Goal: Information Seeking & Learning: Learn about a topic

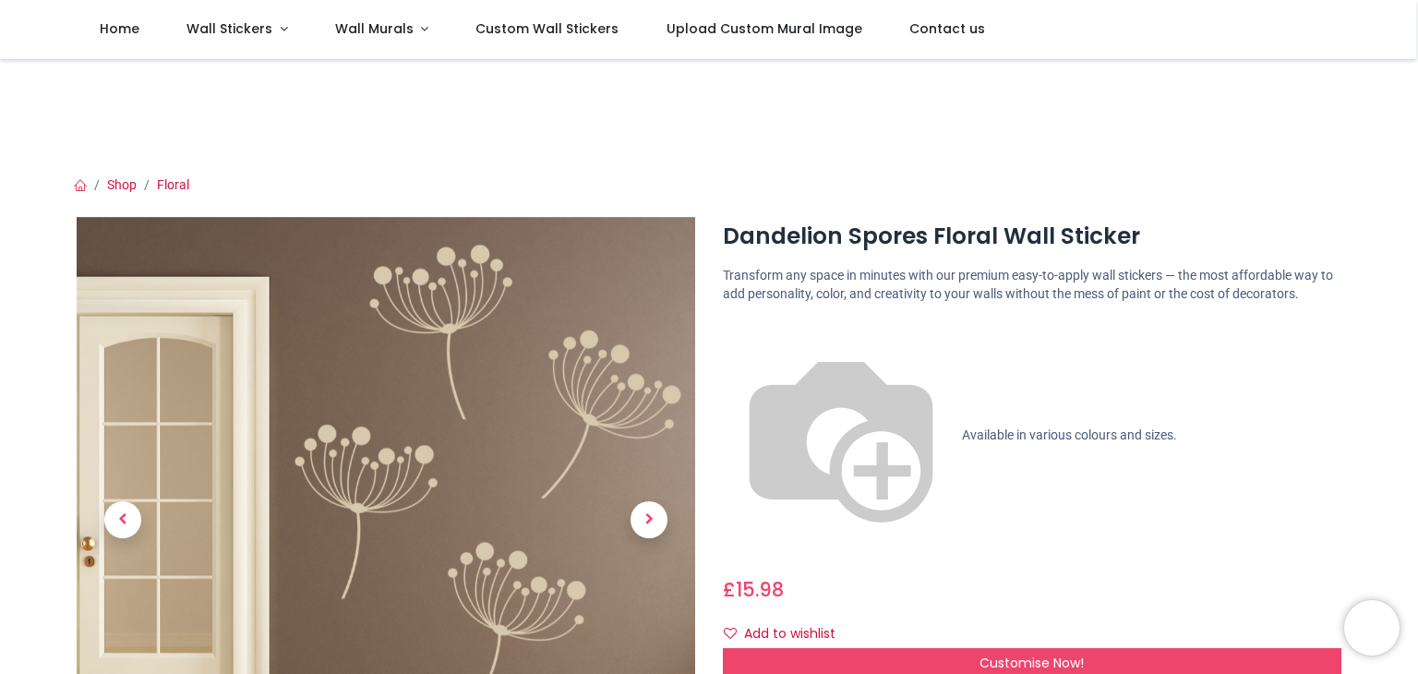
scroll to position [185, 0]
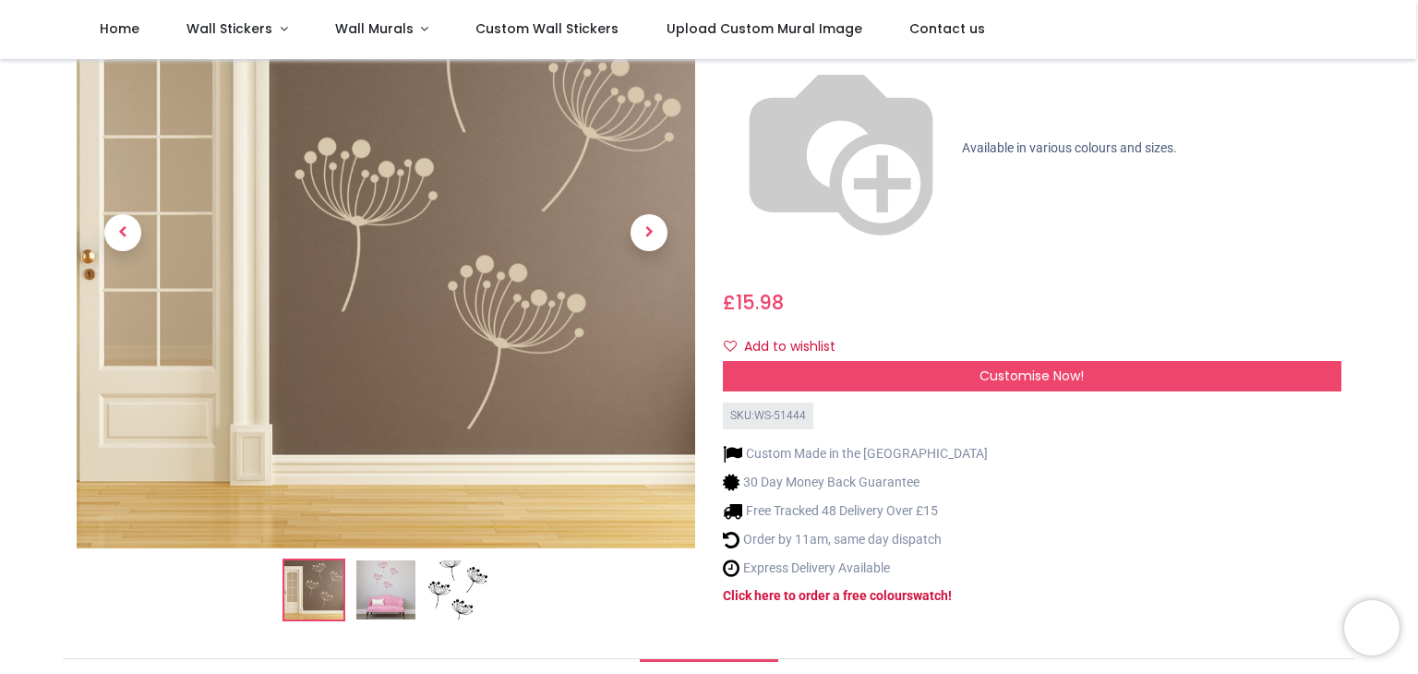
click at [385, 583] on img at bounding box center [385, 589] width 59 height 59
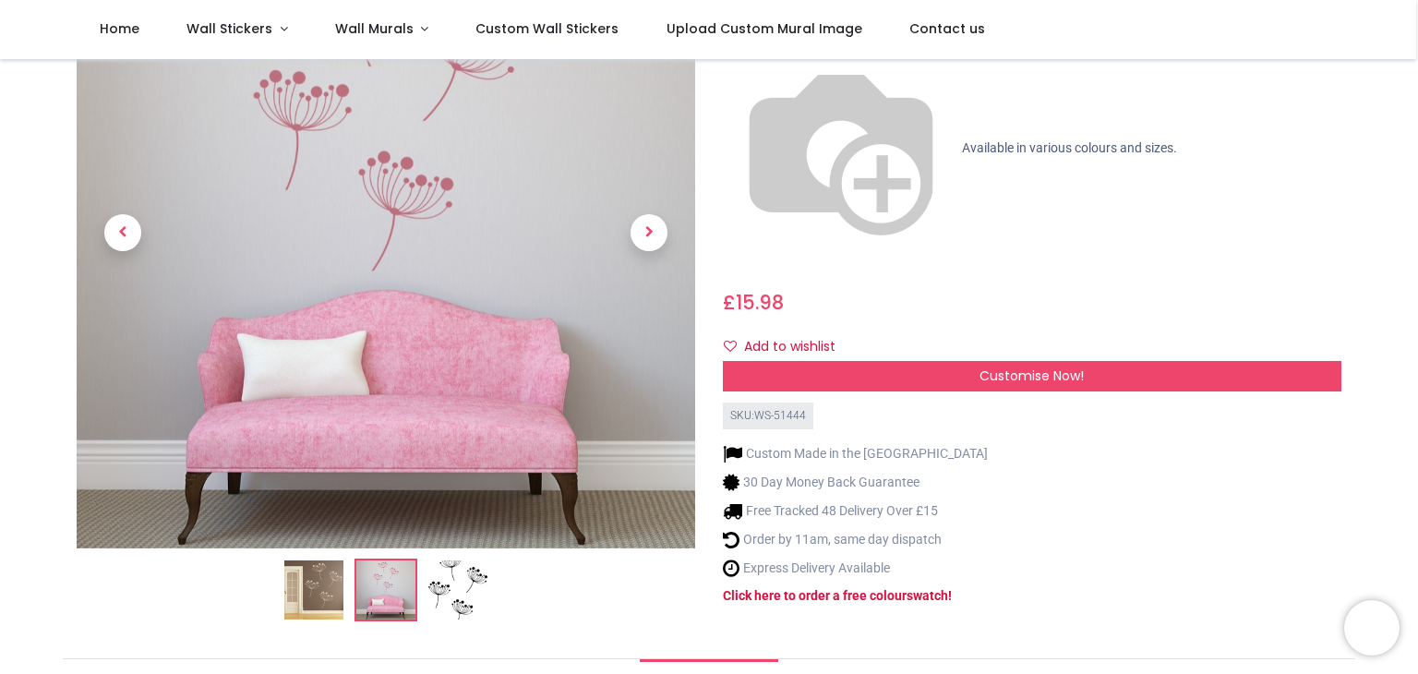
click at [313, 593] on img at bounding box center [313, 589] width 59 height 59
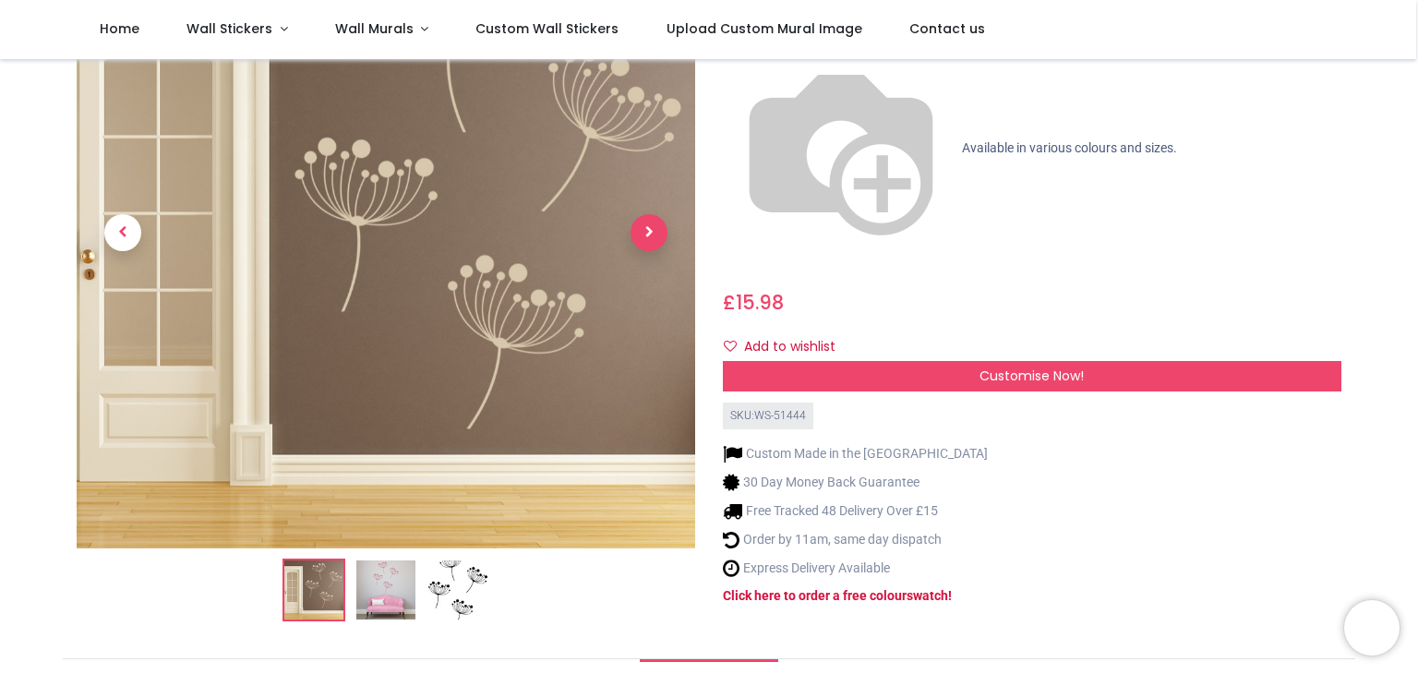
click at [649, 239] on span "Next" at bounding box center [649, 232] width 37 height 37
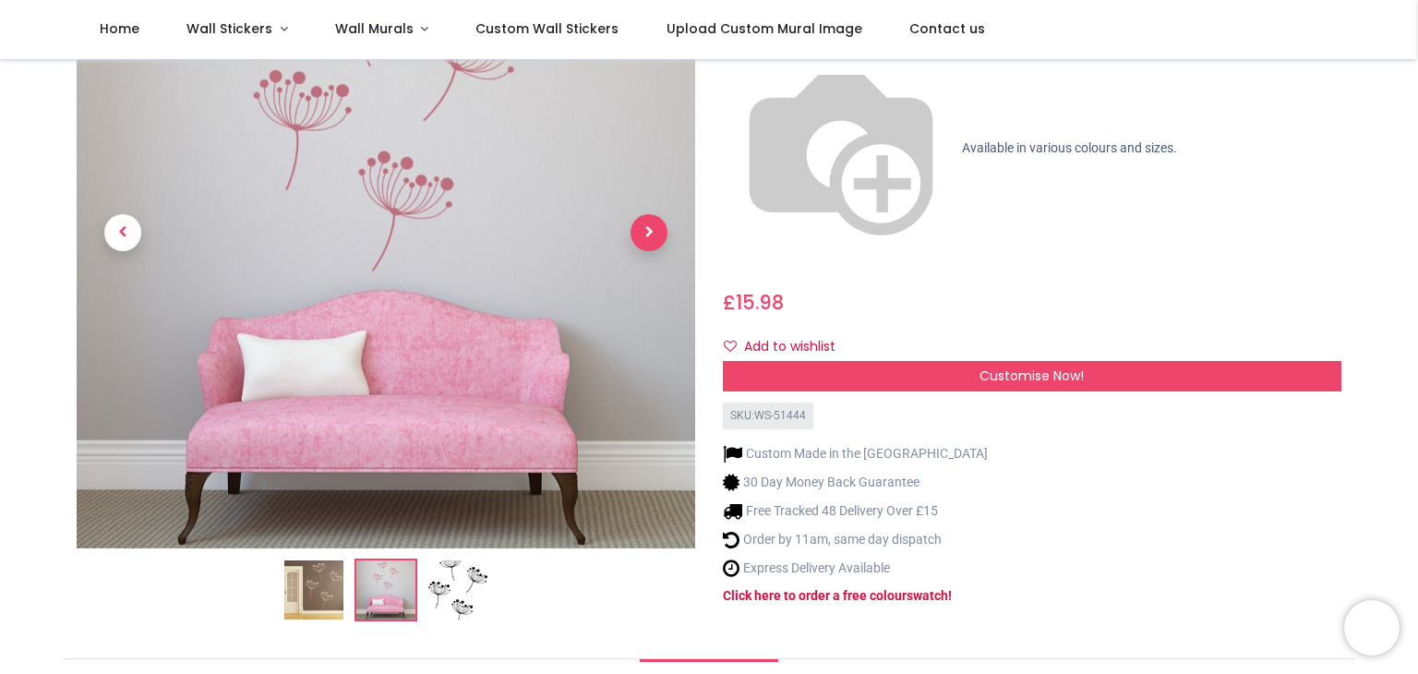
click at [649, 238] on span "Next" at bounding box center [649, 232] width 37 height 37
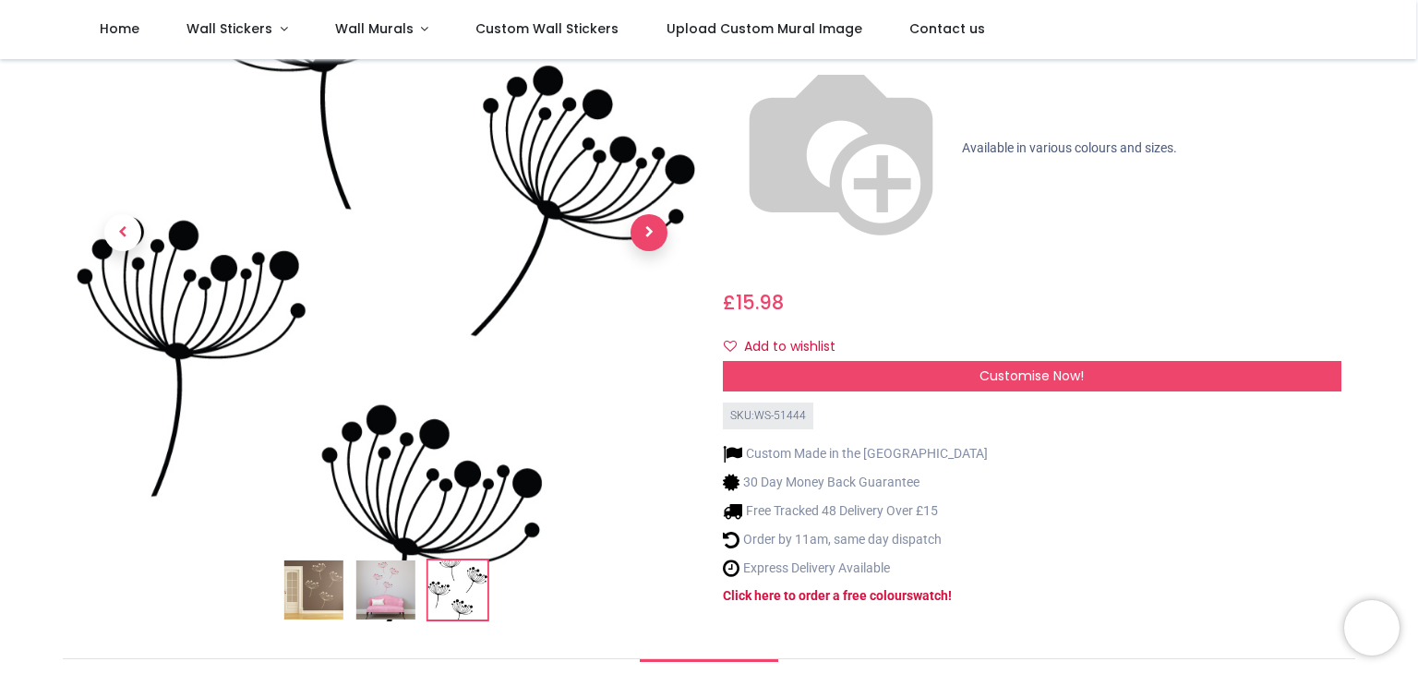
click at [649, 238] on span "Next" at bounding box center [649, 232] width 37 height 37
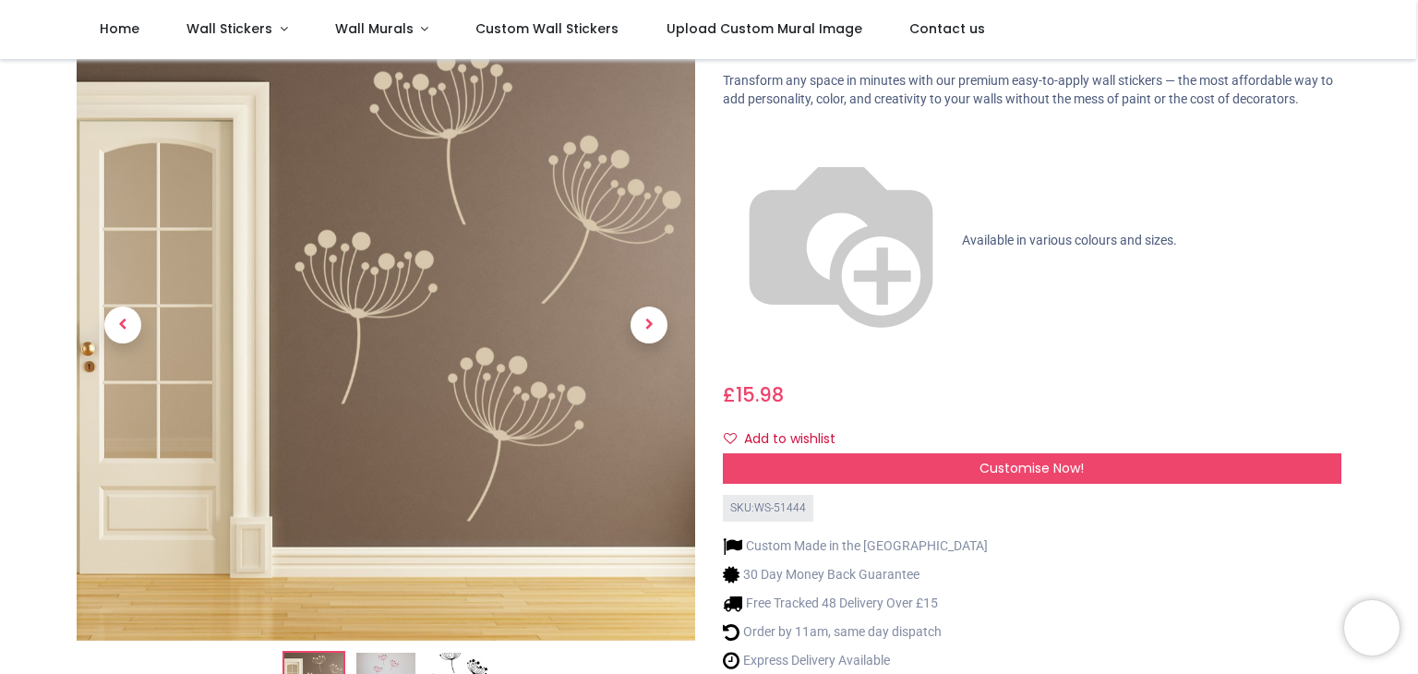
scroll to position [0, 0]
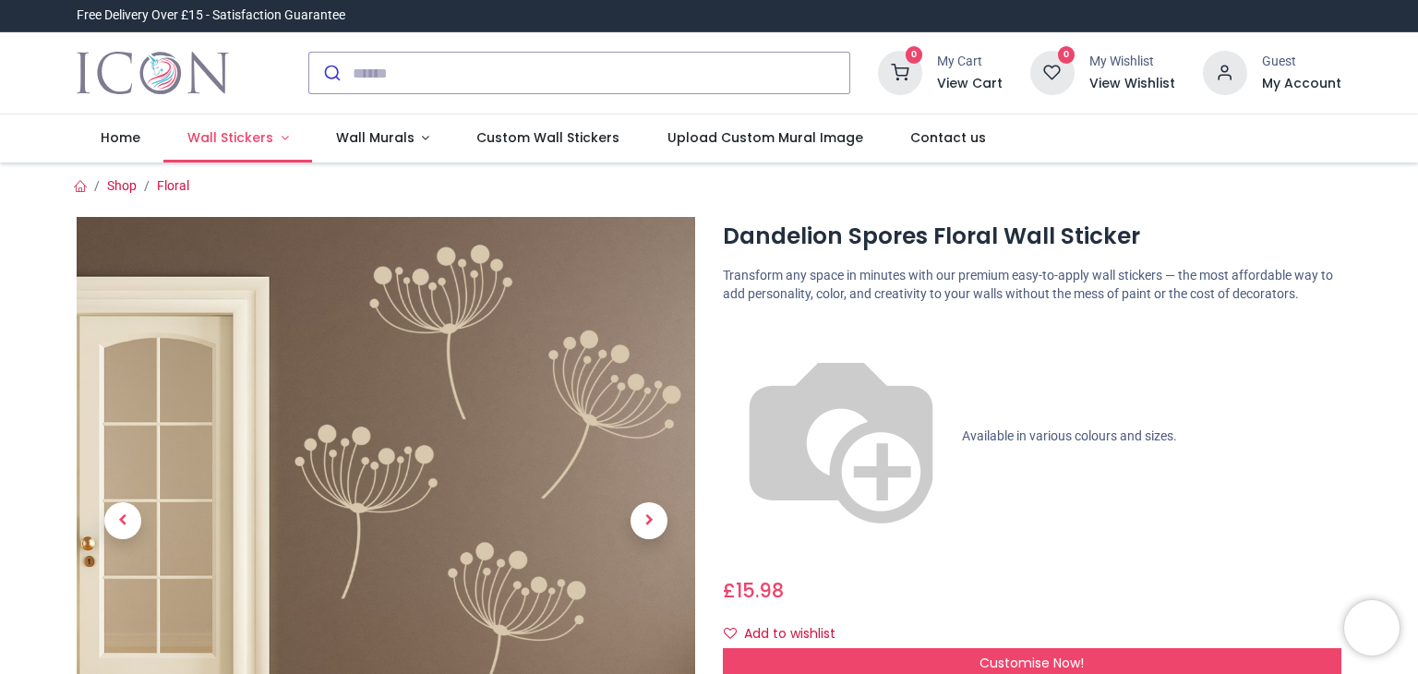
click at [243, 140] on span "Wall Stickers" at bounding box center [230, 137] width 86 height 18
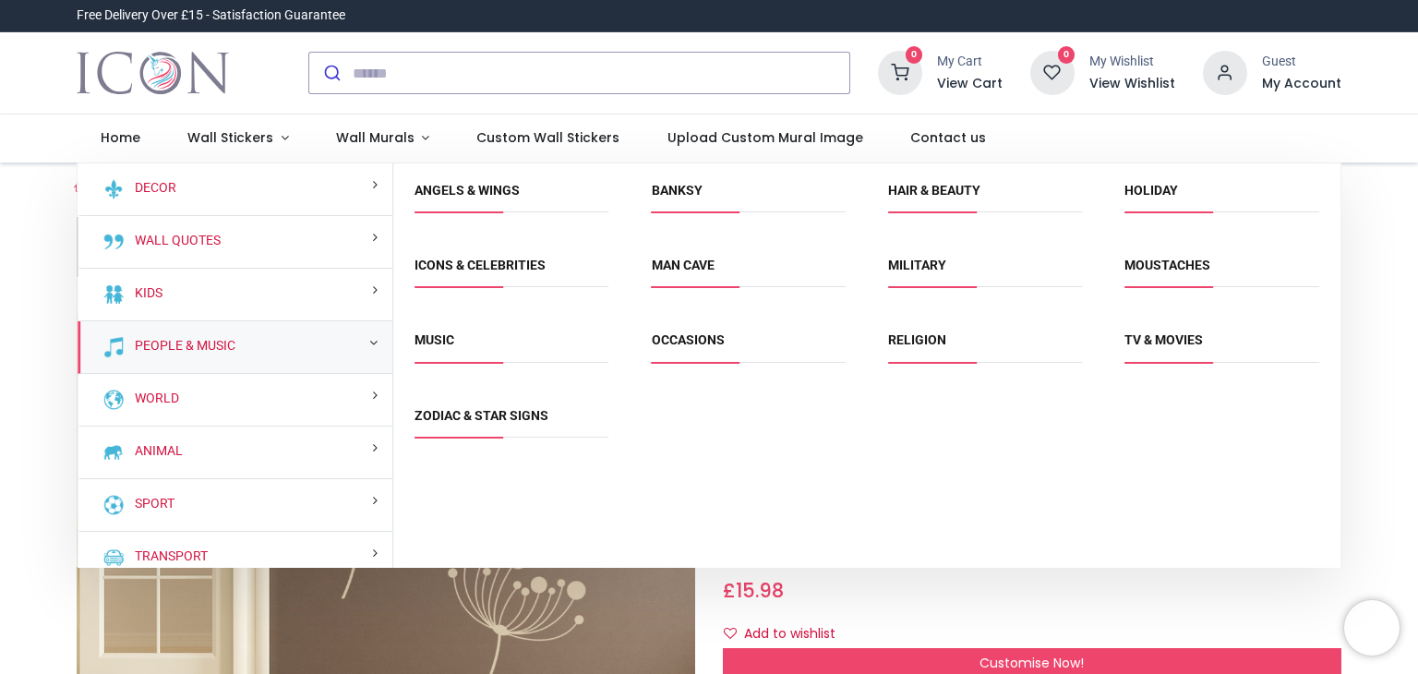
click at [247, 341] on div "People & Music" at bounding box center [235, 347] width 315 height 53
click at [685, 185] on link "Banksy" at bounding box center [677, 190] width 51 height 15
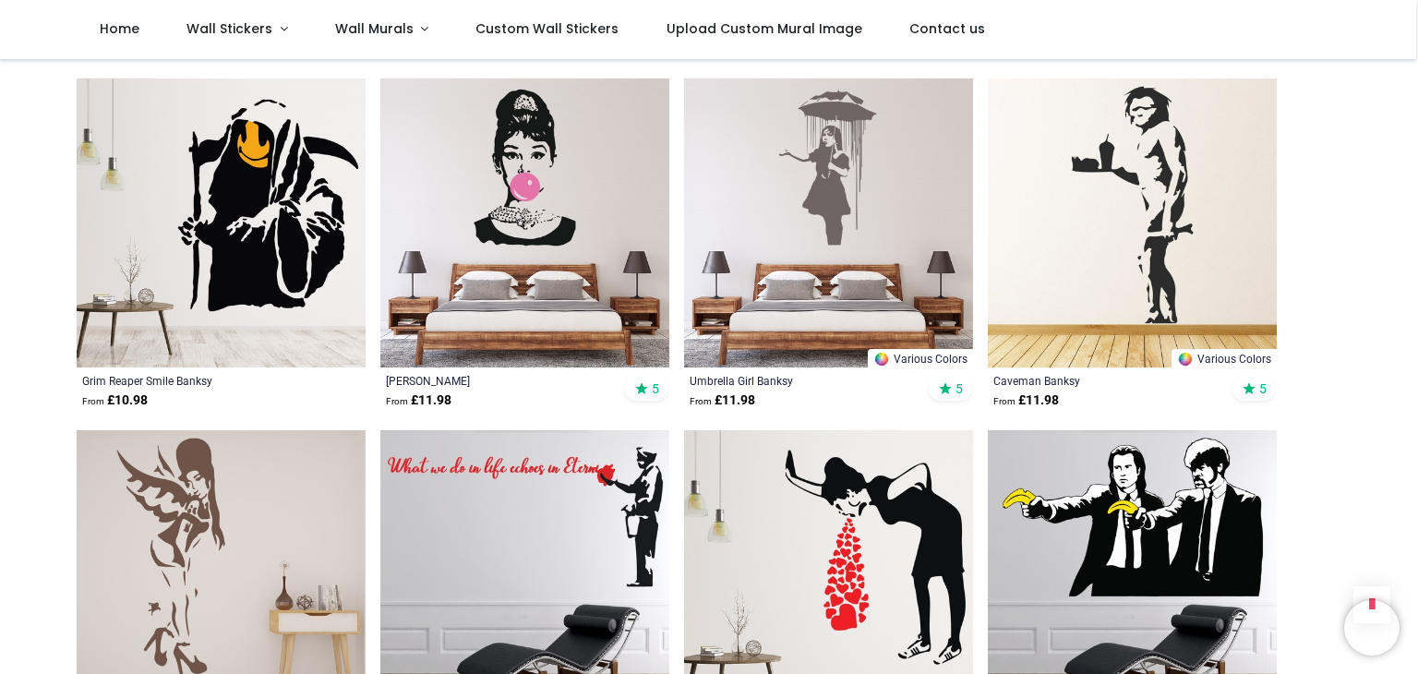
scroll to position [1939, 0]
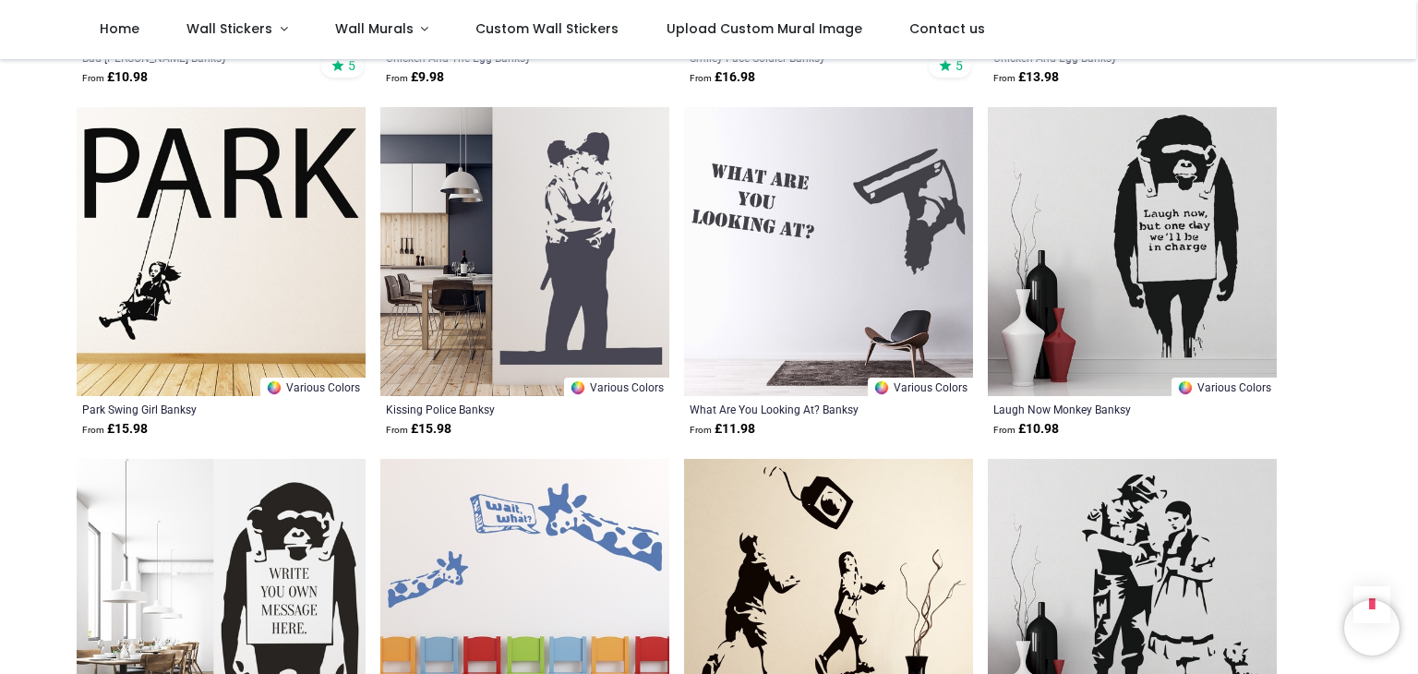
scroll to position [4709, 0]
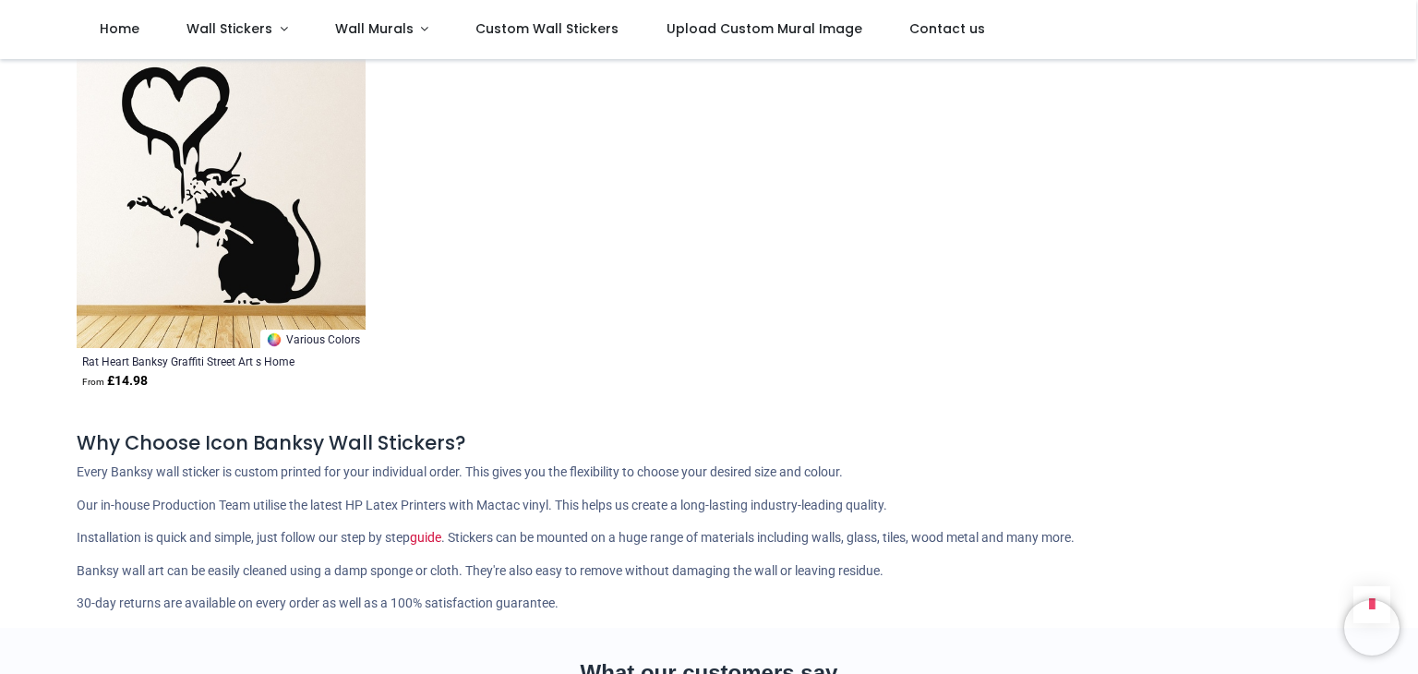
scroll to position [6002, 0]
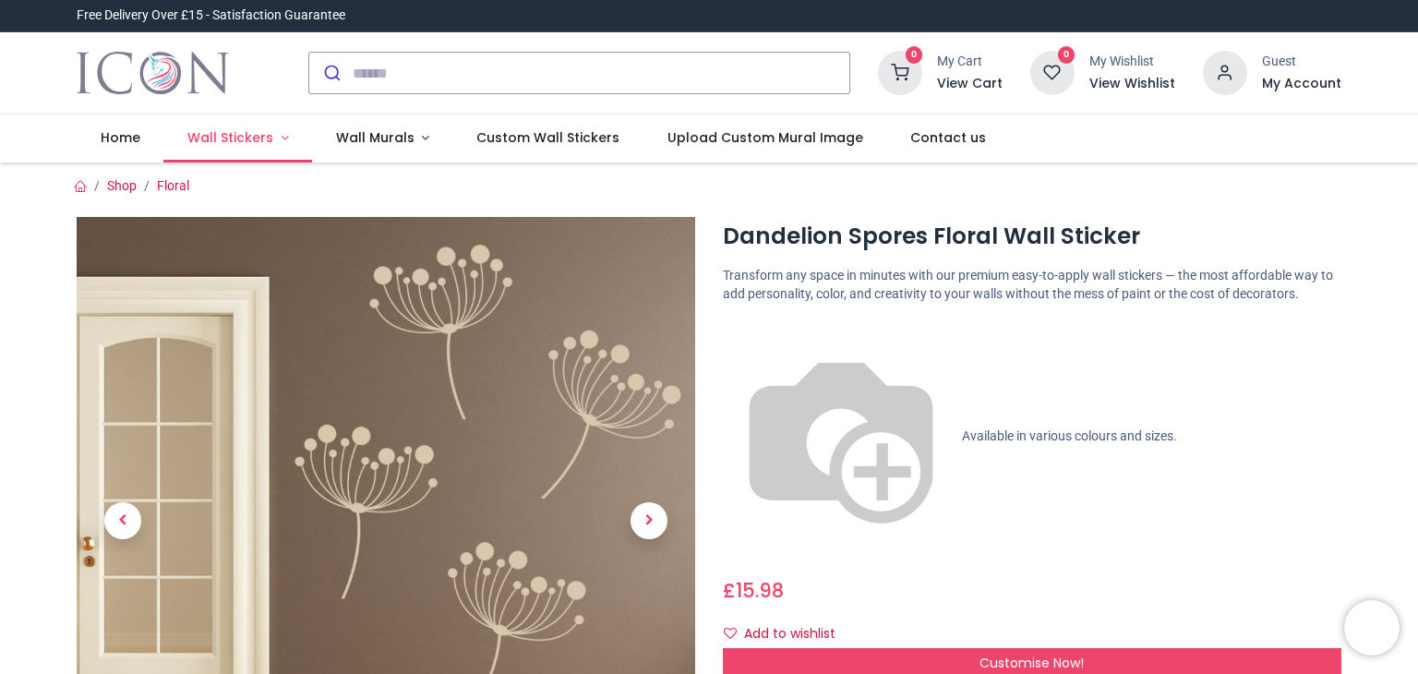
click at [211, 139] on span "Wall Stickers" at bounding box center [230, 137] width 86 height 18
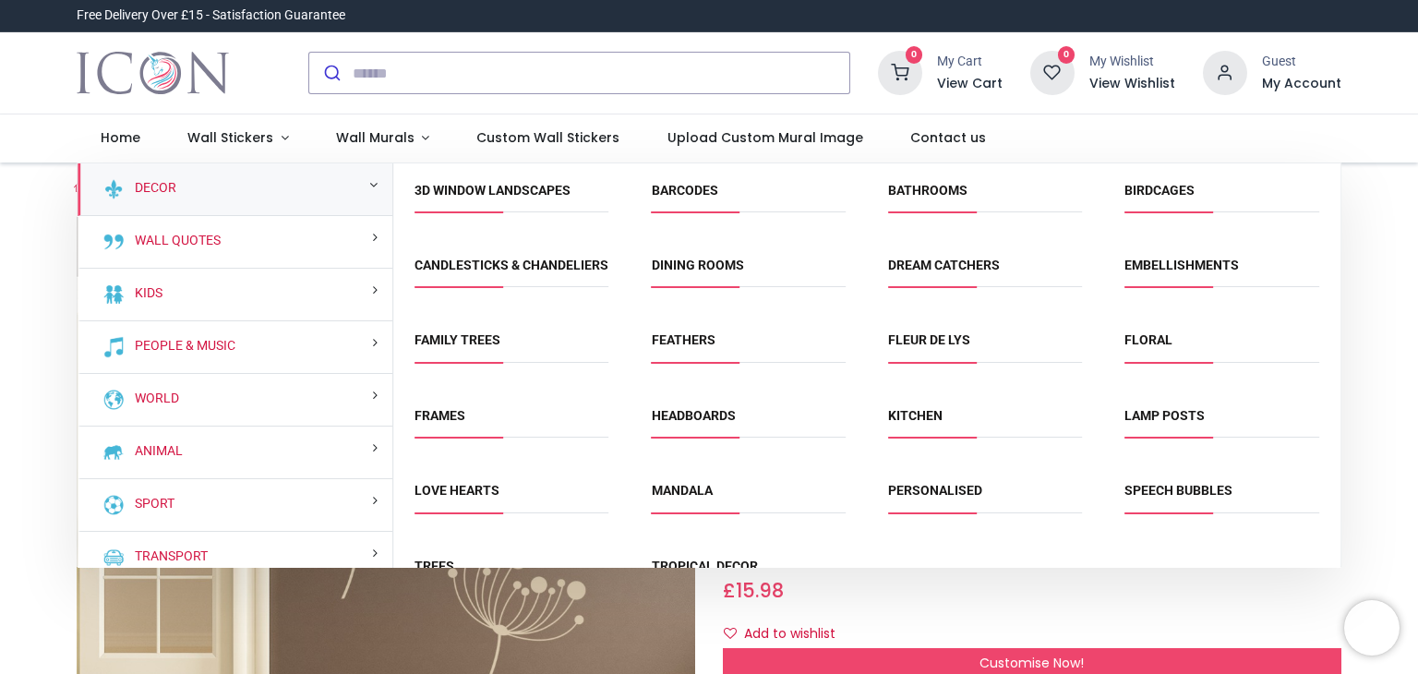
click at [175, 184] on div "Decor" at bounding box center [235, 189] width 315 height 53
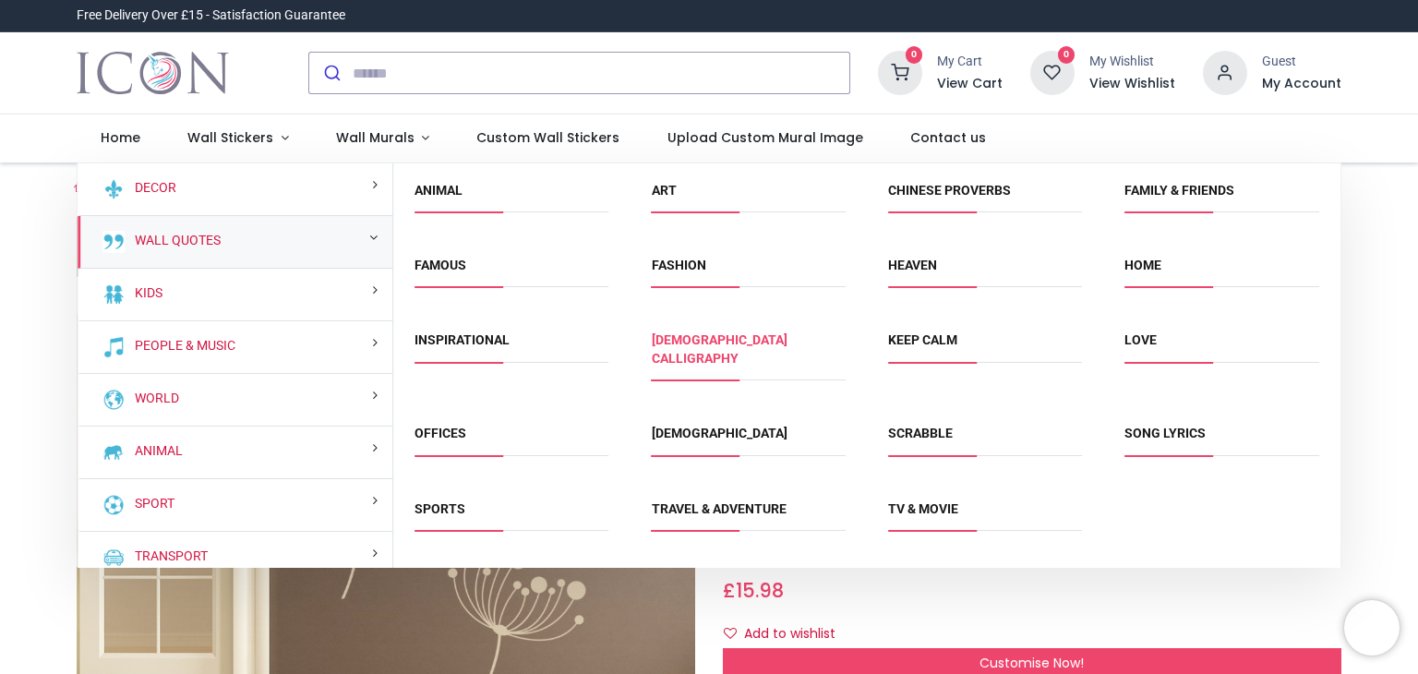
click at [724, 337] on link "[DEMOGRAPHIC_DATA] Calligraphy" at bounding box center [720, 348] width 136 height 33
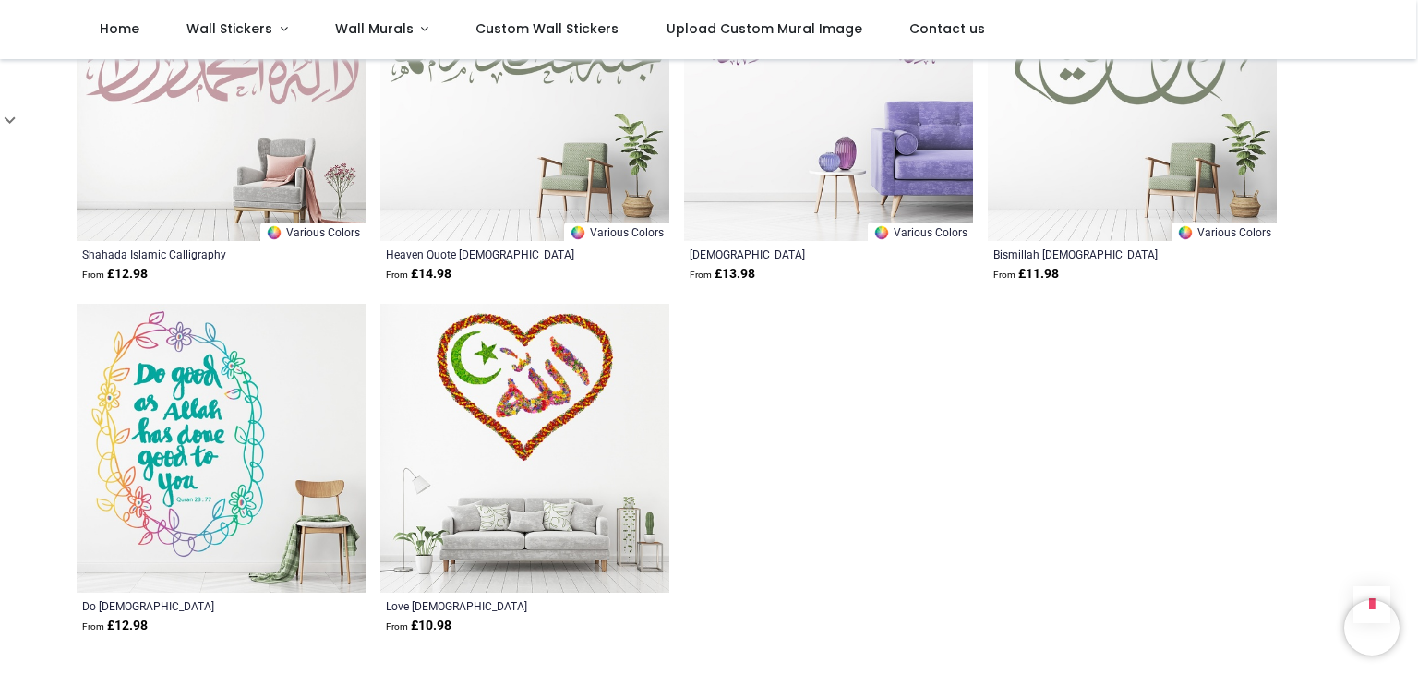
scroll to position [2401, 0]
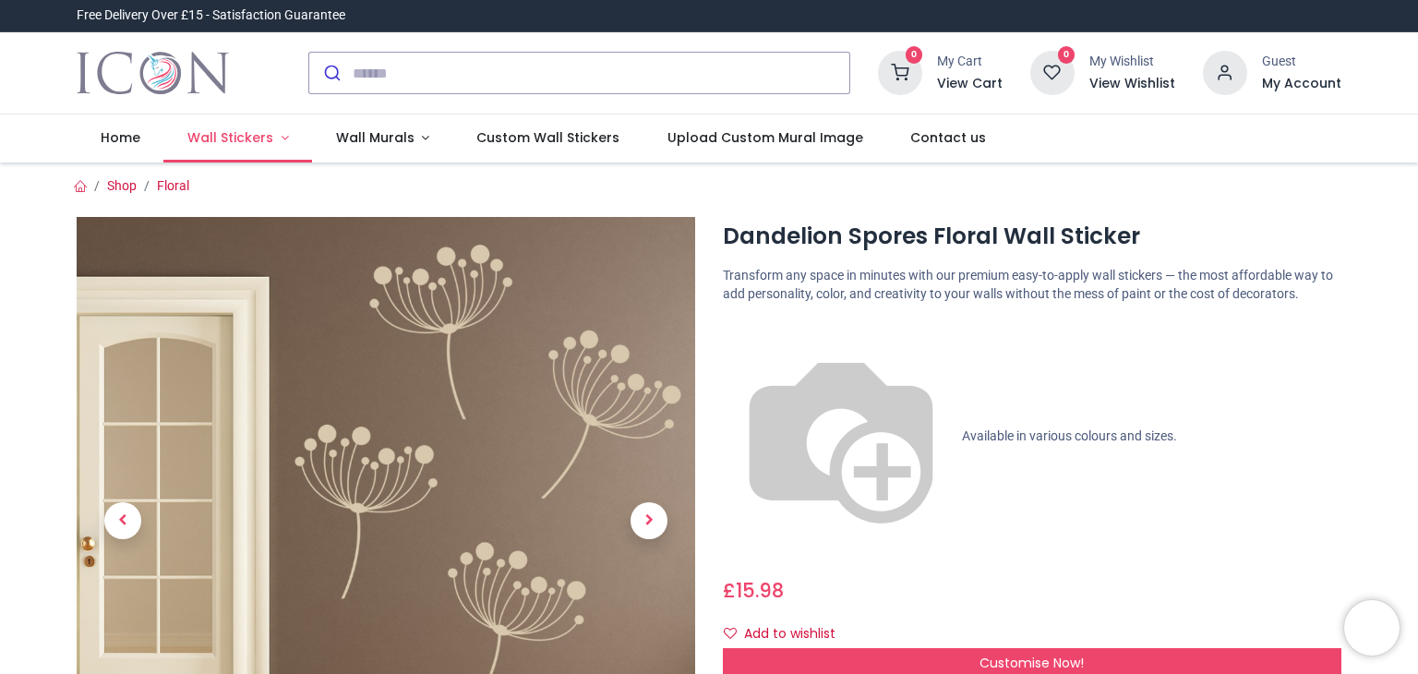
click at [211, 131] on span "Wall Stickers" at bounding box center [230, 137] width 86 height 18
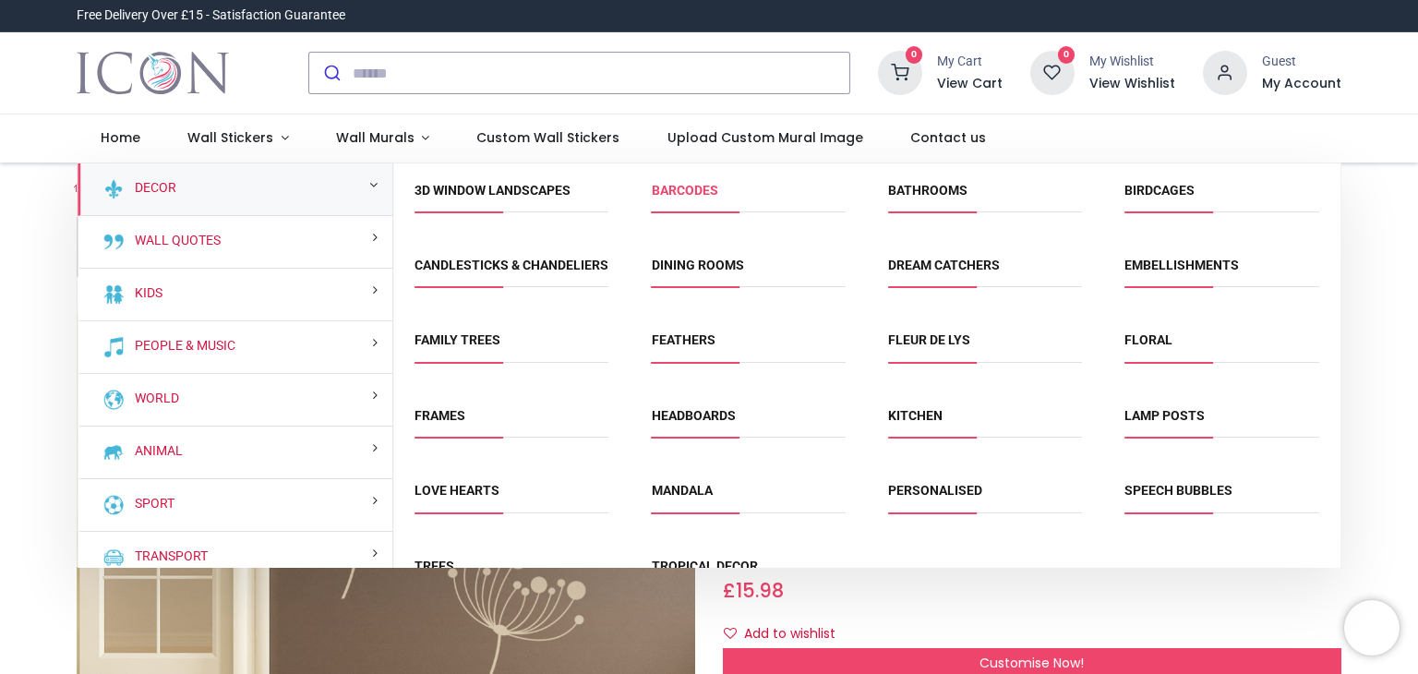
click at [670, 190] on link "Barcodes" at bounding box center [685, 190] width 66 height 15
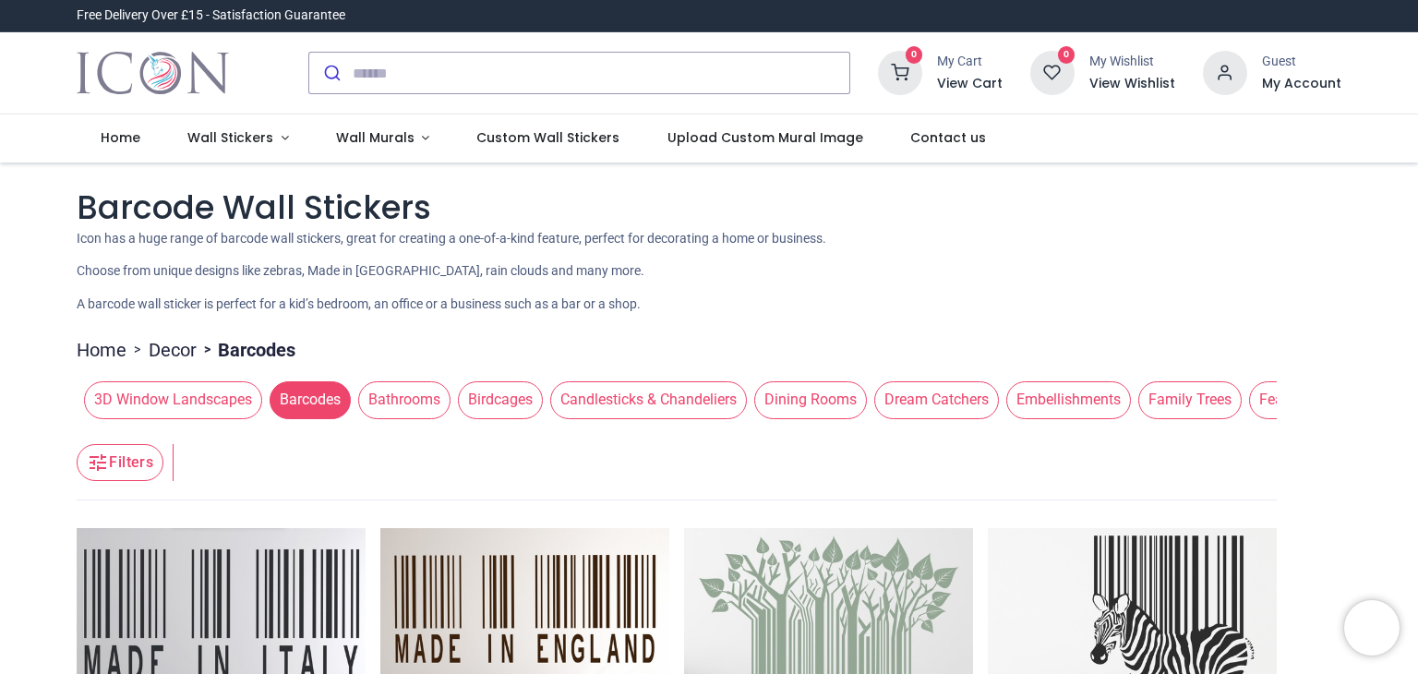
click at [408, 396] on span "Bathrooms" at bounding box center [404, 399] width 92 height 37
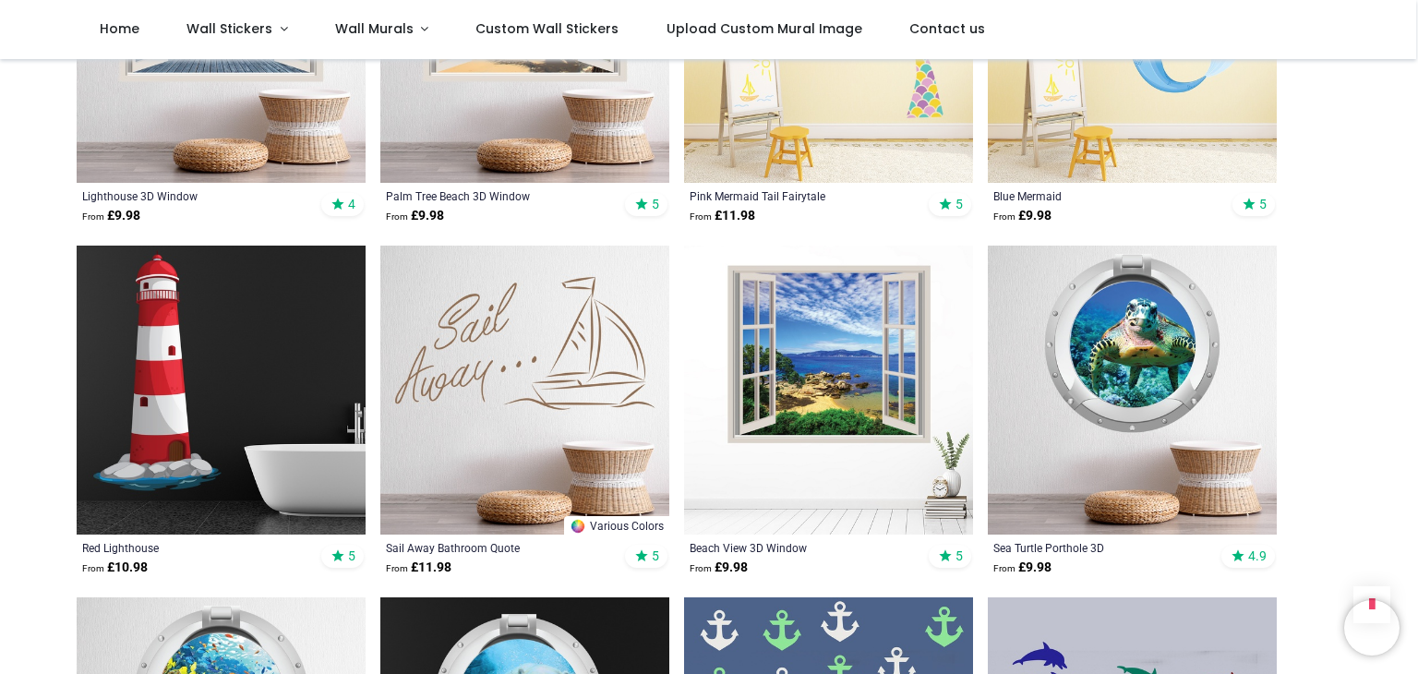
scroll to position [2216, 0]
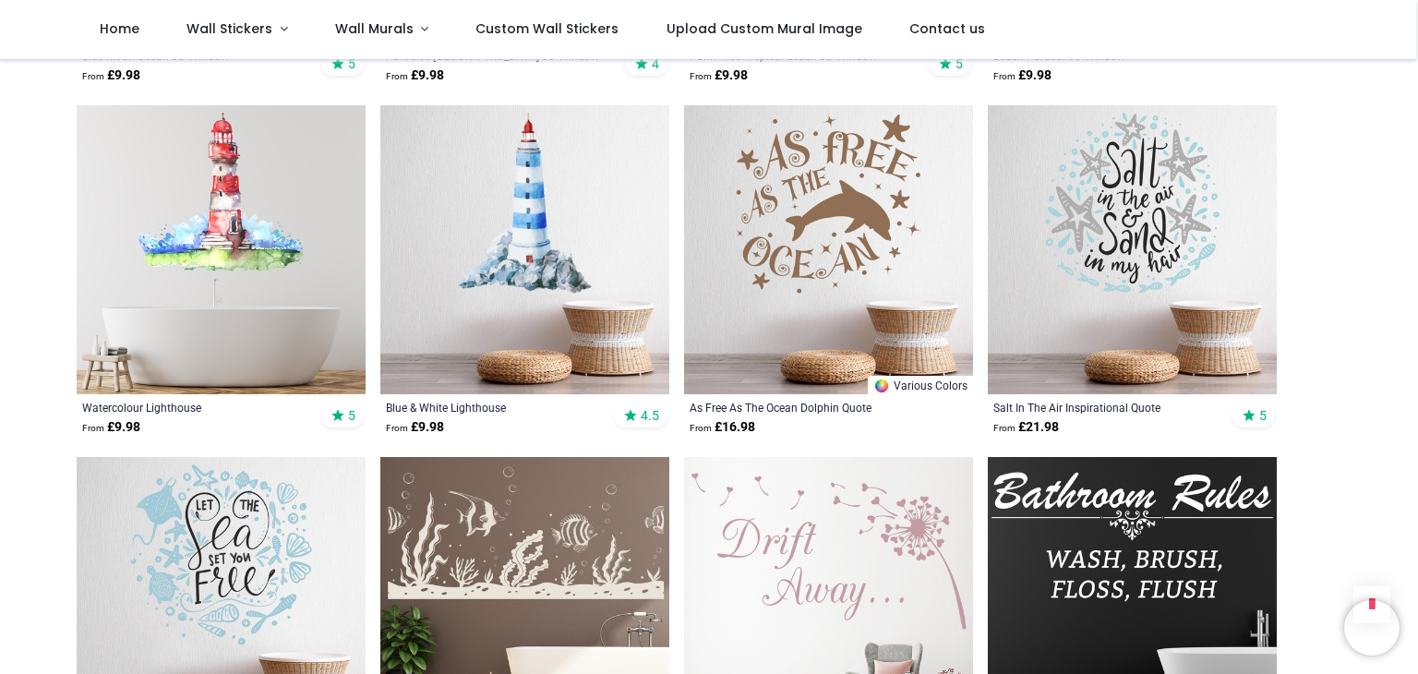
scroll to position [4709, 0]
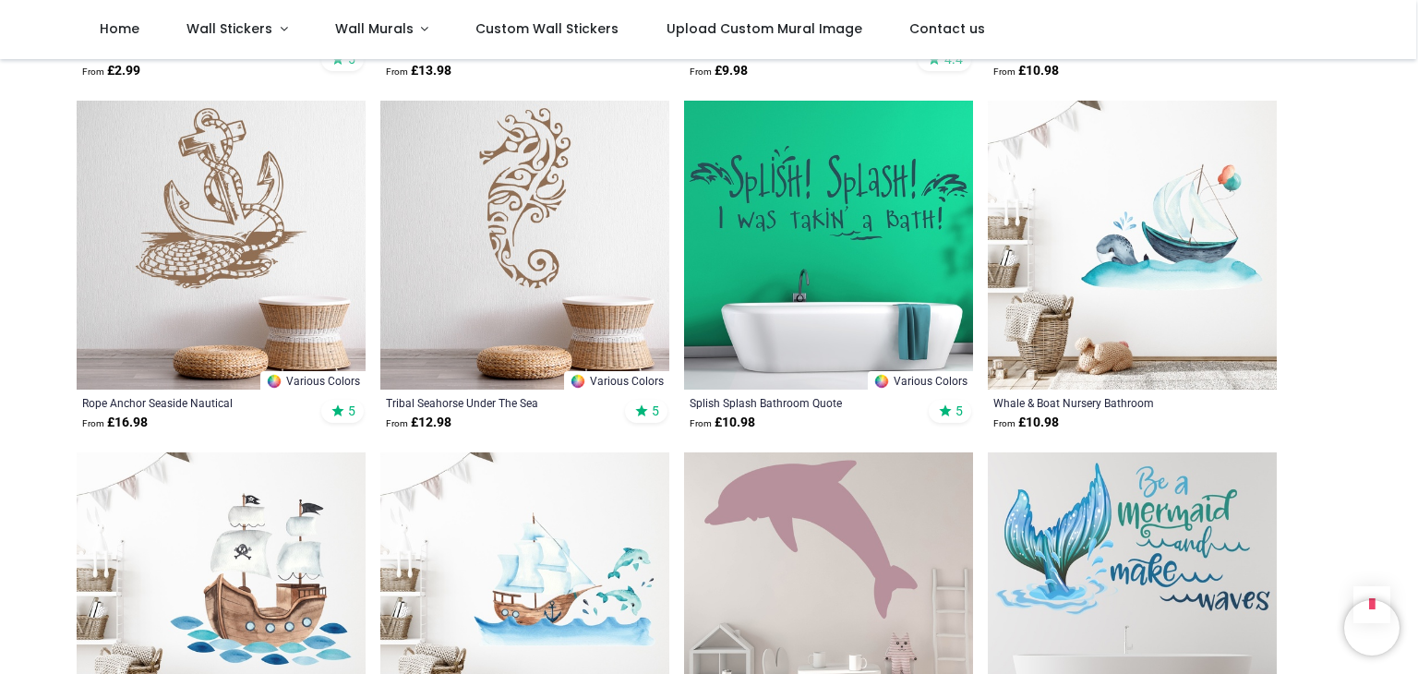
scroll to position [7110, 0]
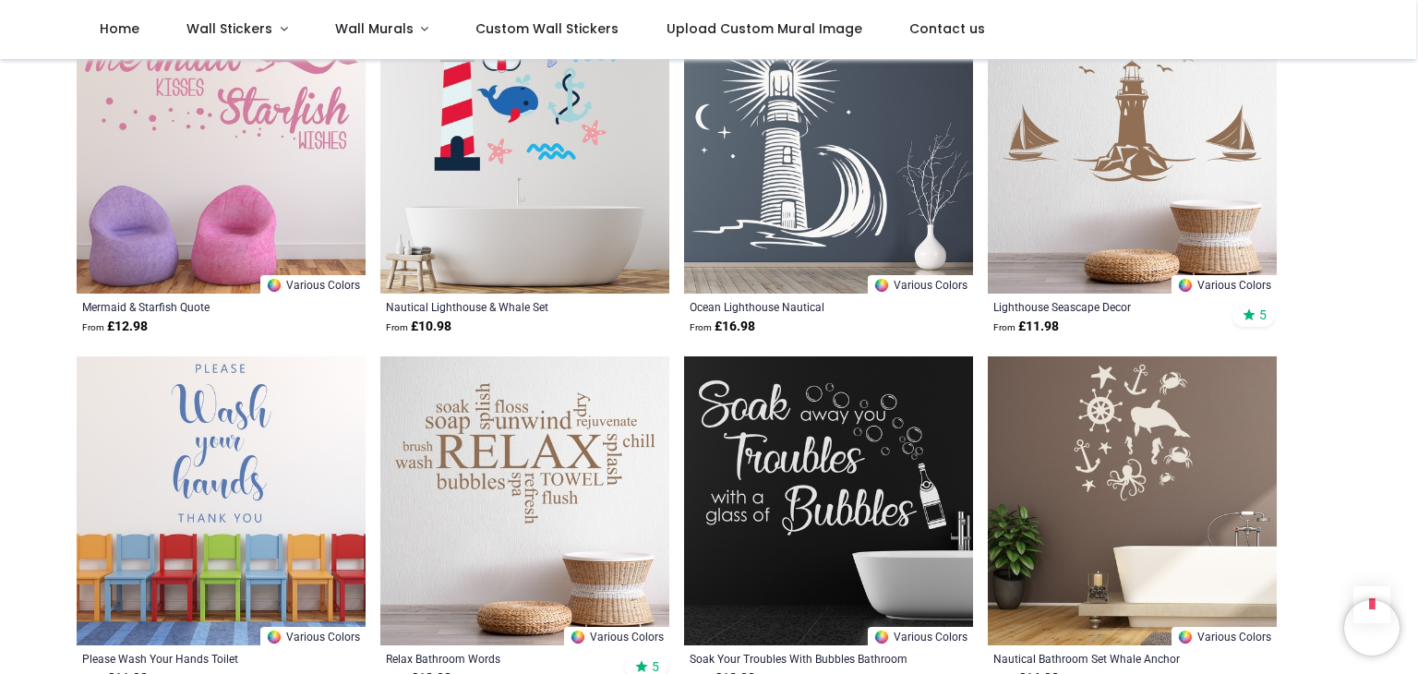
scroll to position [9234, 0]
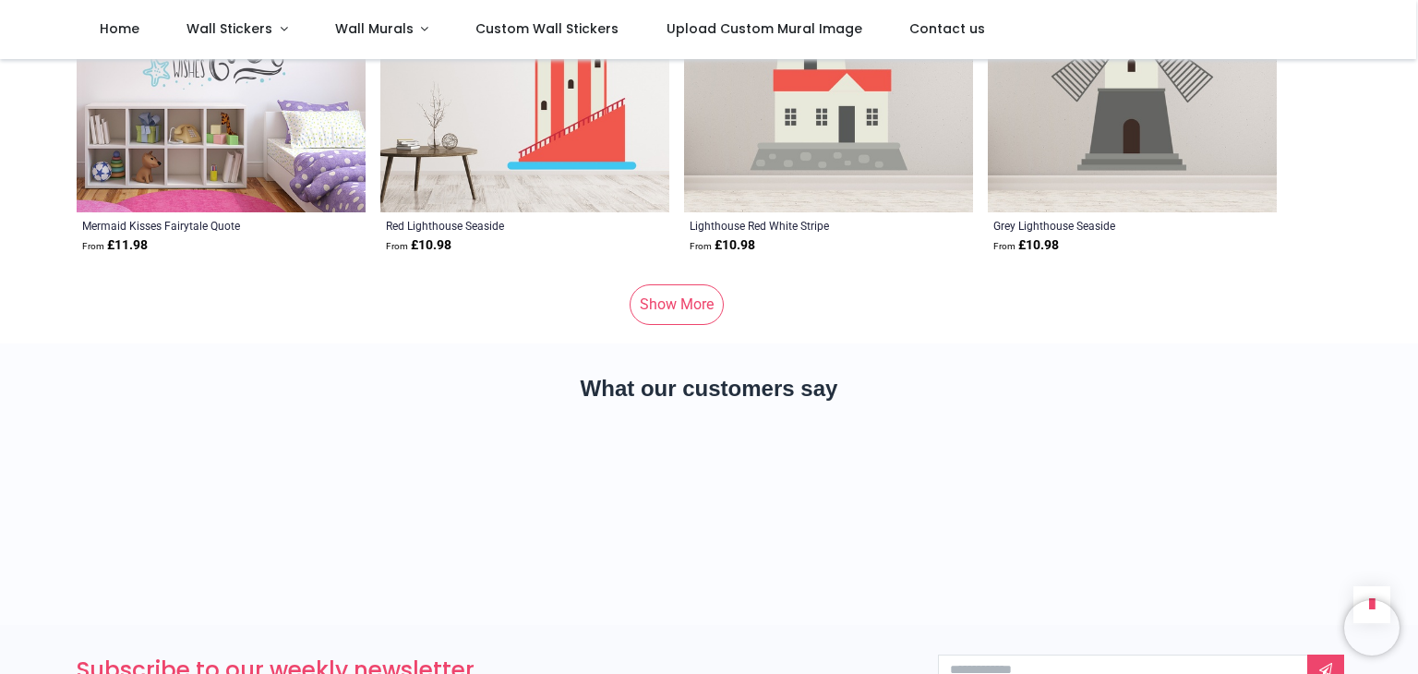
scroll to position [12466, 0]
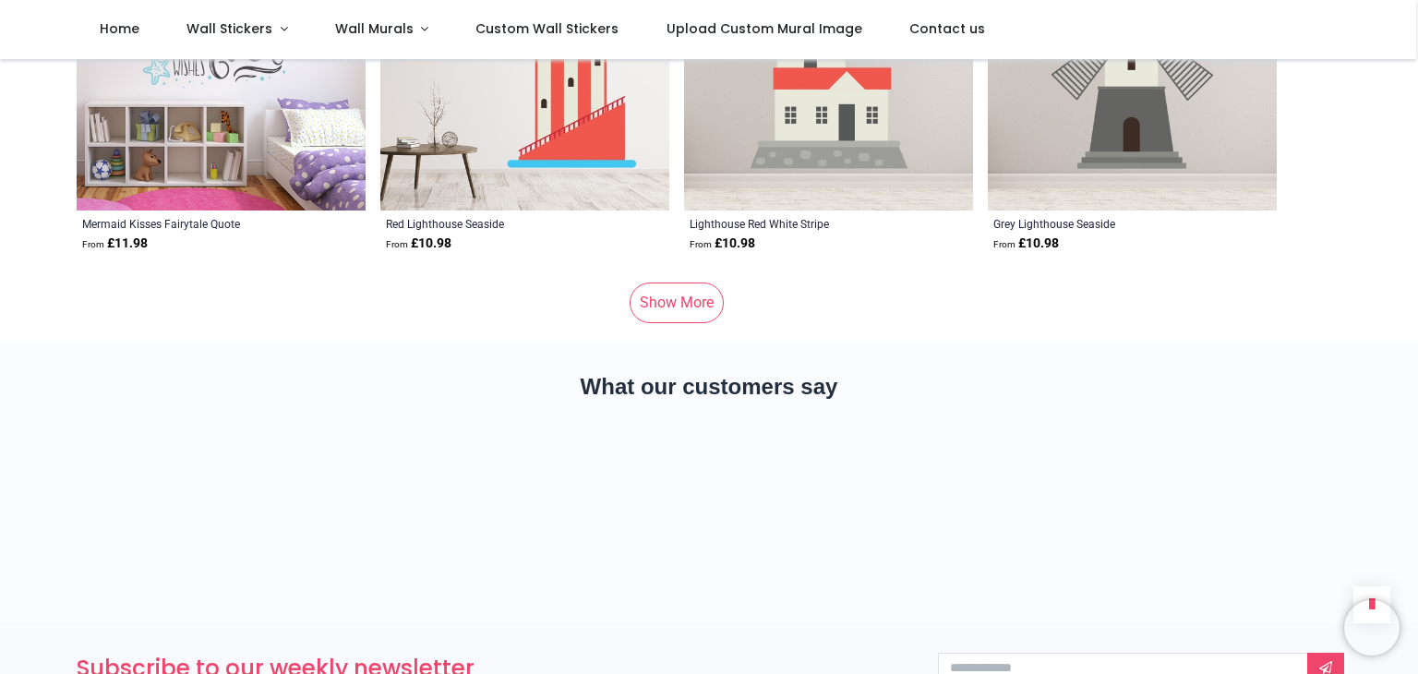
click at [669, 285] on link "Show More" at bounding box center [677, 303] width 94 height 41
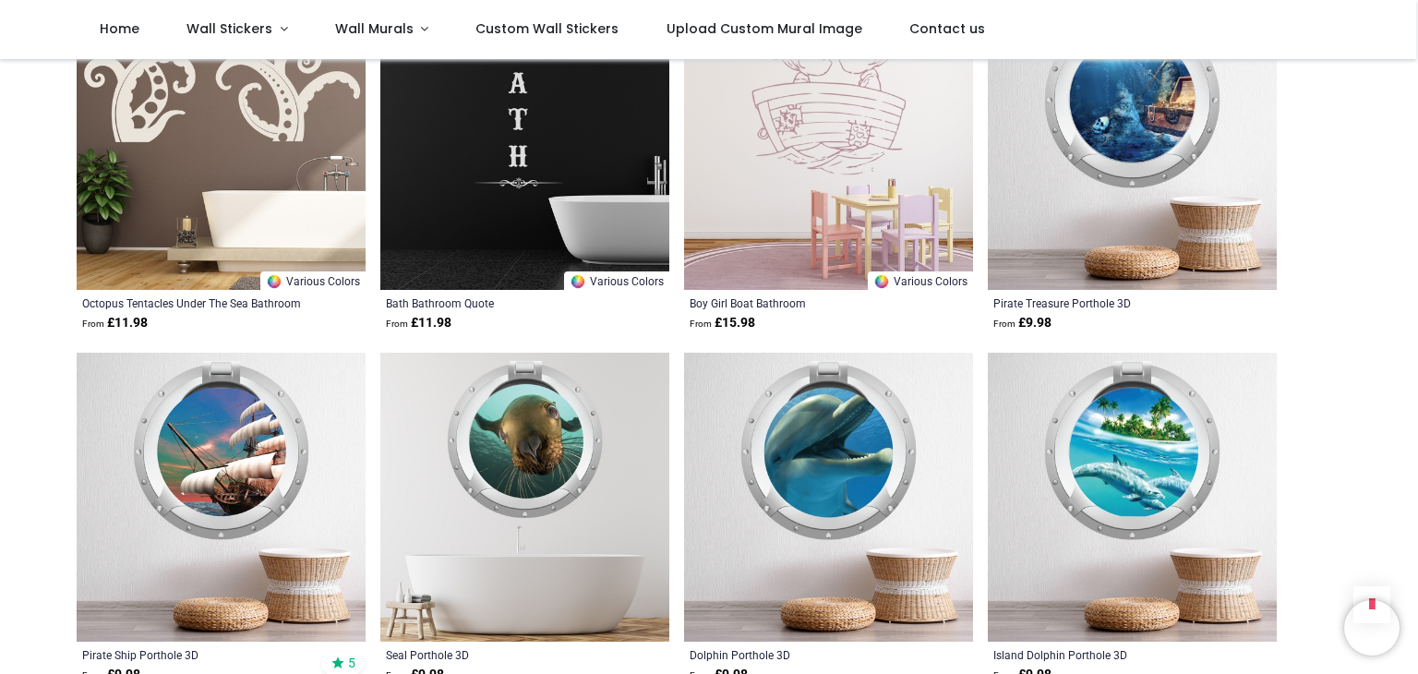
scroll to position [14866, 0]
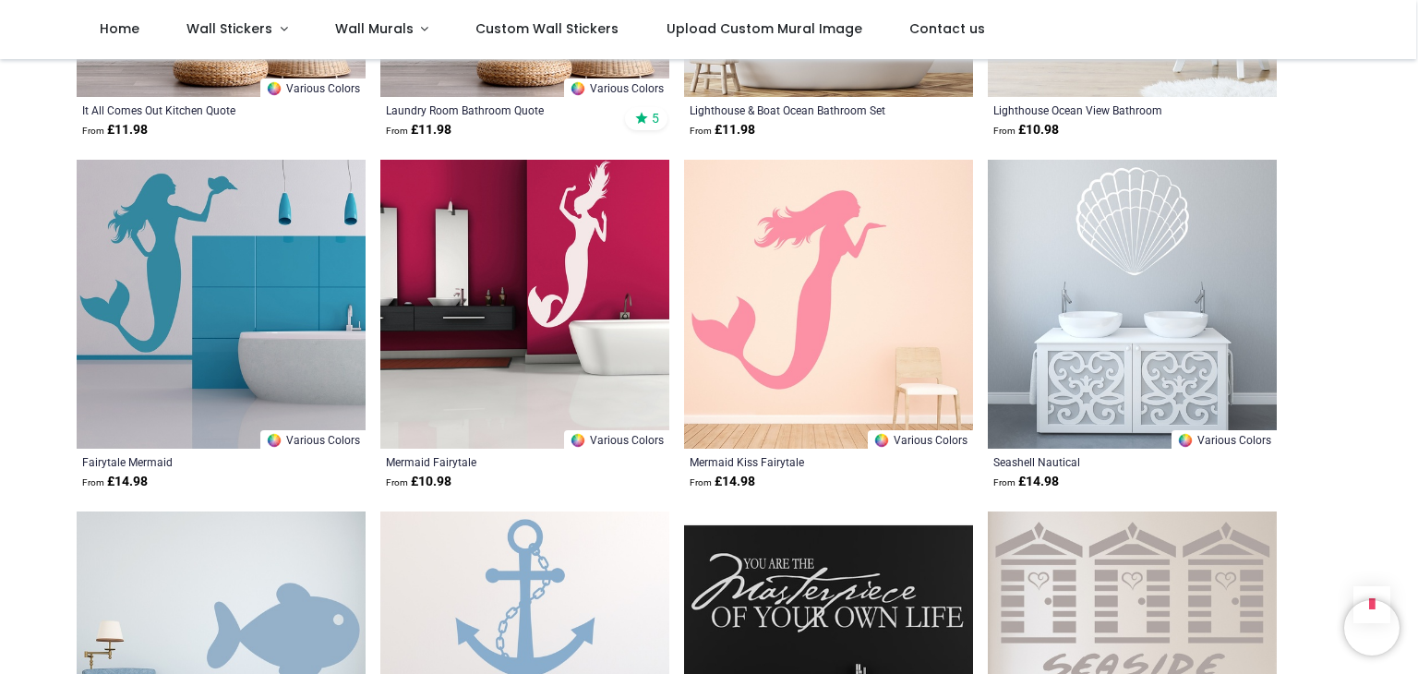
scroll to position [16990, 0]
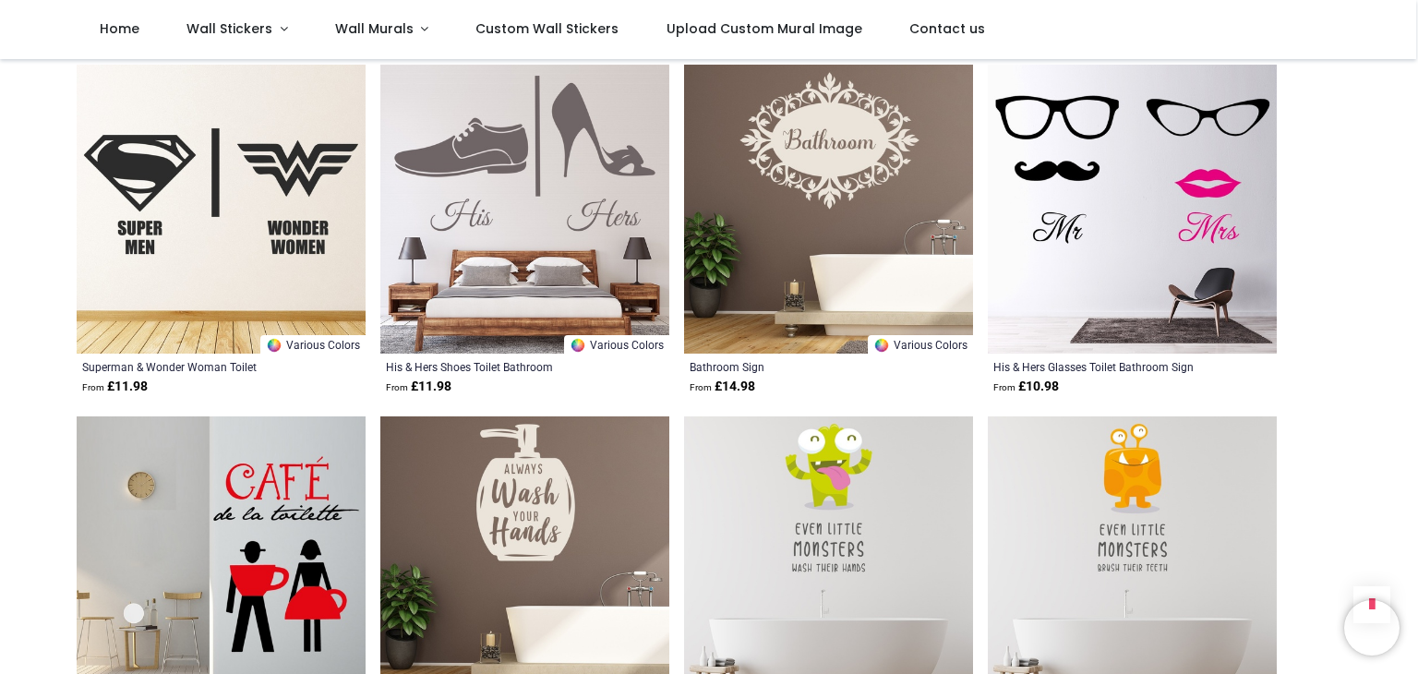
scroll to position [19391, 0]
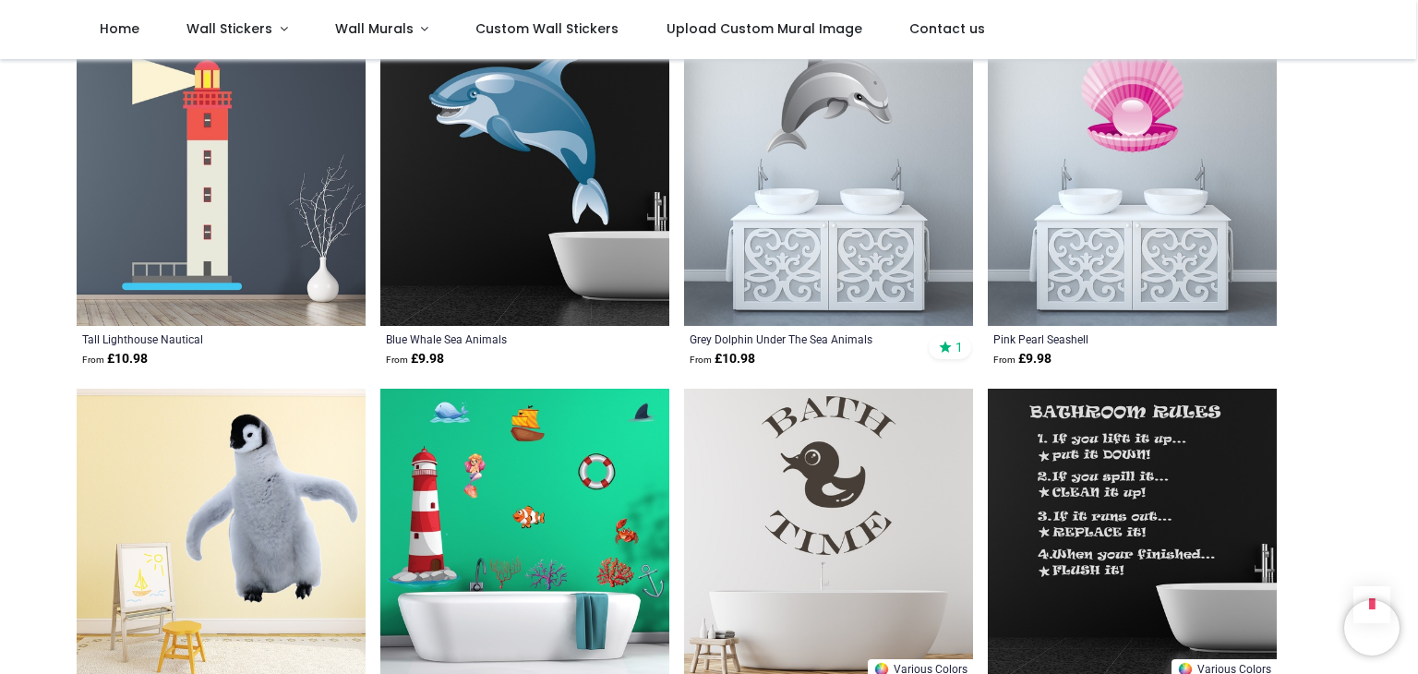
scroll to position [21515, 0]
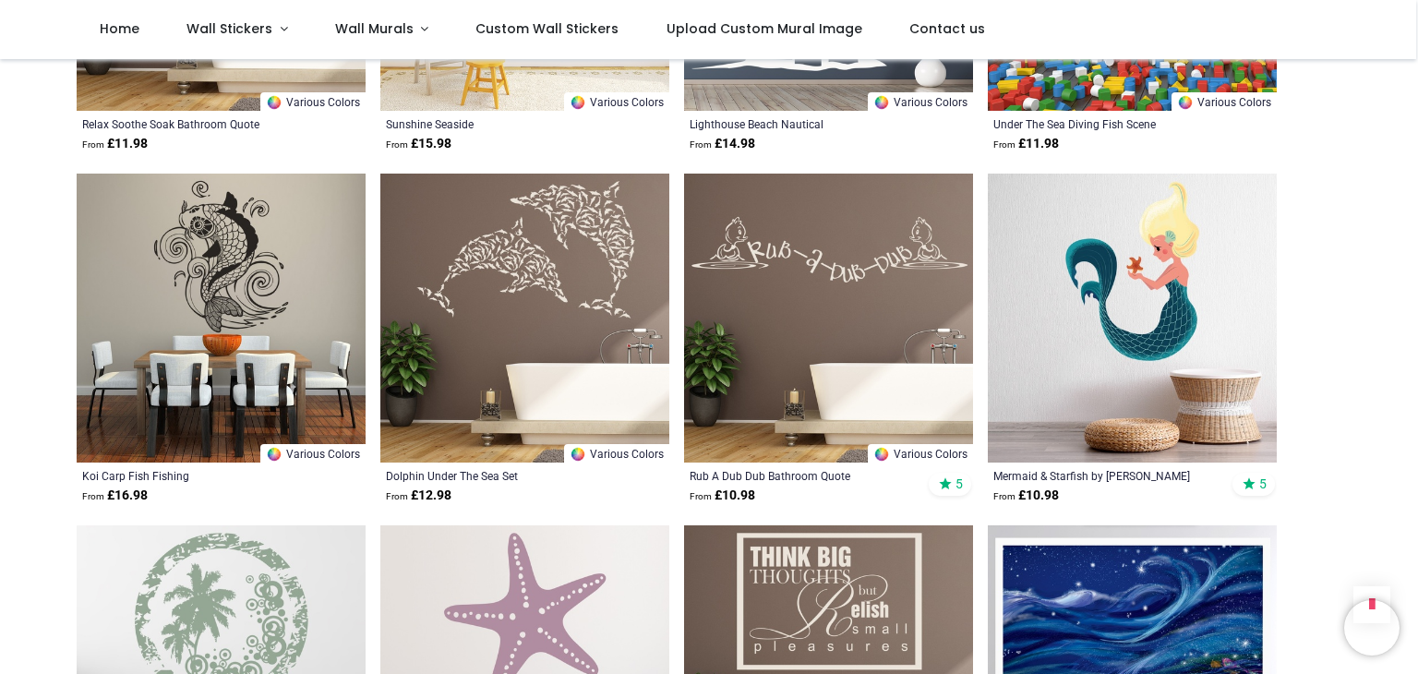
scroll to position [23269, 0]
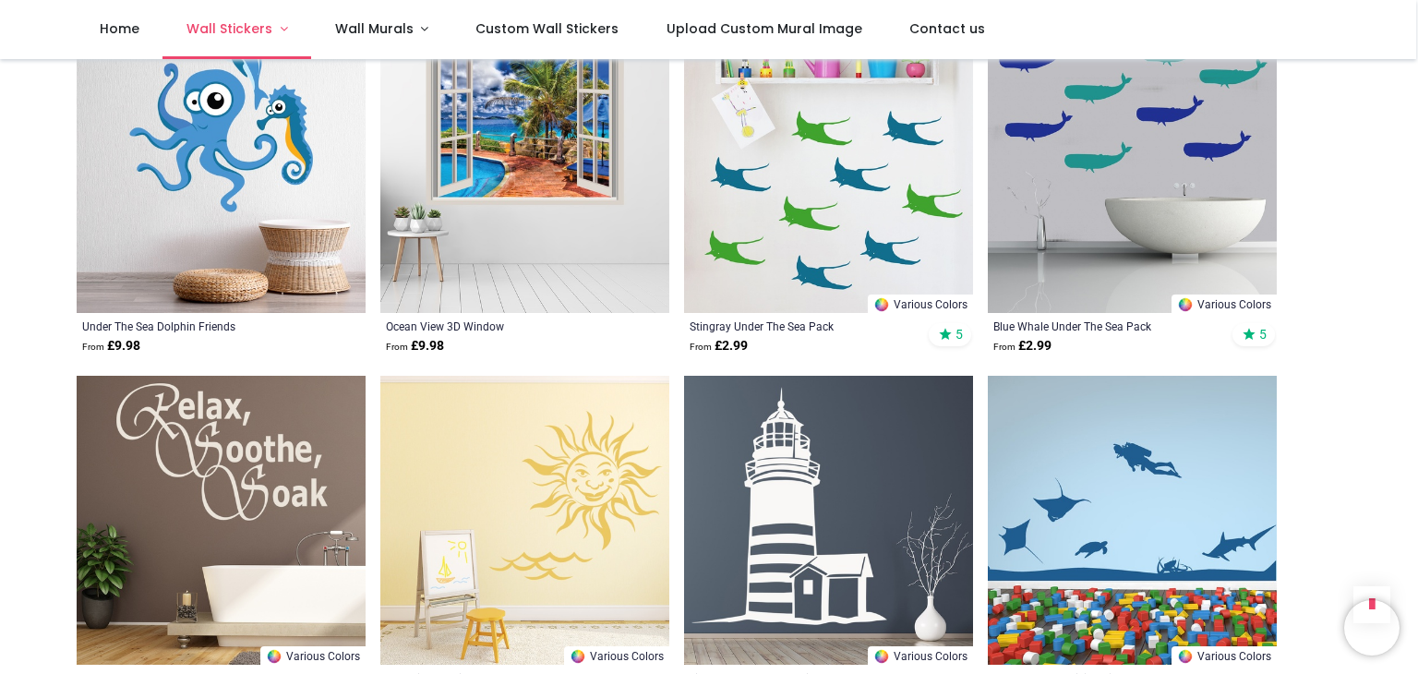
click at [226, 27] on span "Wall Stickers" at bounding box center [230, 28] width 86 height 18
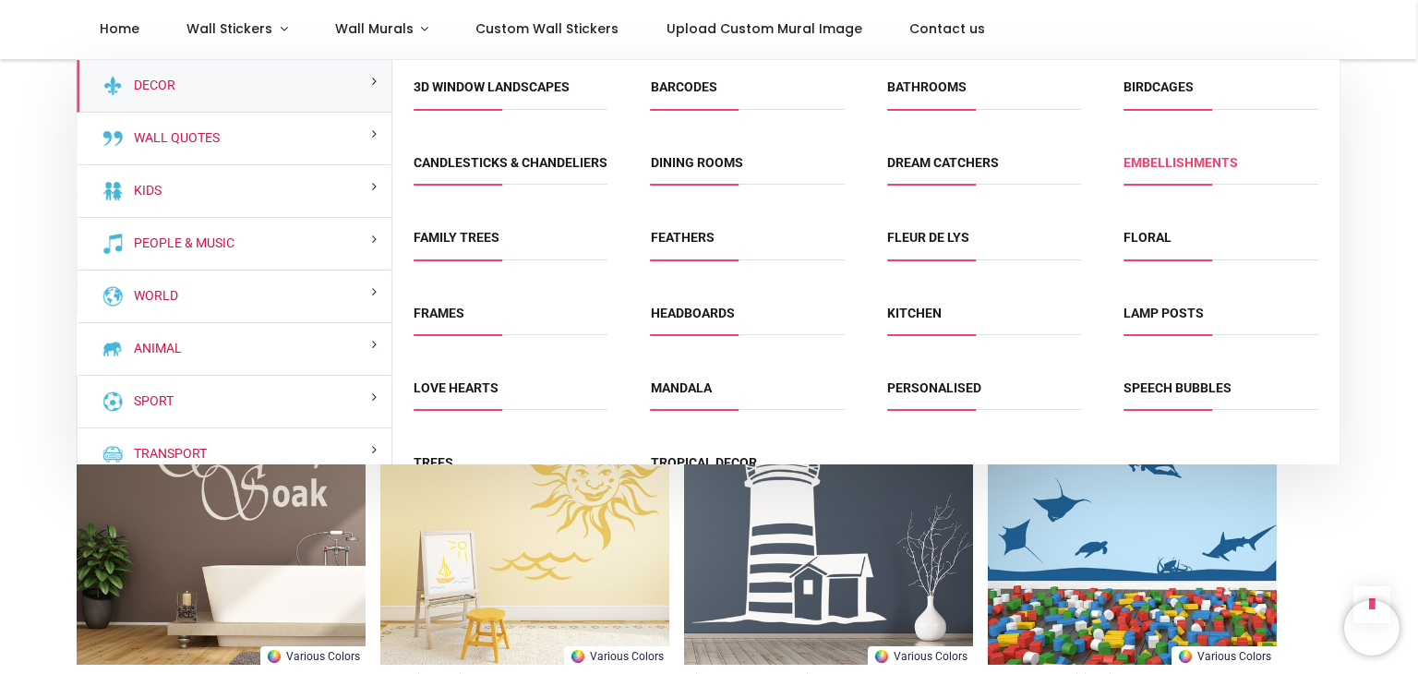
click at [1168, 168] on link "Embellishments" at bounding box center [1181, 162] width 114 height 15
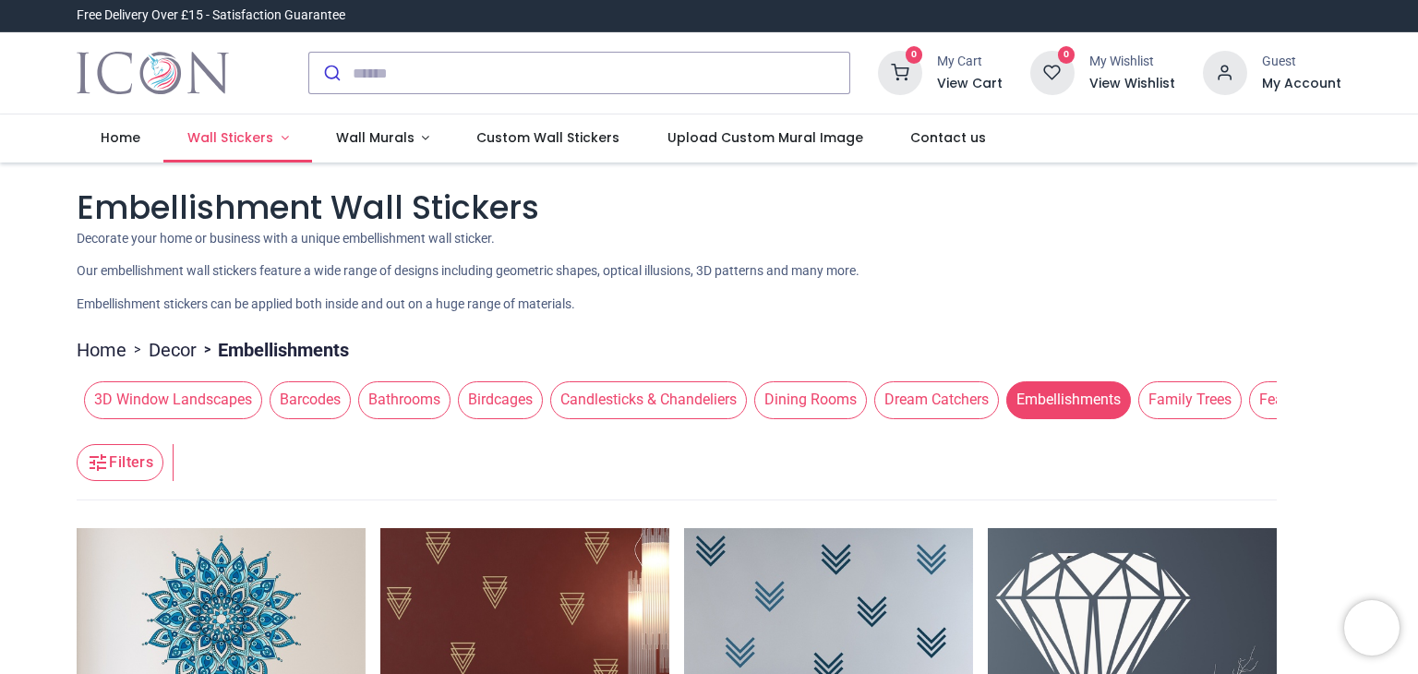
click at [235, 132] on span "Wall Stickers" at bounding box center [230, 137] width 86 height 18
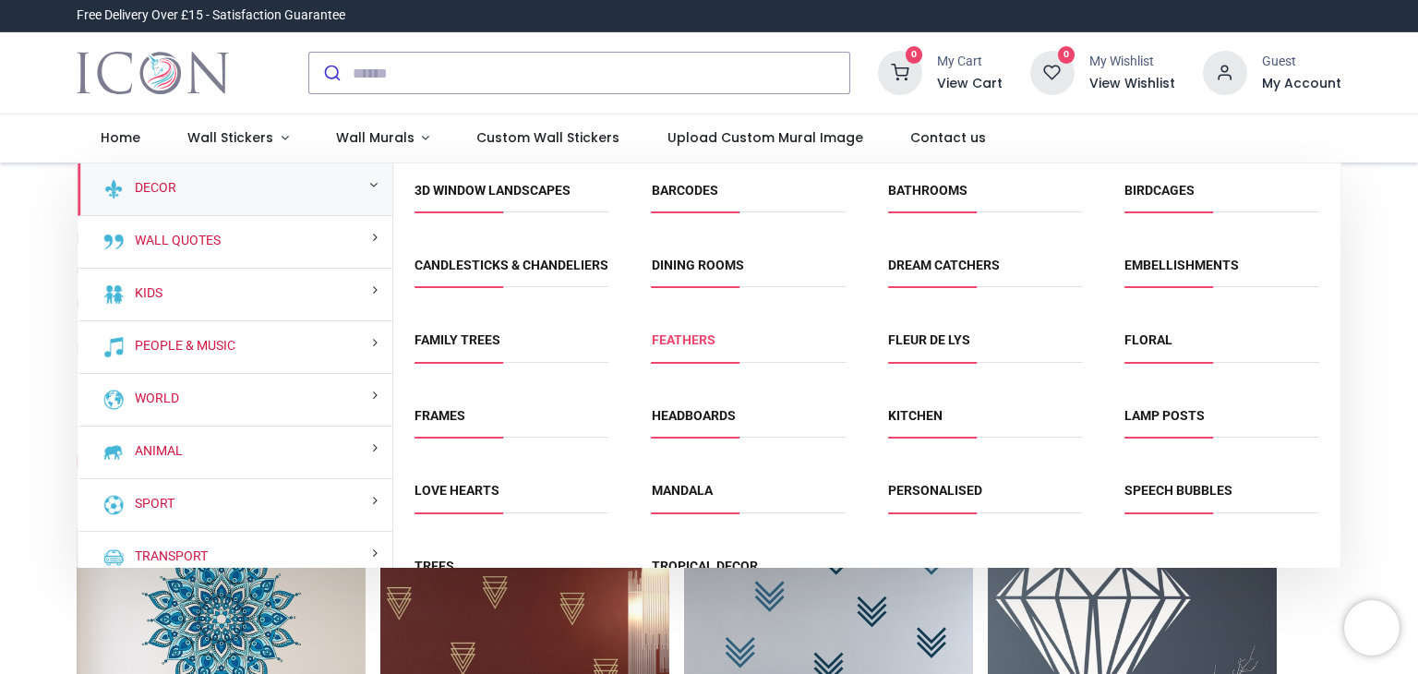
click at [682, 347] on link "Feathers" at bounding box center [684, 339] width 64 height 15
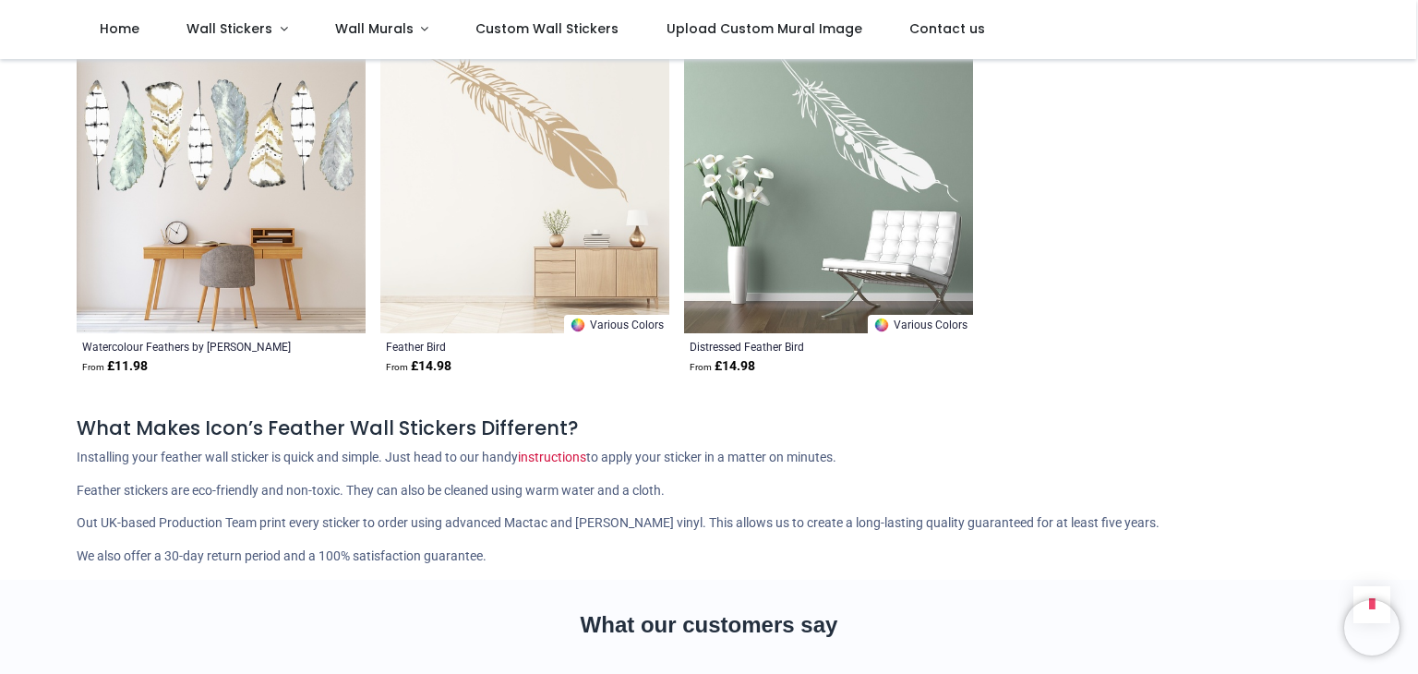
scroll to position [2493, 0]
click at [209, 30] on span "Wall Stickers" at bounding box center [230, 28] width 86 height 18
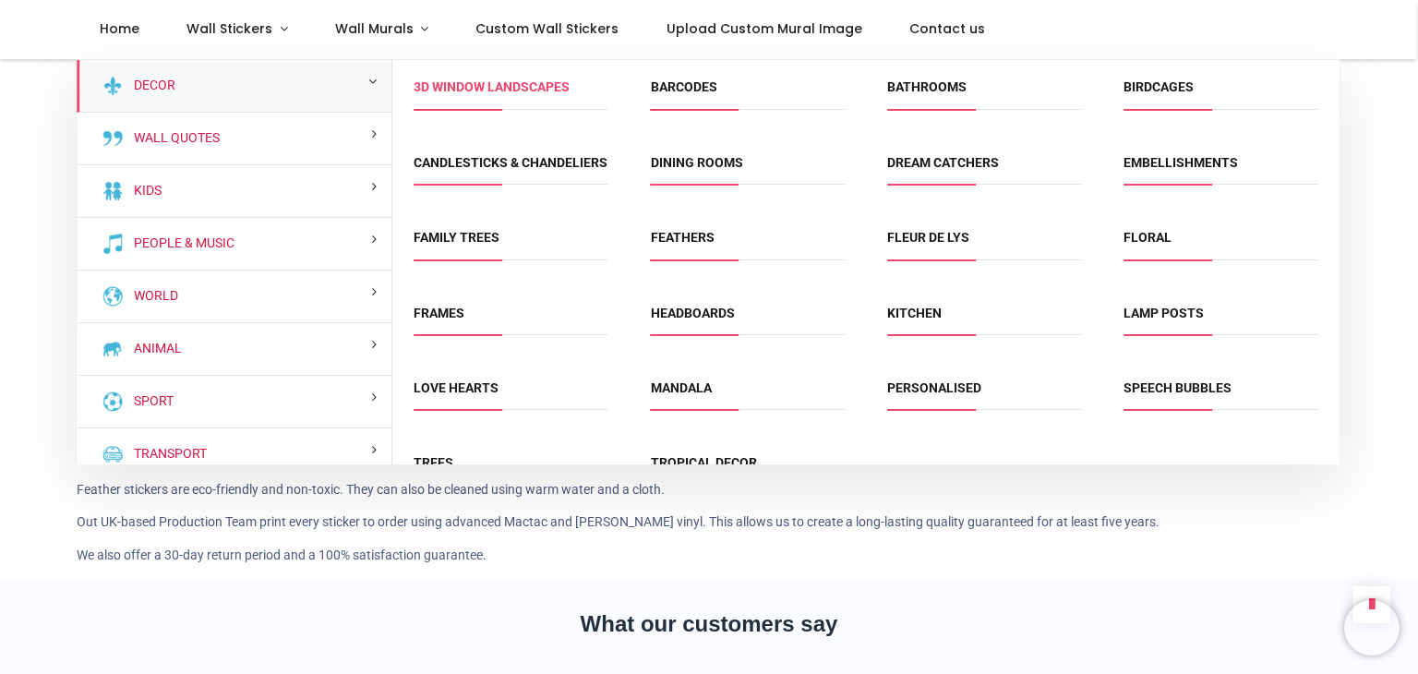
click at [490, 94] on link "3D Window Landscapes" at bounding box center [492, 86] width 156 height 15
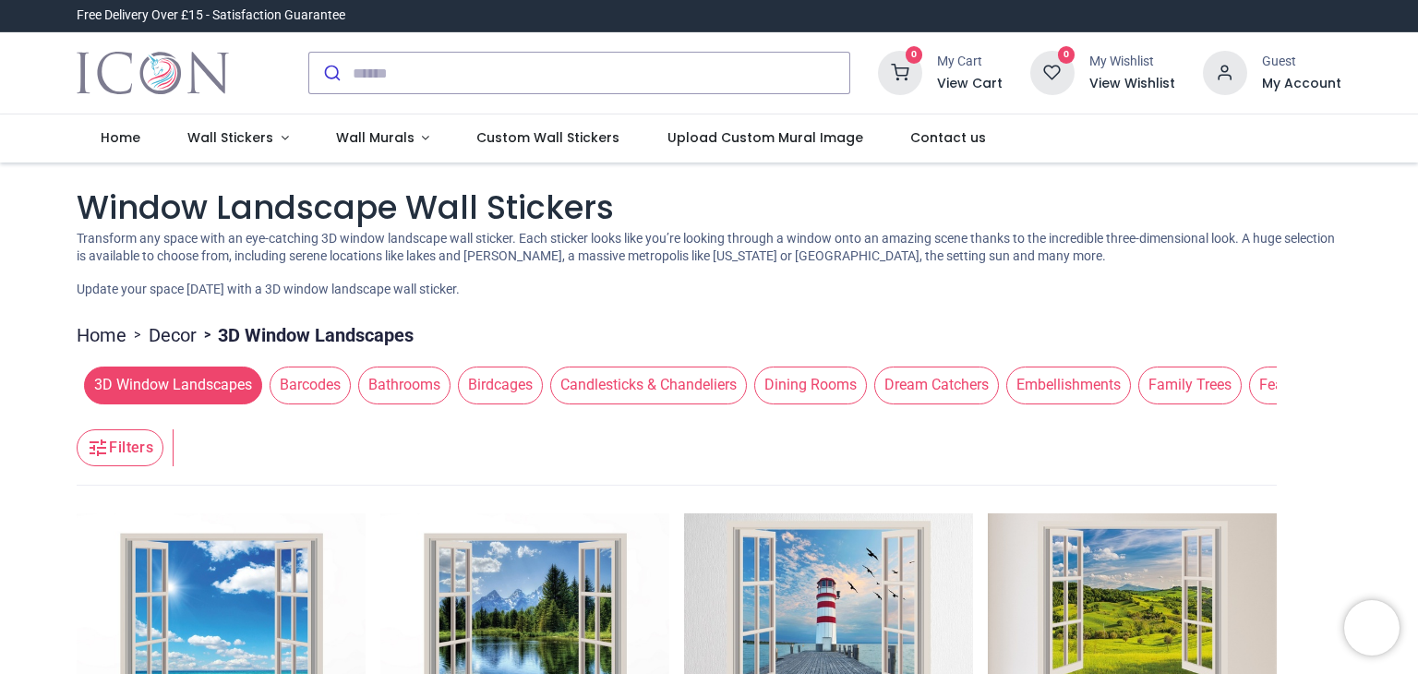
scroll to position [277, 0]
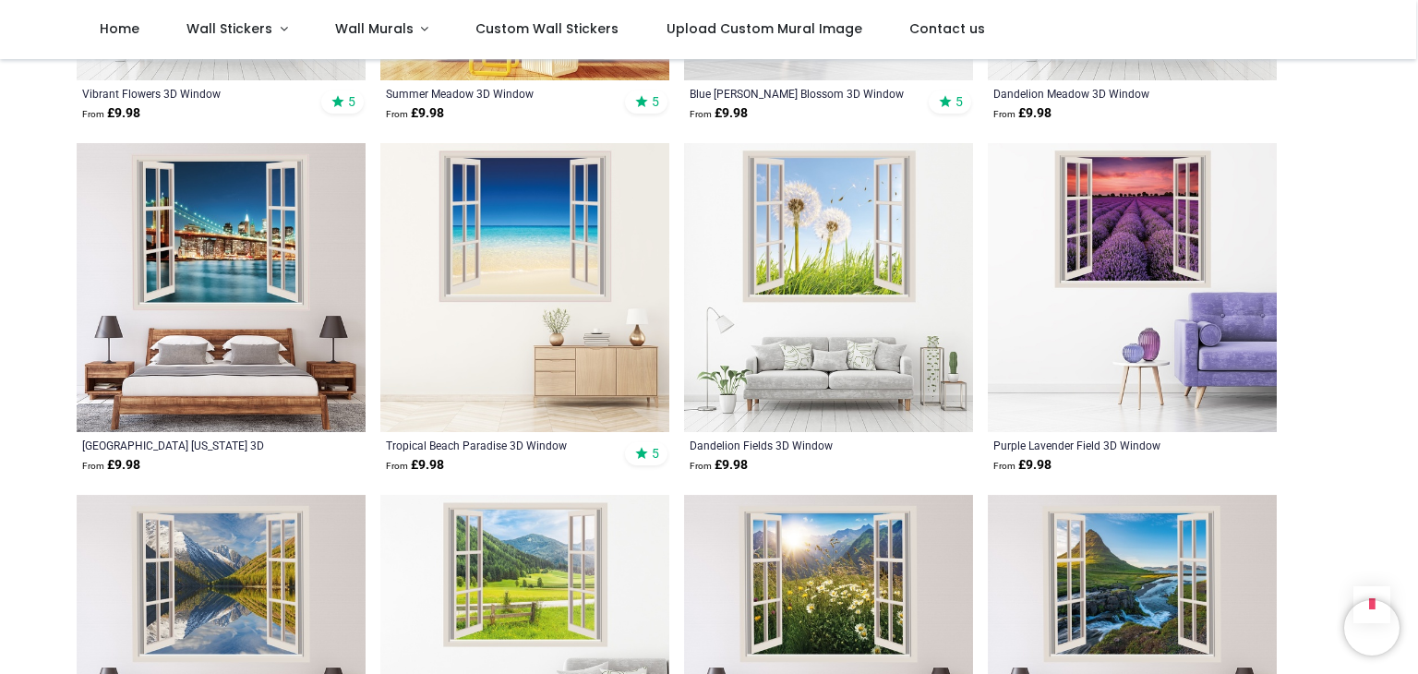
scroll to position [6741, 0]
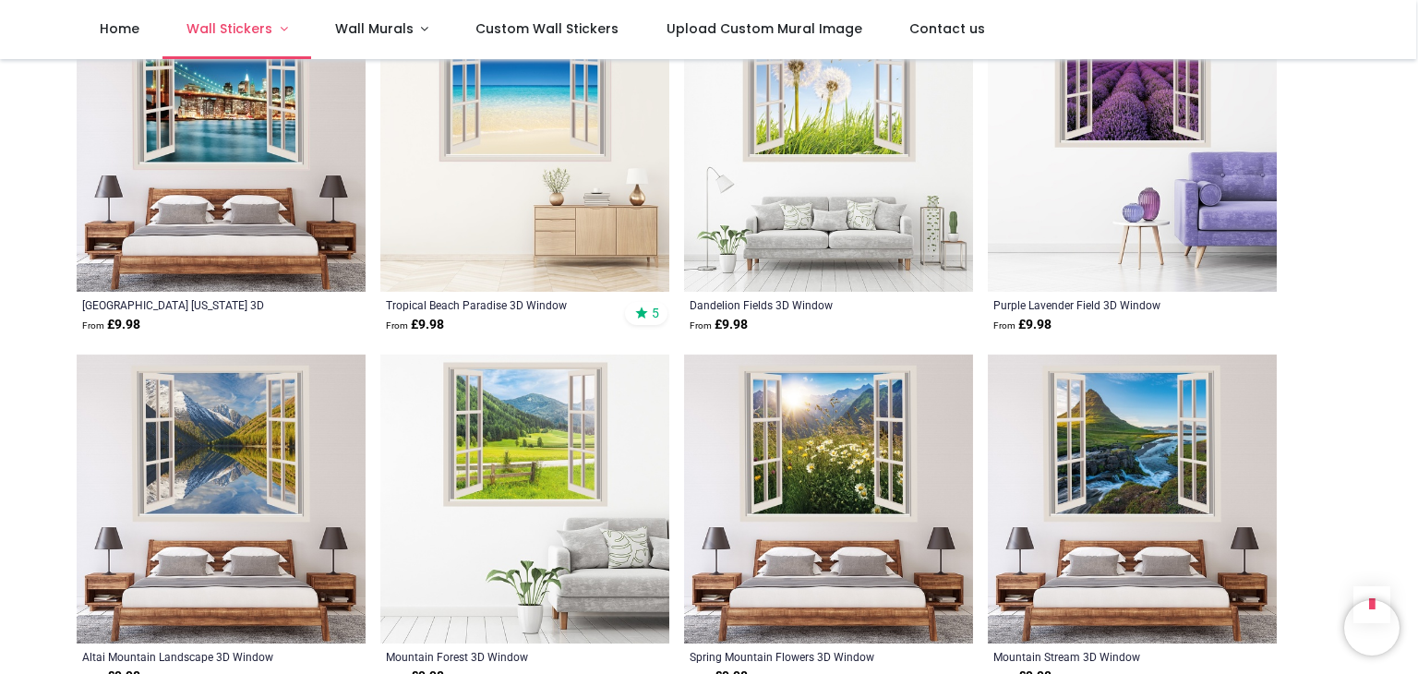
click at [202, 34] on span "Wall Stickers" at bounding box center [230, 28] width 86 height 18
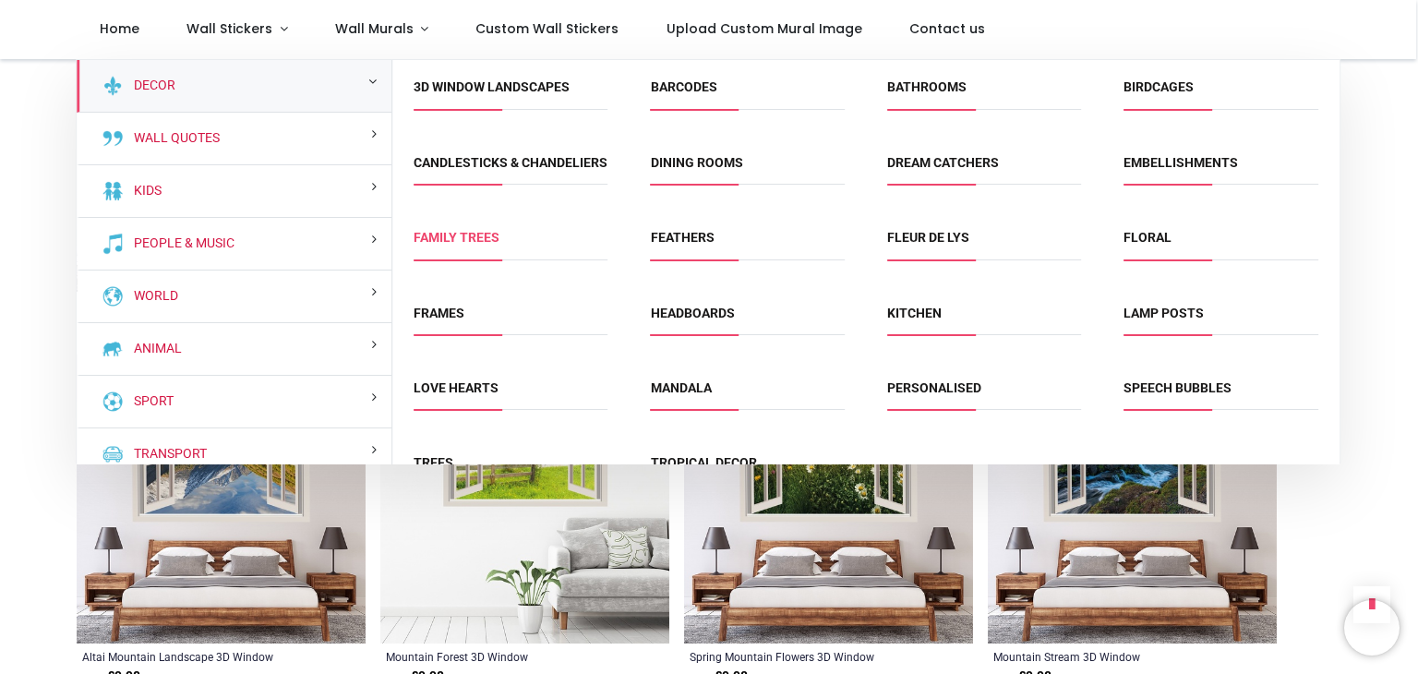
click at [442, 245] on link "Family Trees" at bounding box center [457, 237] width 86 height 15
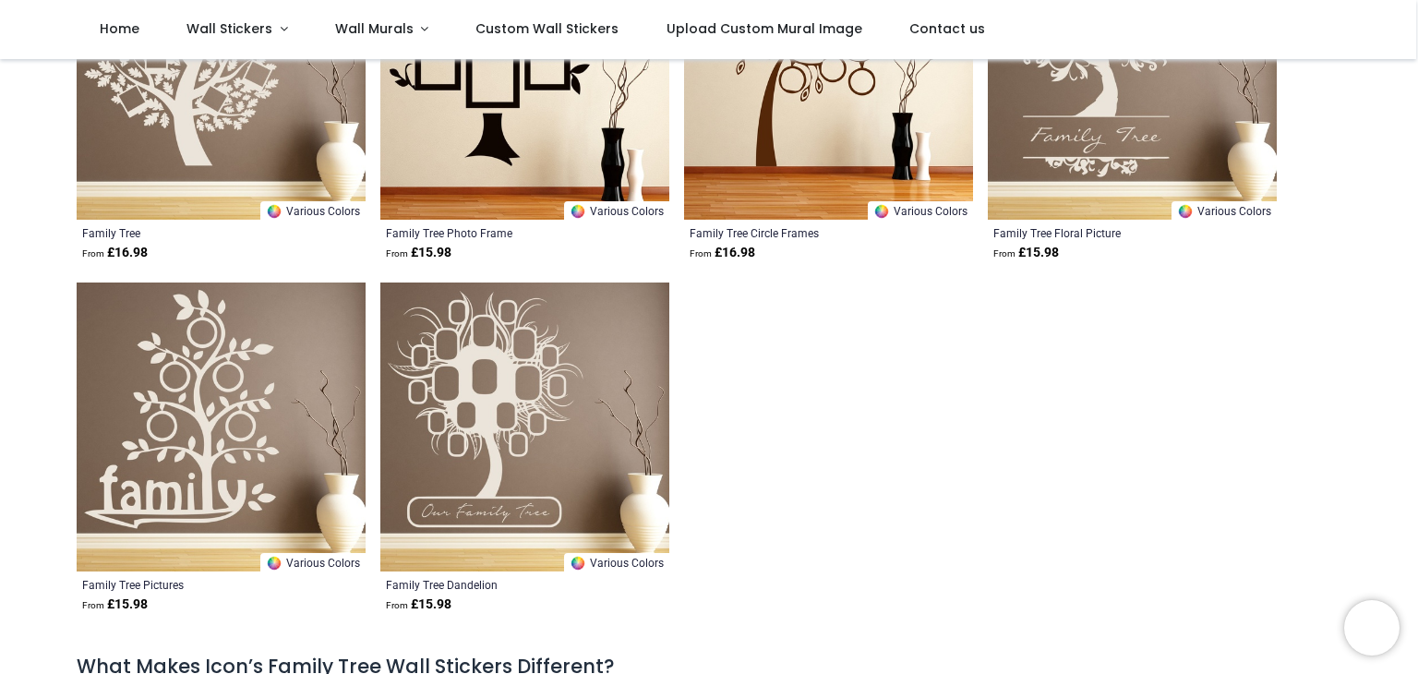
scroll to position [646, 0]
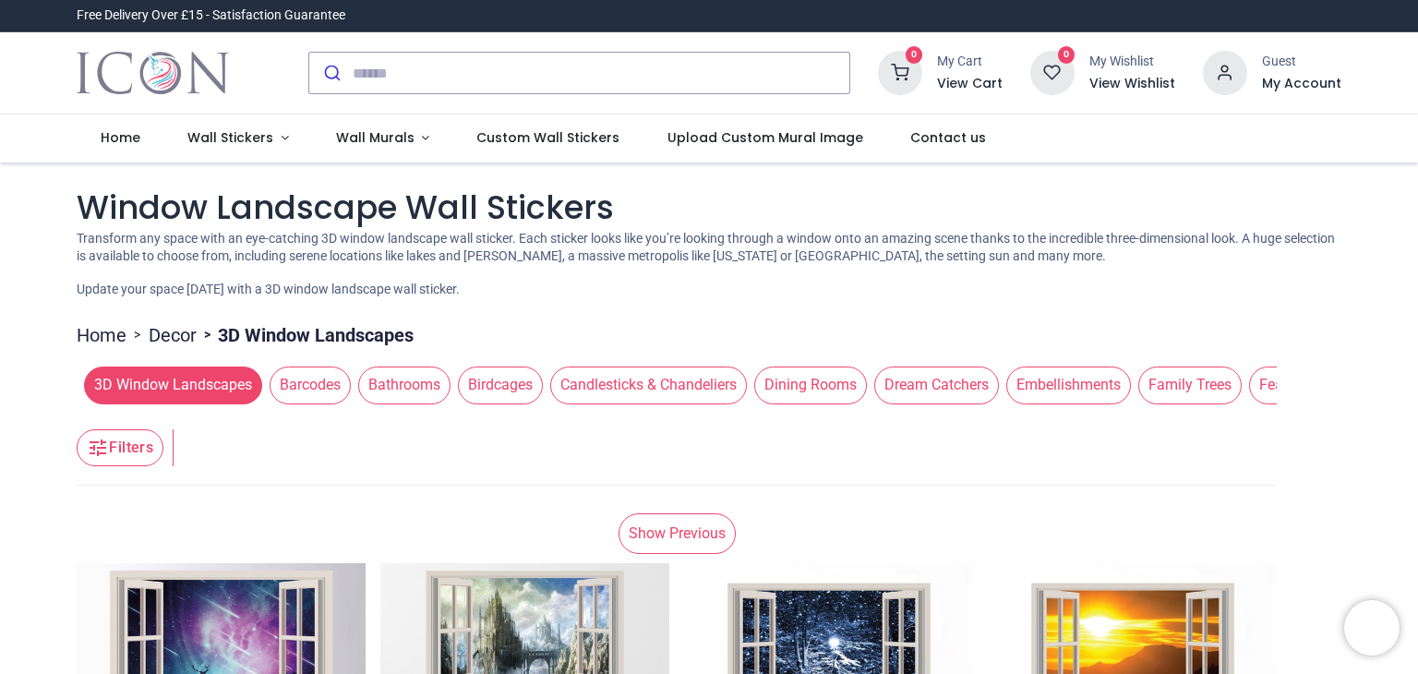
click at [484, 385] on span "Birdcages" at bounding box center [500, 385] width 85 height 37
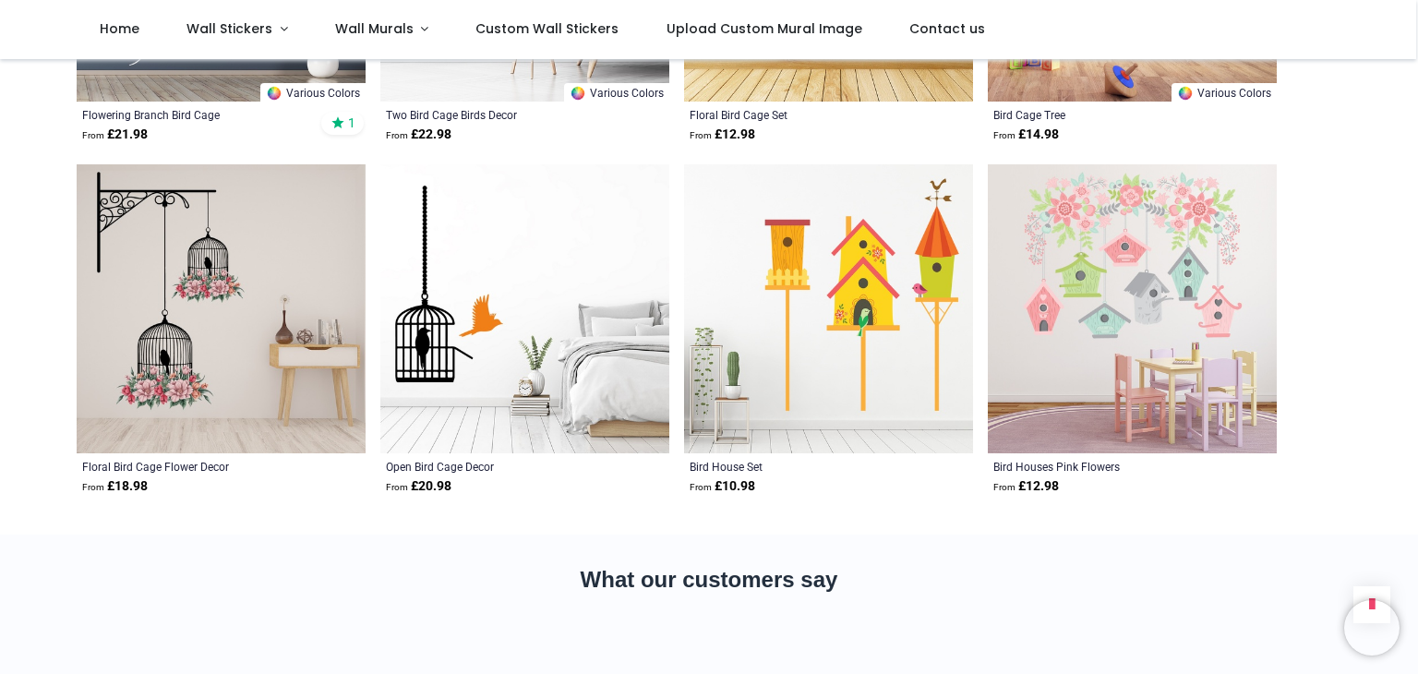
scroll to position [2124, 0]
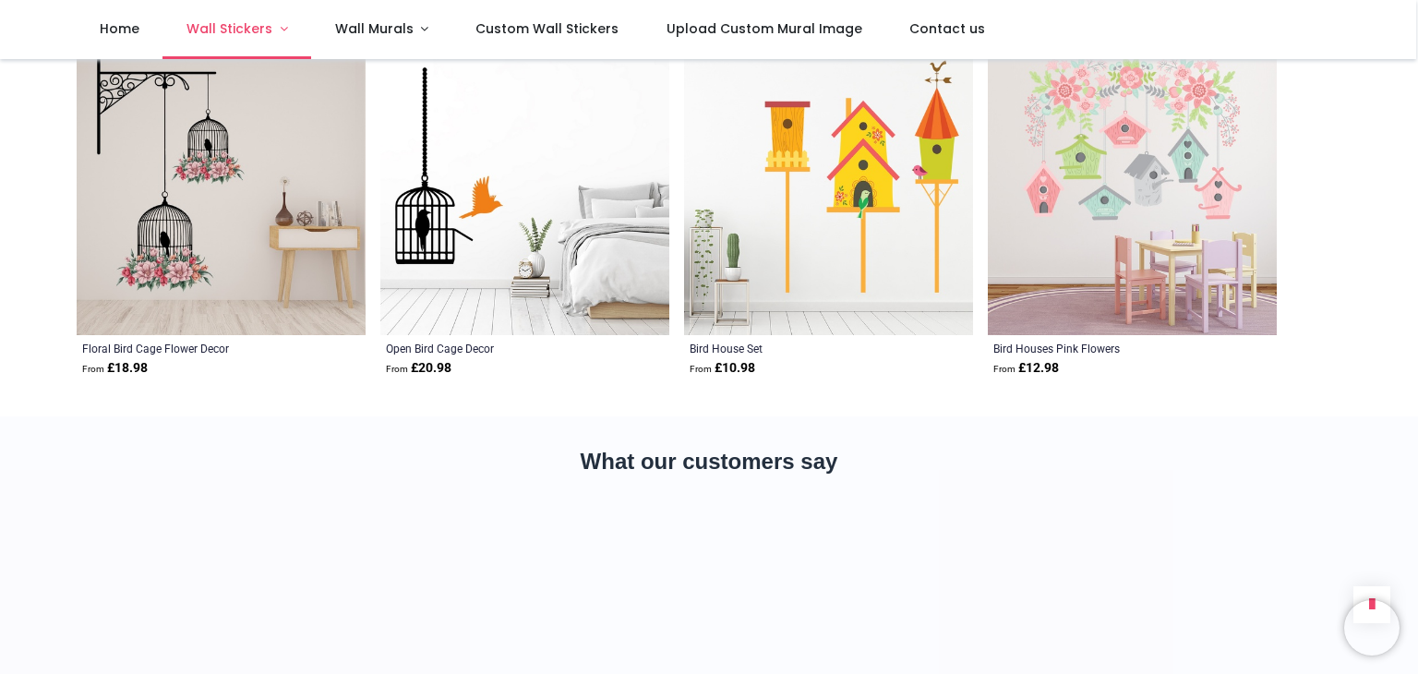
click at [223, 30] on span "Wall Stickers" at bounding box center [230, 28] width 86 height 18
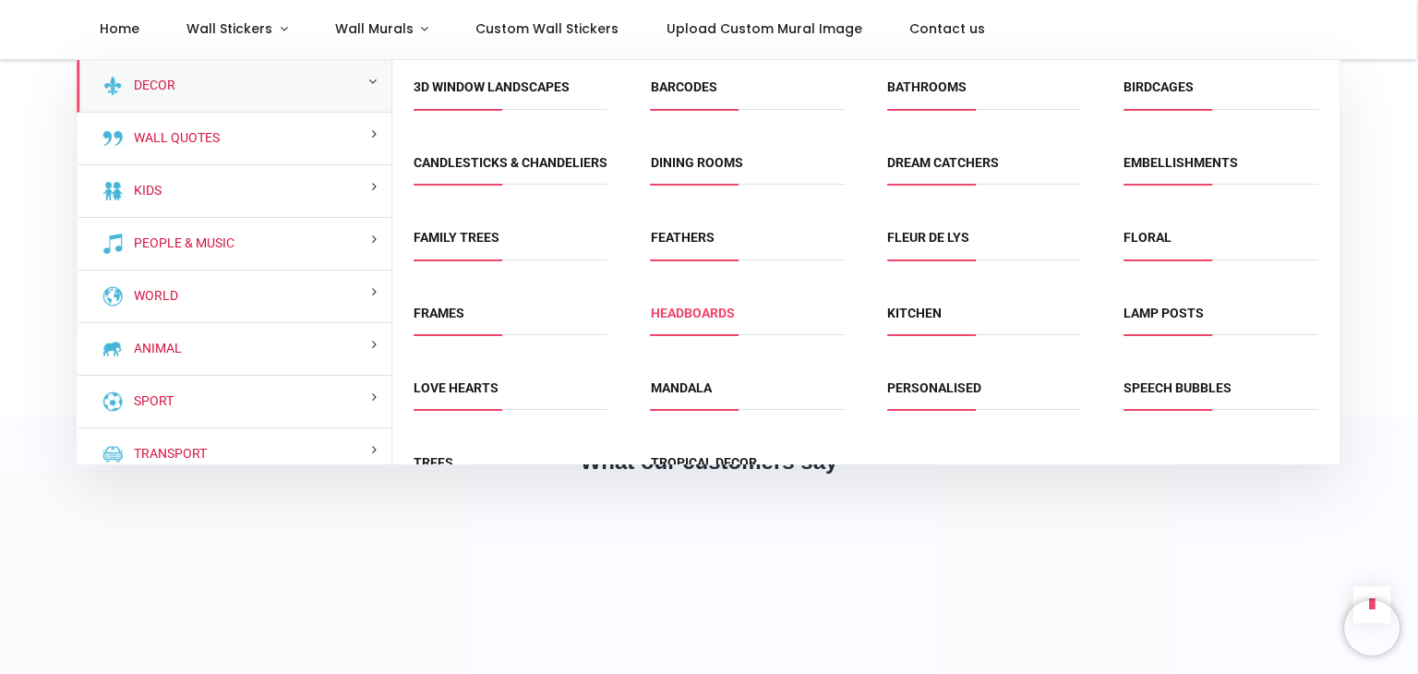
click at [683, 320] on link "Headboards" at bounding box center [693, 313] width 84 height 15
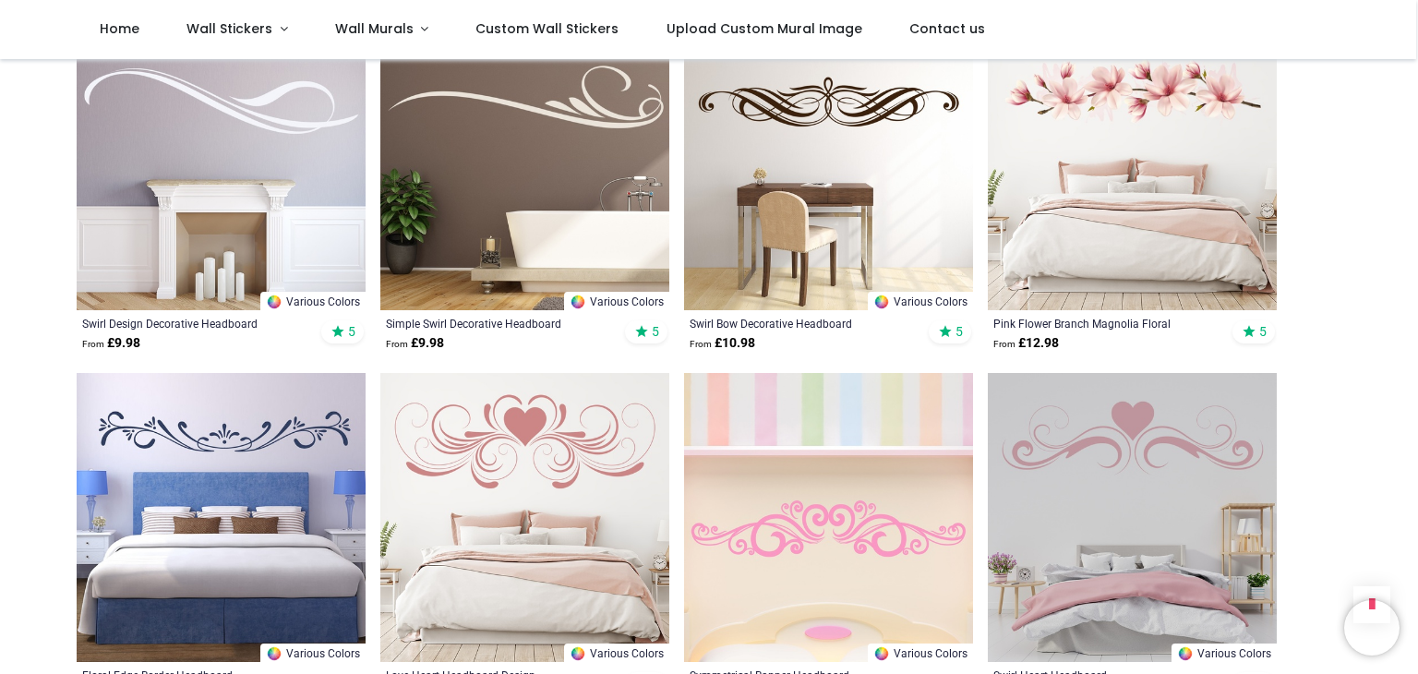
scroll to position [1477, 0]
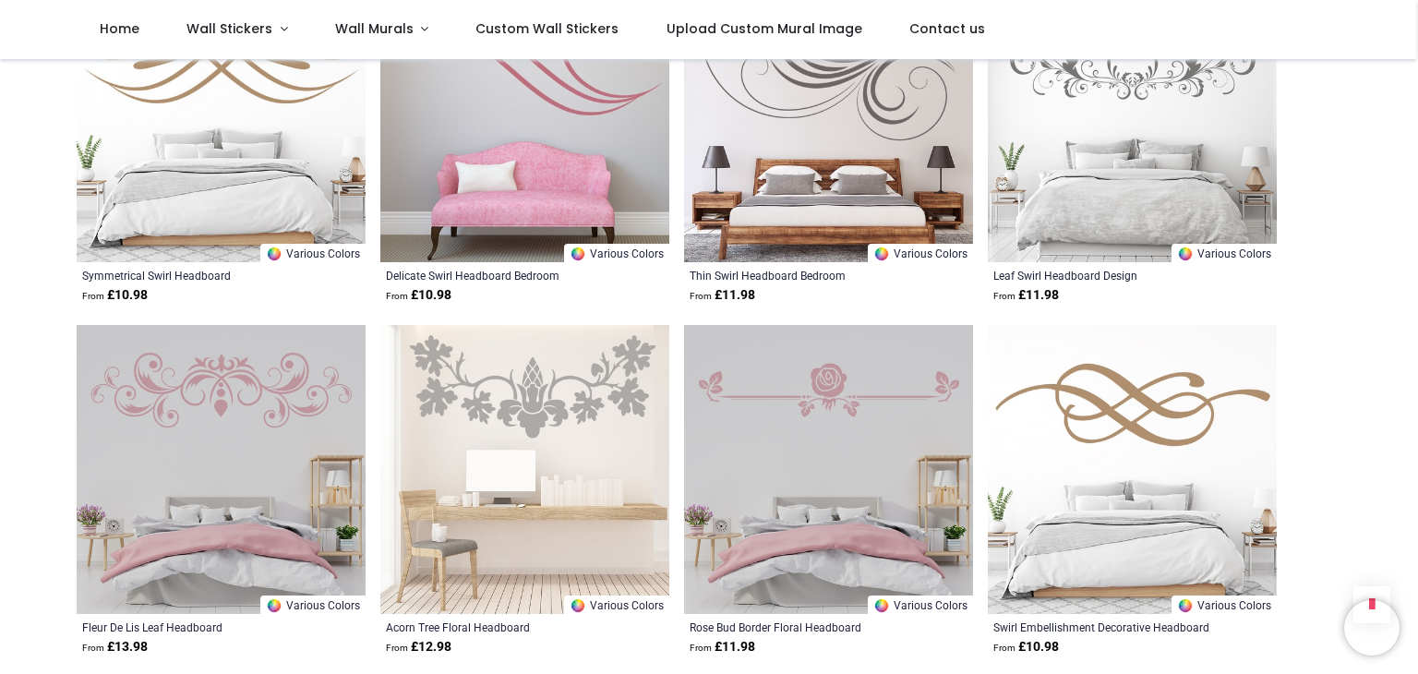
scroll to position [4340, 0]
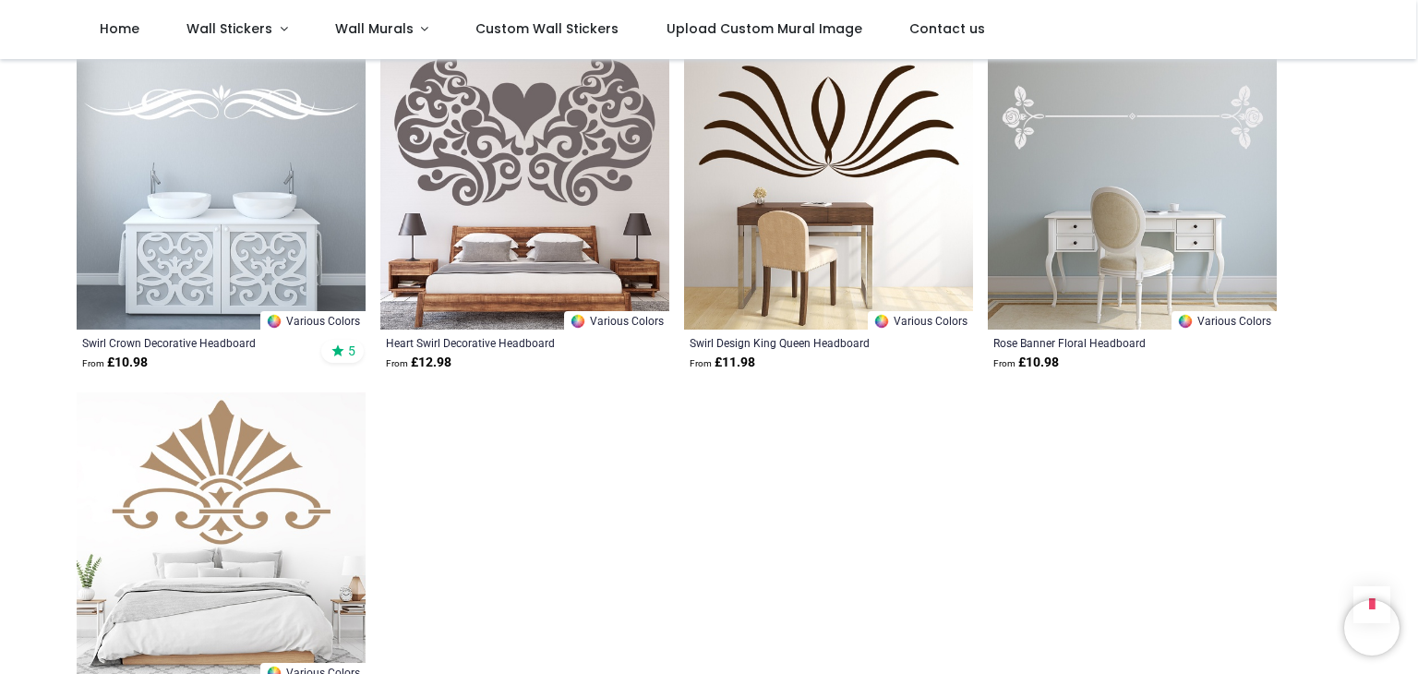
scroll to position [6833, 0]
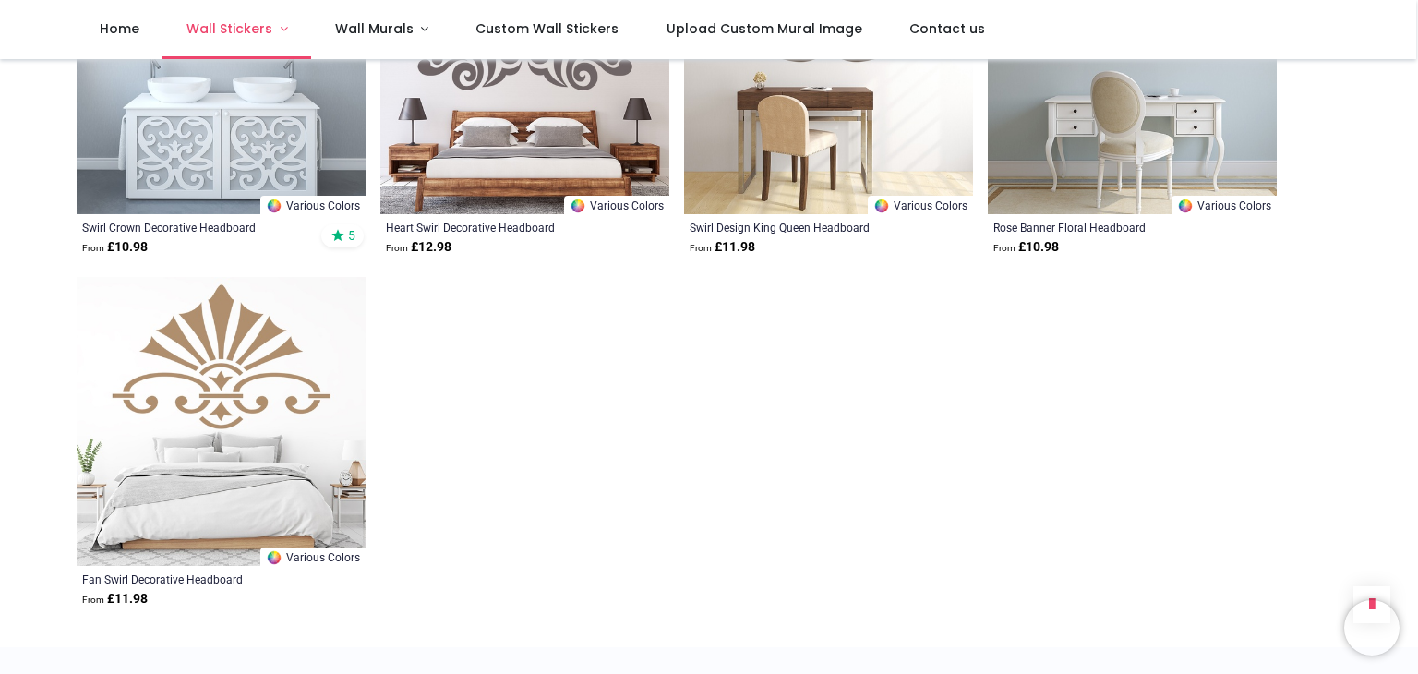
click at [214, 30] on span "Wall Stickers" at bounding box center [230, 28] width 86 height 18
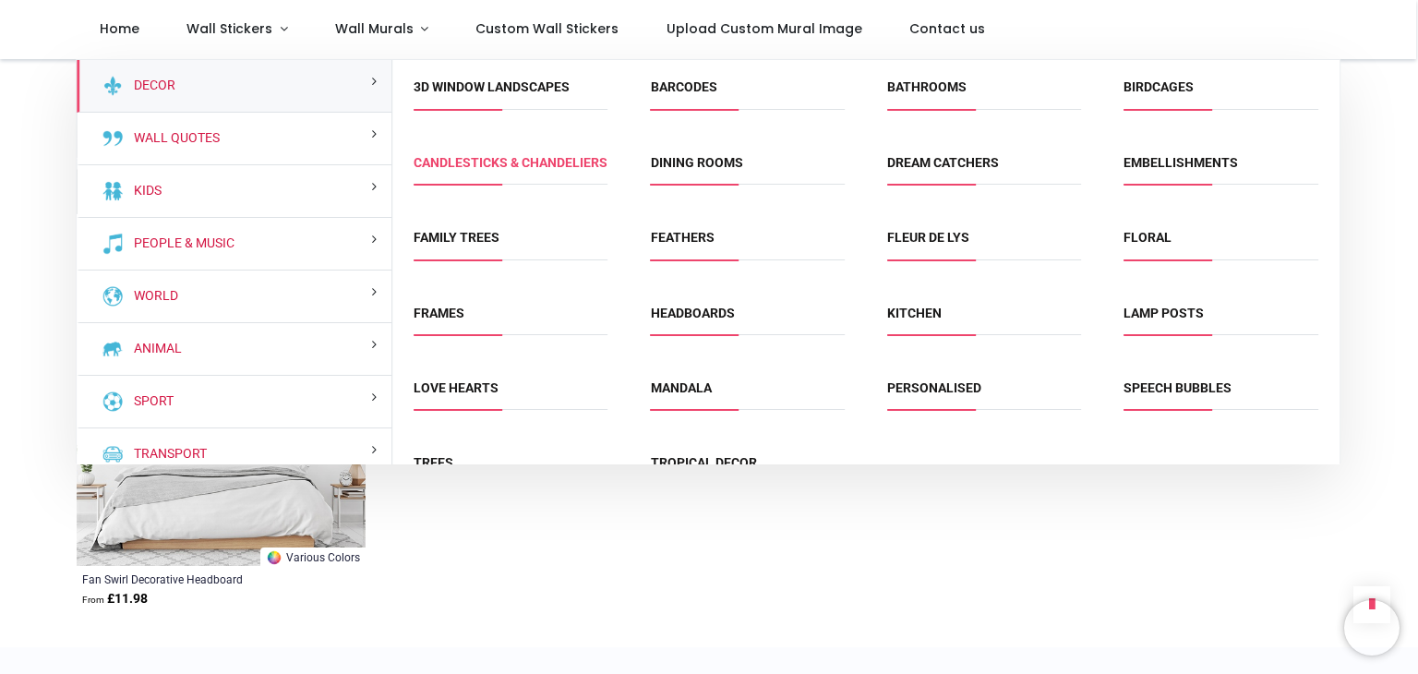
click at [493, 162] on link "Candlesticks & Chandeliers" at bounding box center [511, 162] width 194 height 15
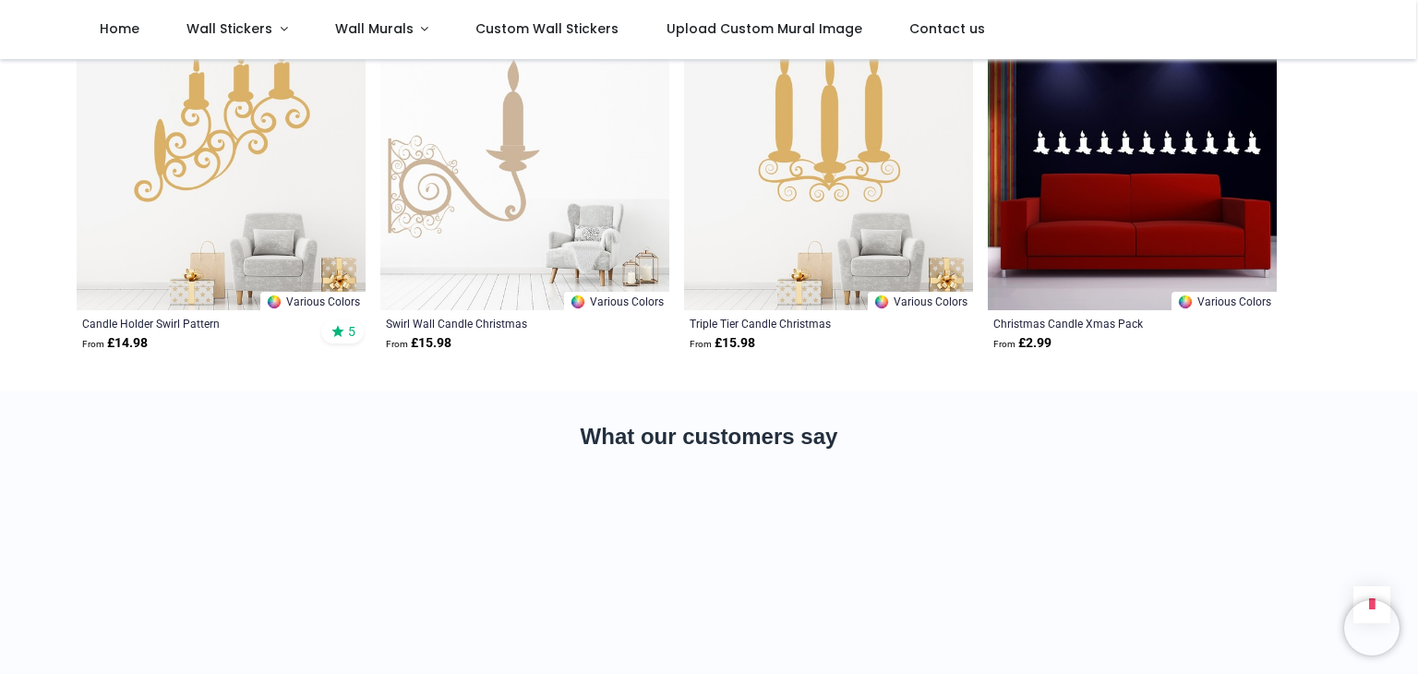
scroll to position [1477, 0]
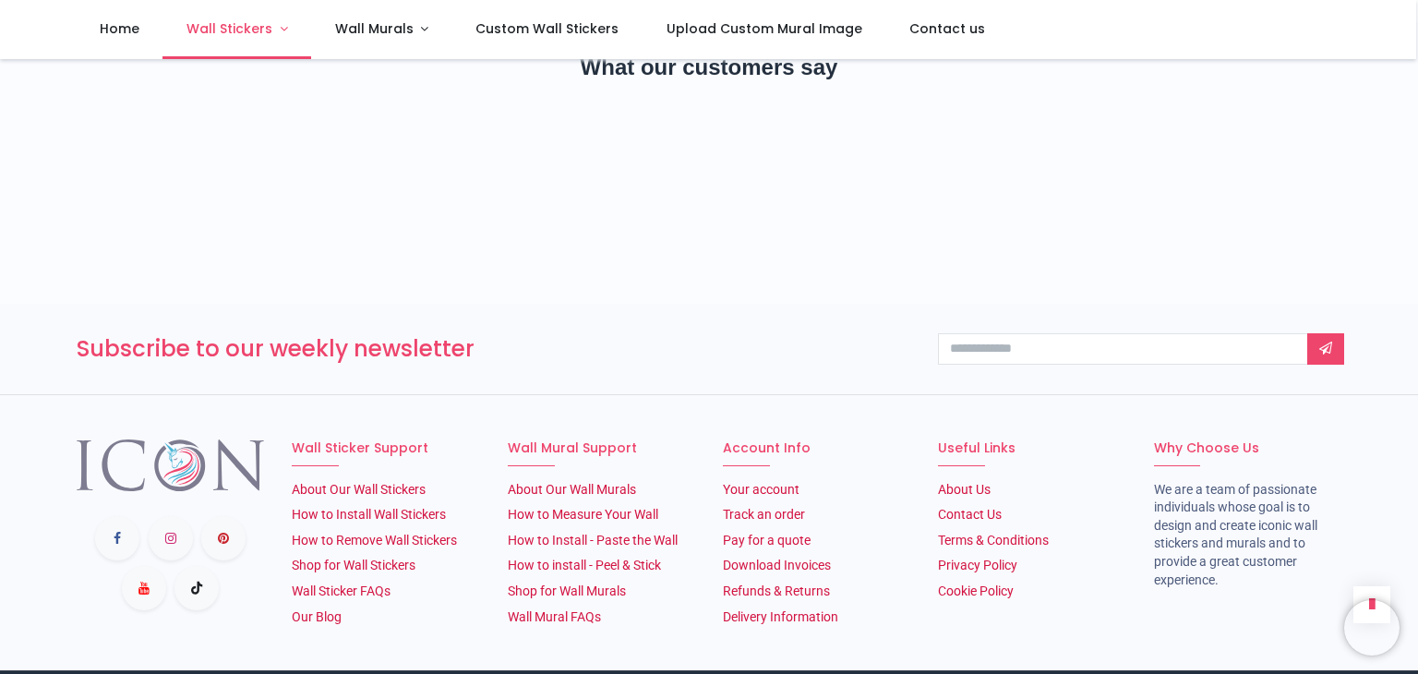
click at [207, 30] on span "Wall Stickers" at bounding box center [230, 28] width 86 height 18
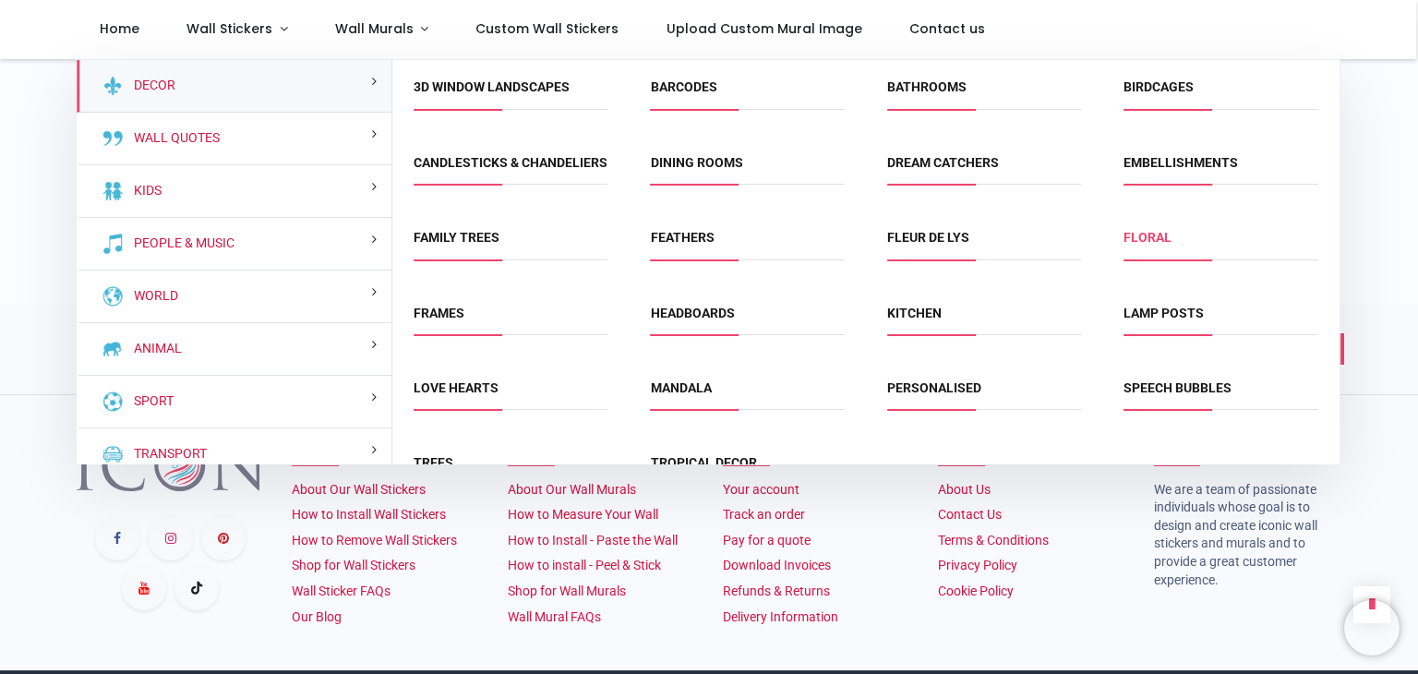
click at [1143, 245] on link "Floral" at bounding box center [1148, 237] width 48 height 15
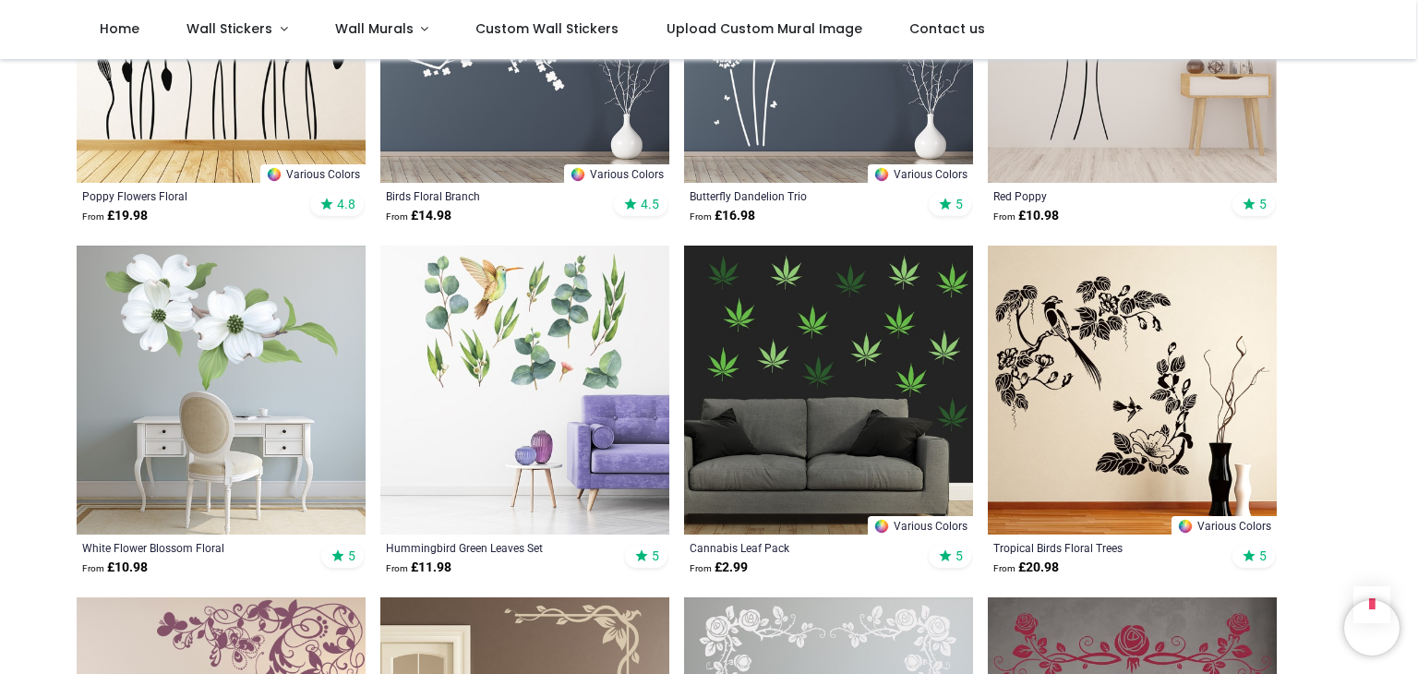
scroll to position [2124, 0]
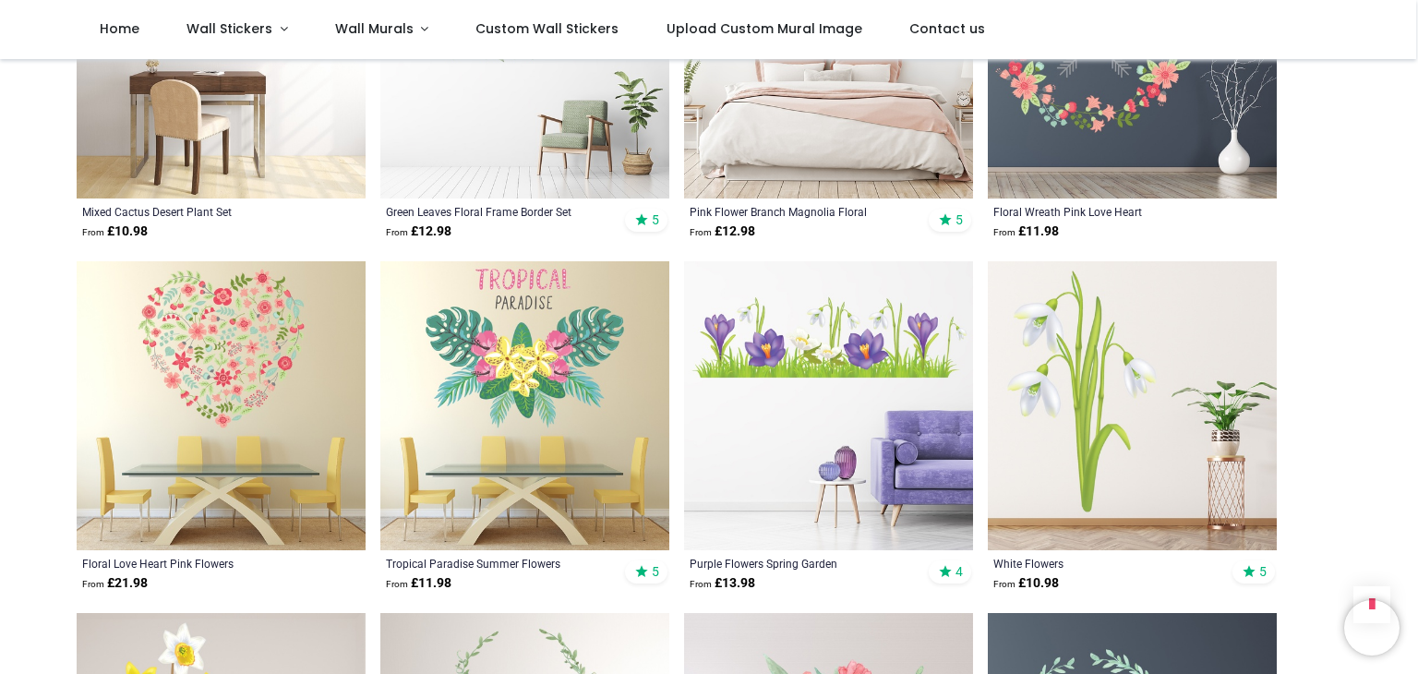
scroll to position [3694, 0]
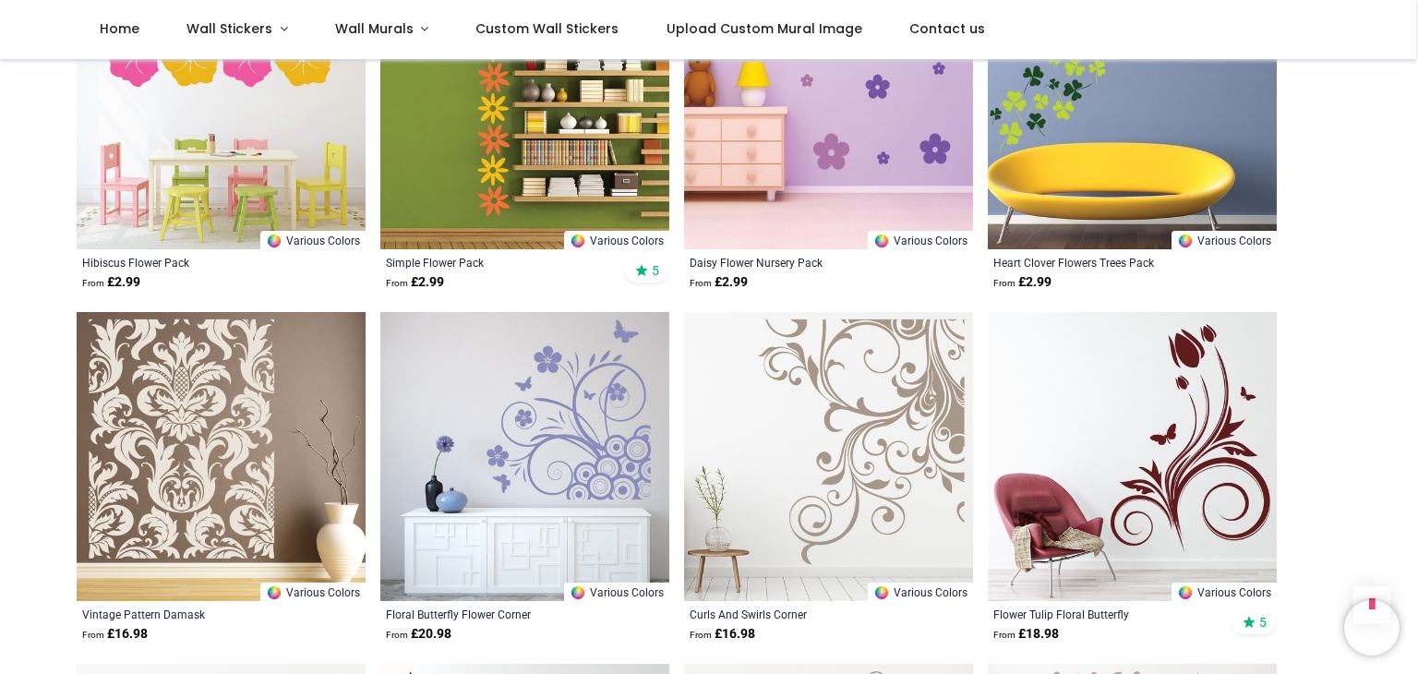
scroll to position [6464, 0]
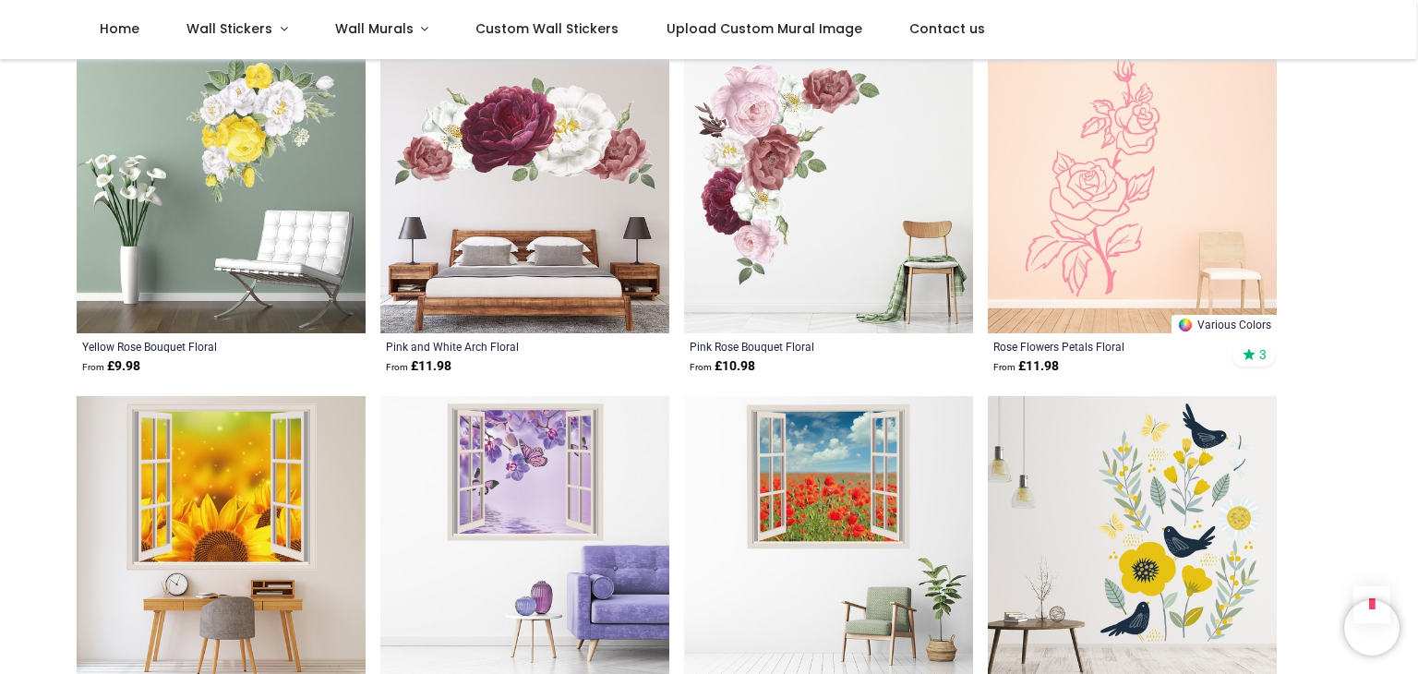
scroll to position [9603, 0]
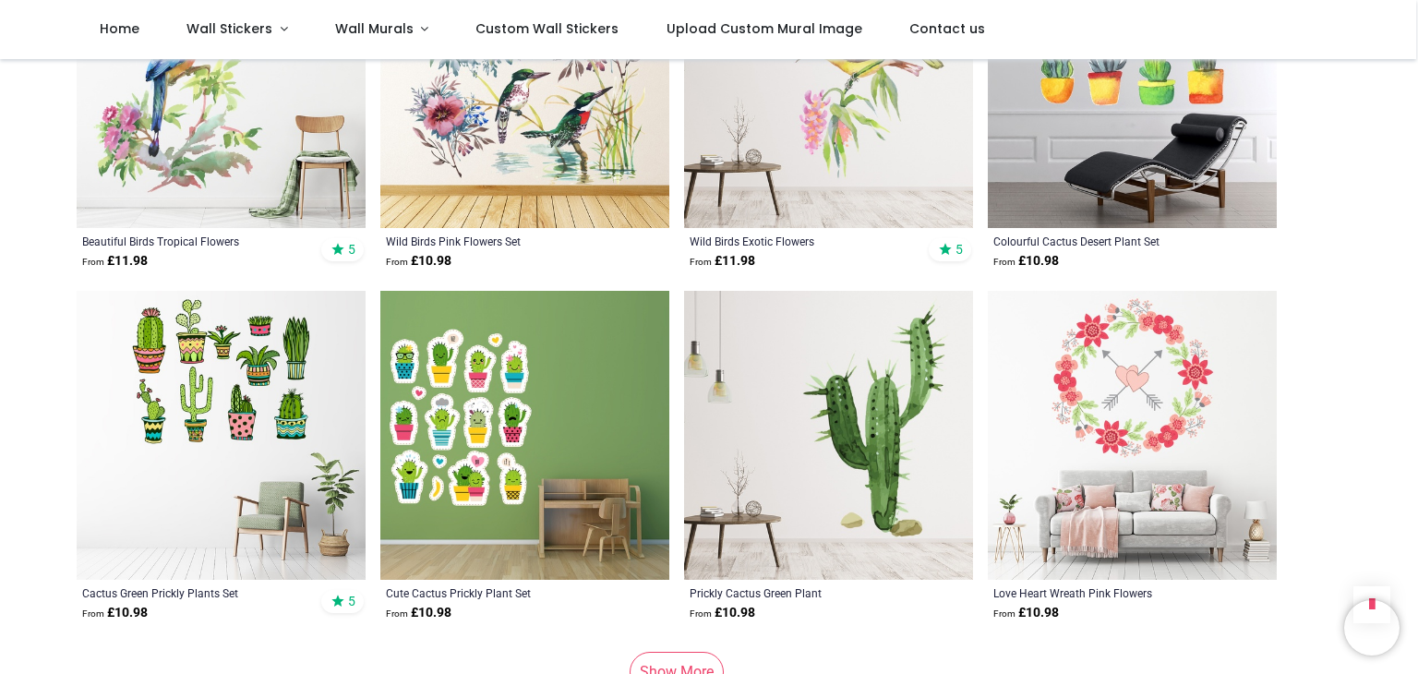
scroll to position [12466, 0]
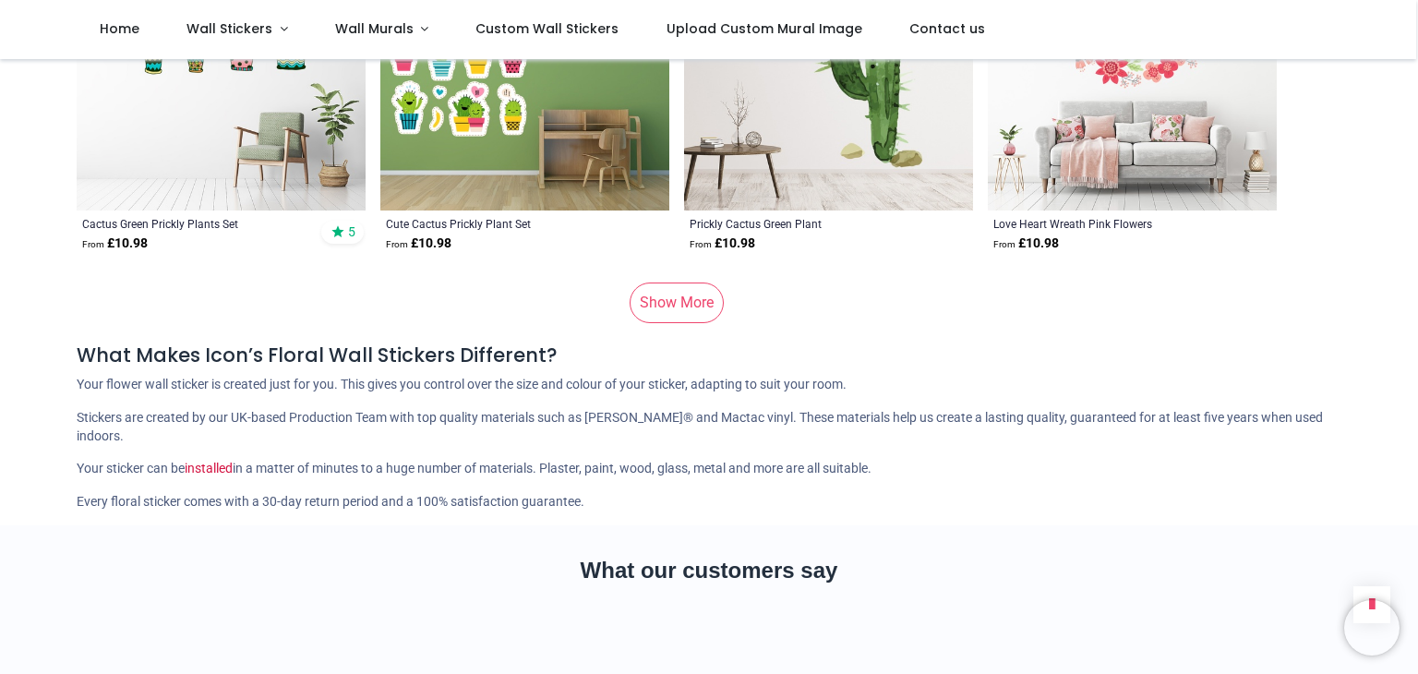
click at [681, 283] on link "Show More" at bounding box center [677, 303] width 94 height 41
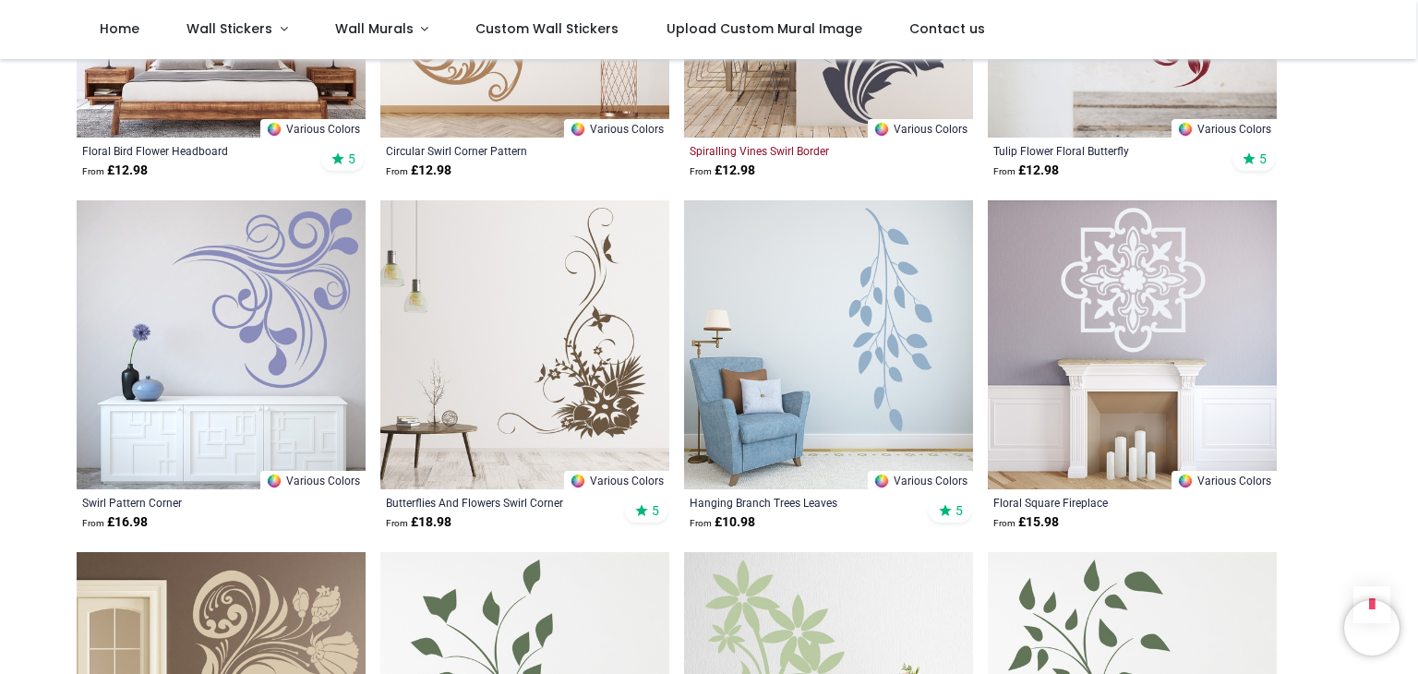
scroll to position [14405, 0]
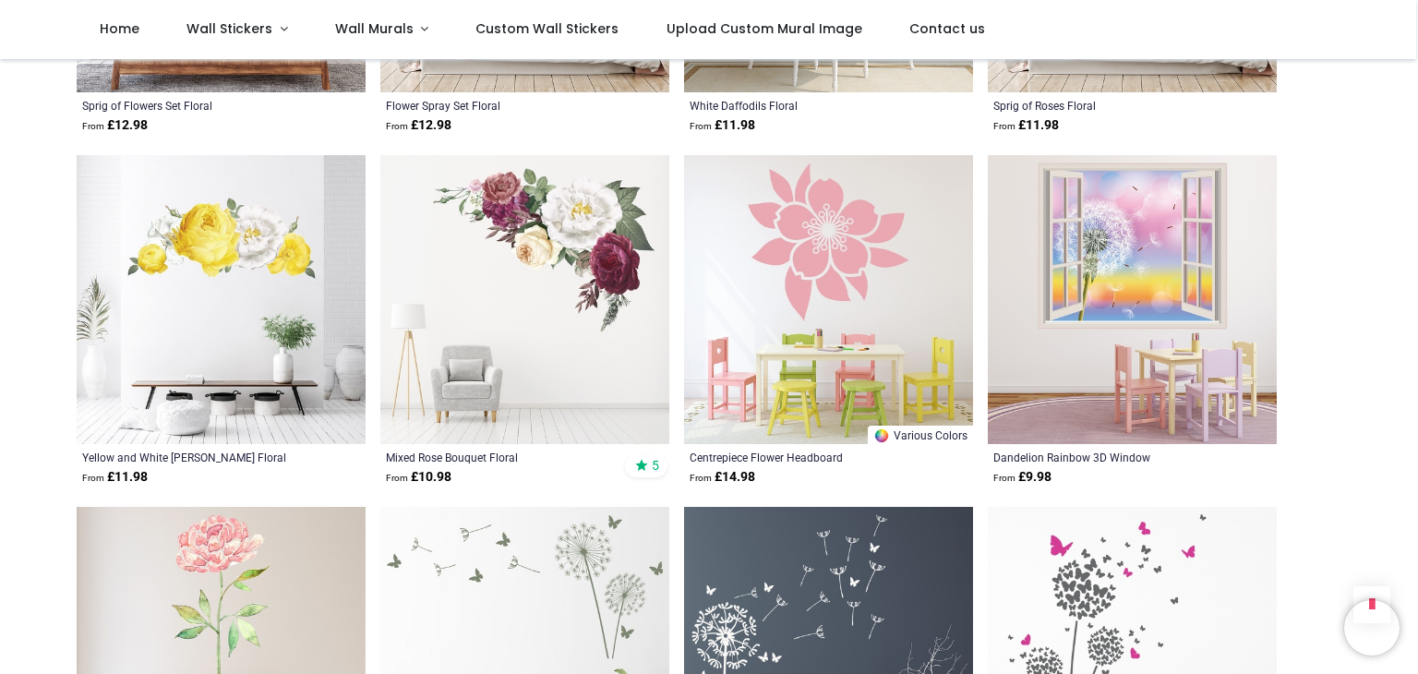
scroll to position [16990, 0]
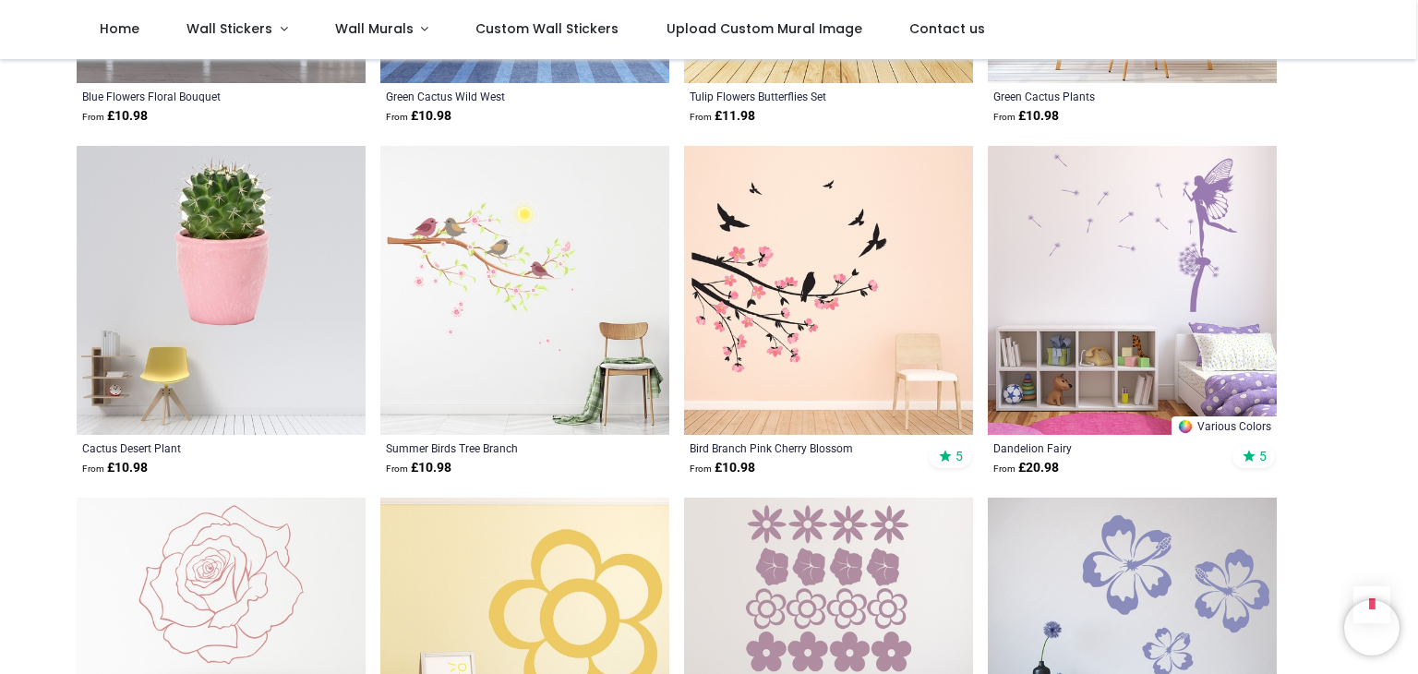
scroll to position [19022, 0]
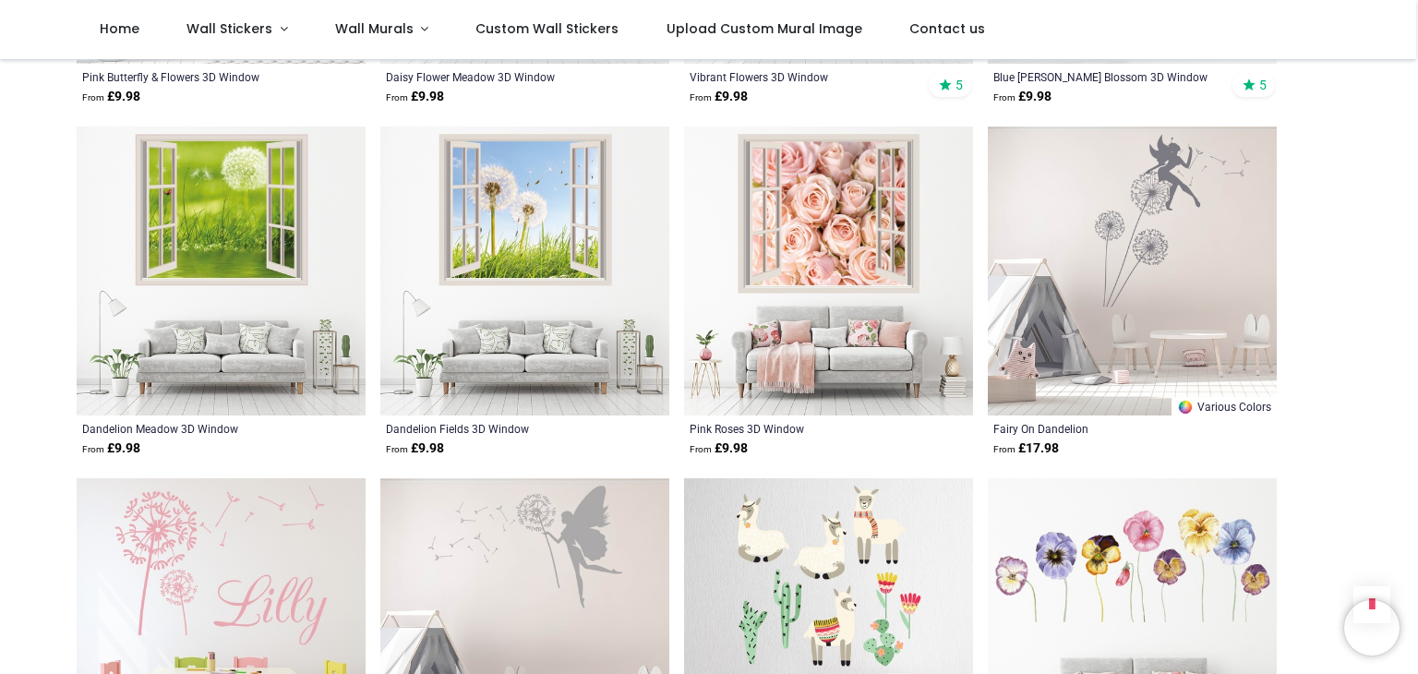
scroll to position [21607, 0]
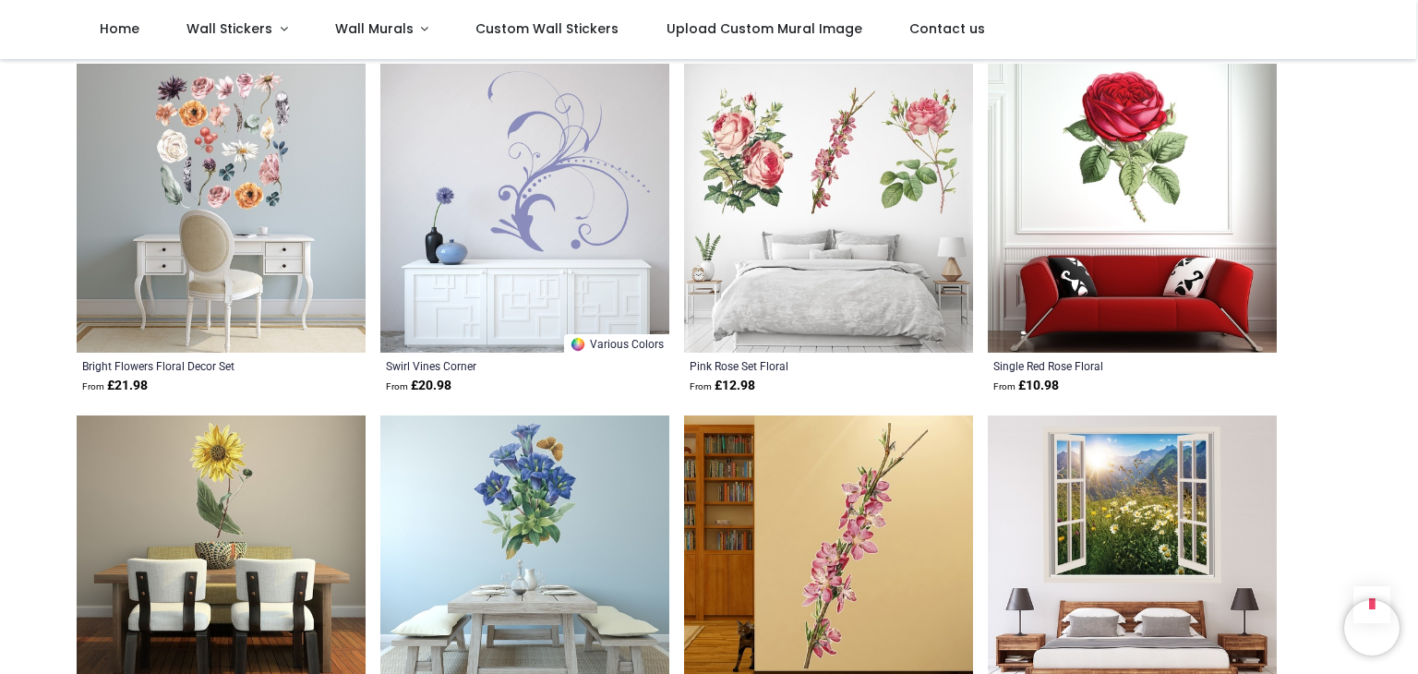
scroll to position [24562, 0]
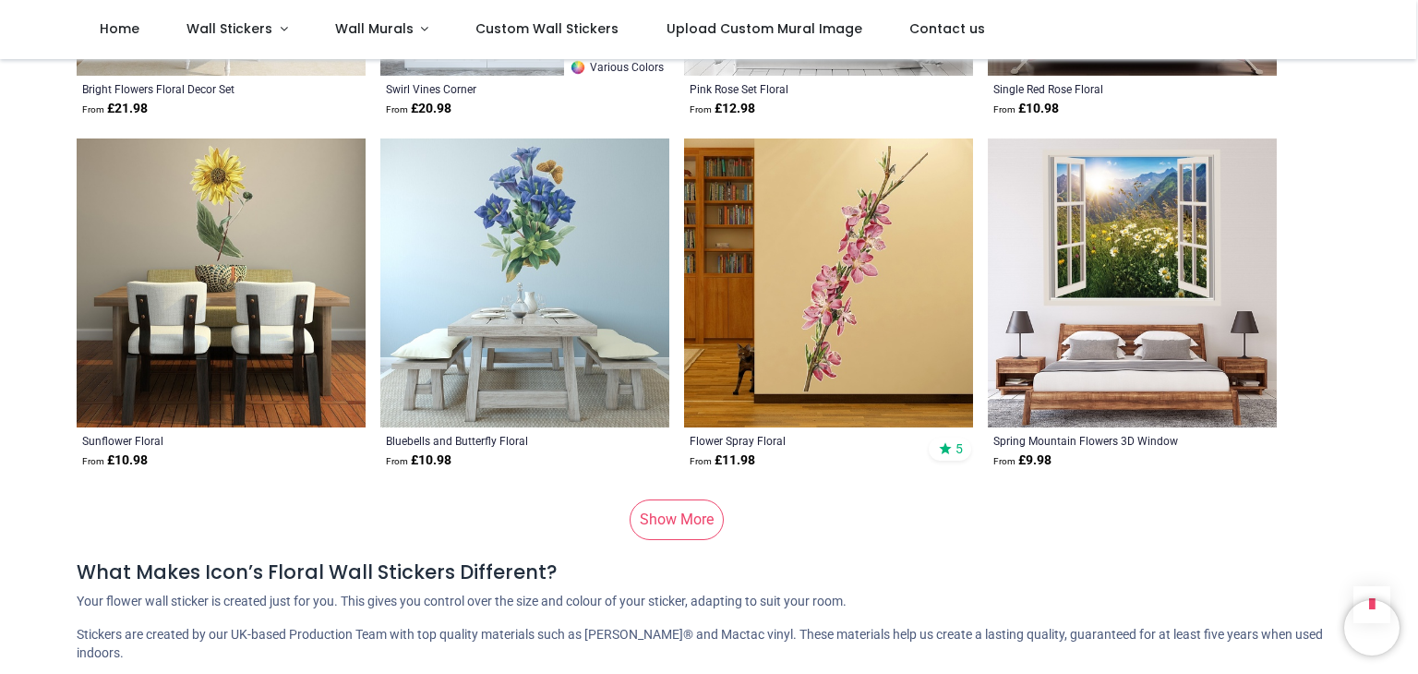
click at [670, 500] on link "Show More" at bounding box center [677, 520] width 94 height 41
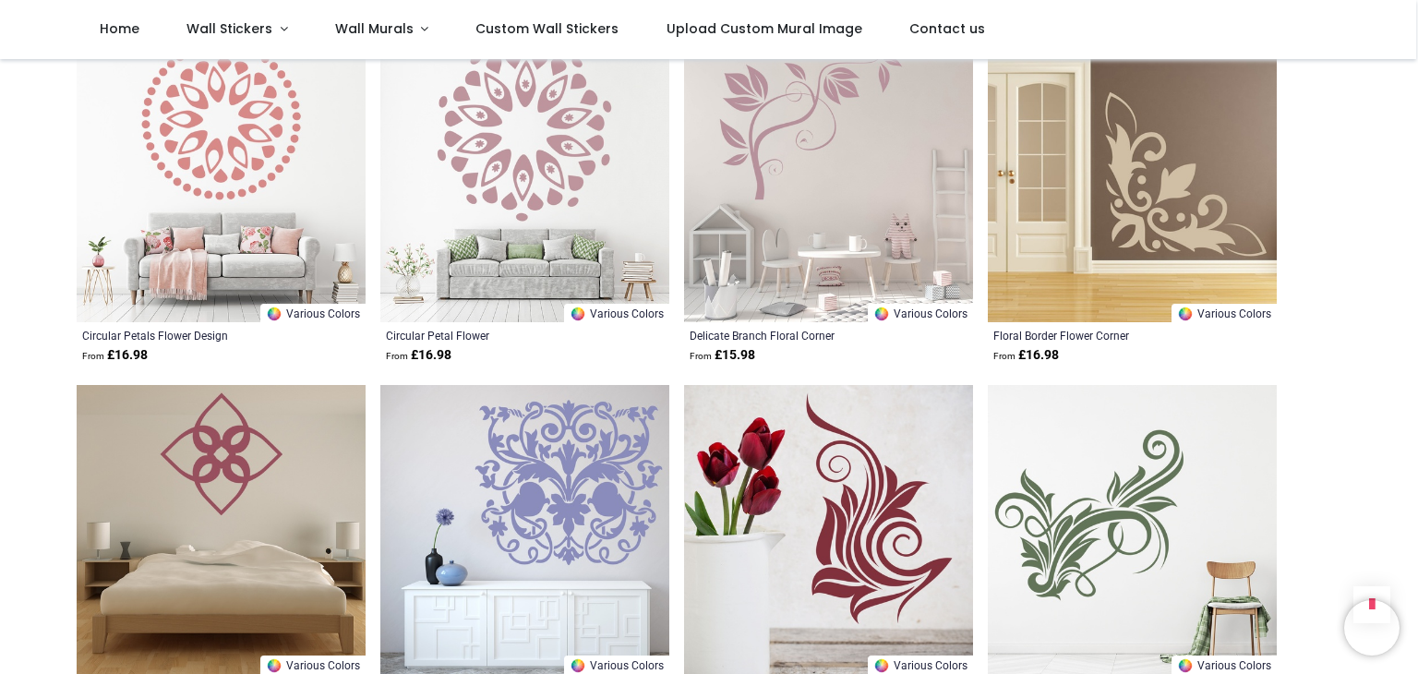
scroll to position [27147, 0]
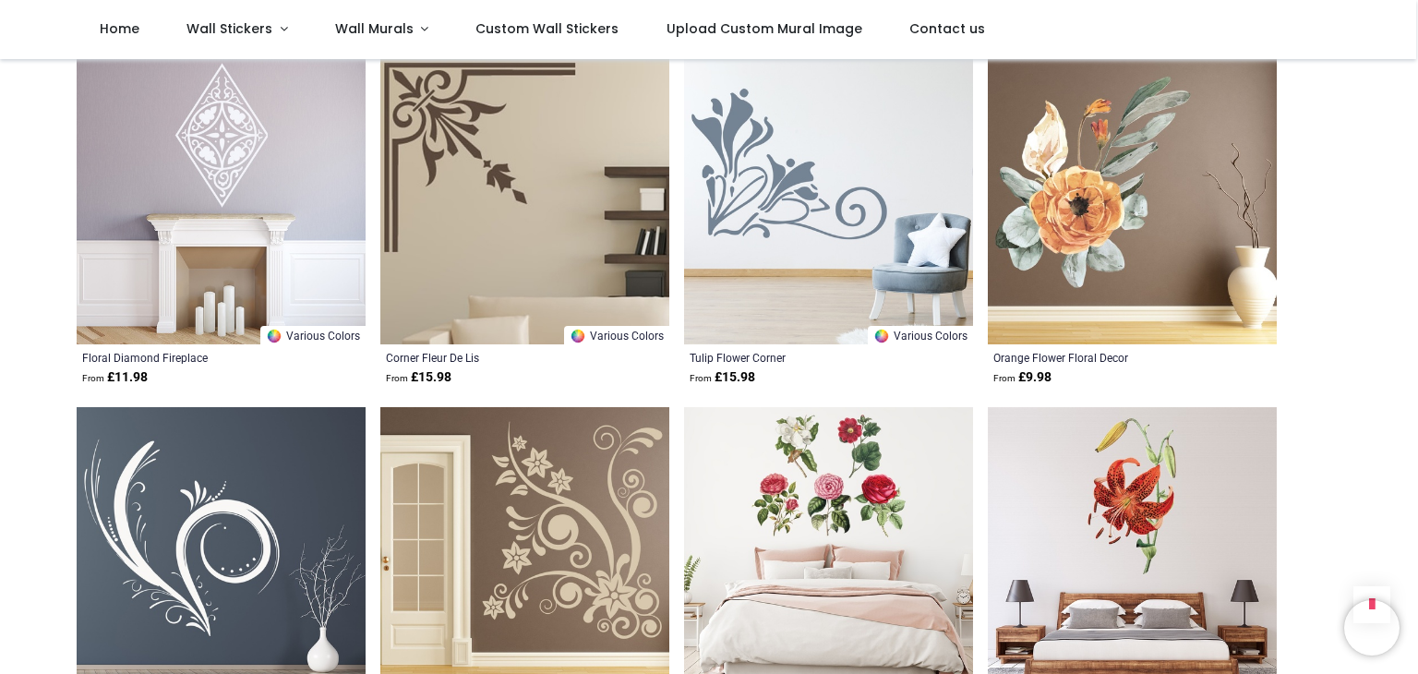
scroll to position [27886, 0]
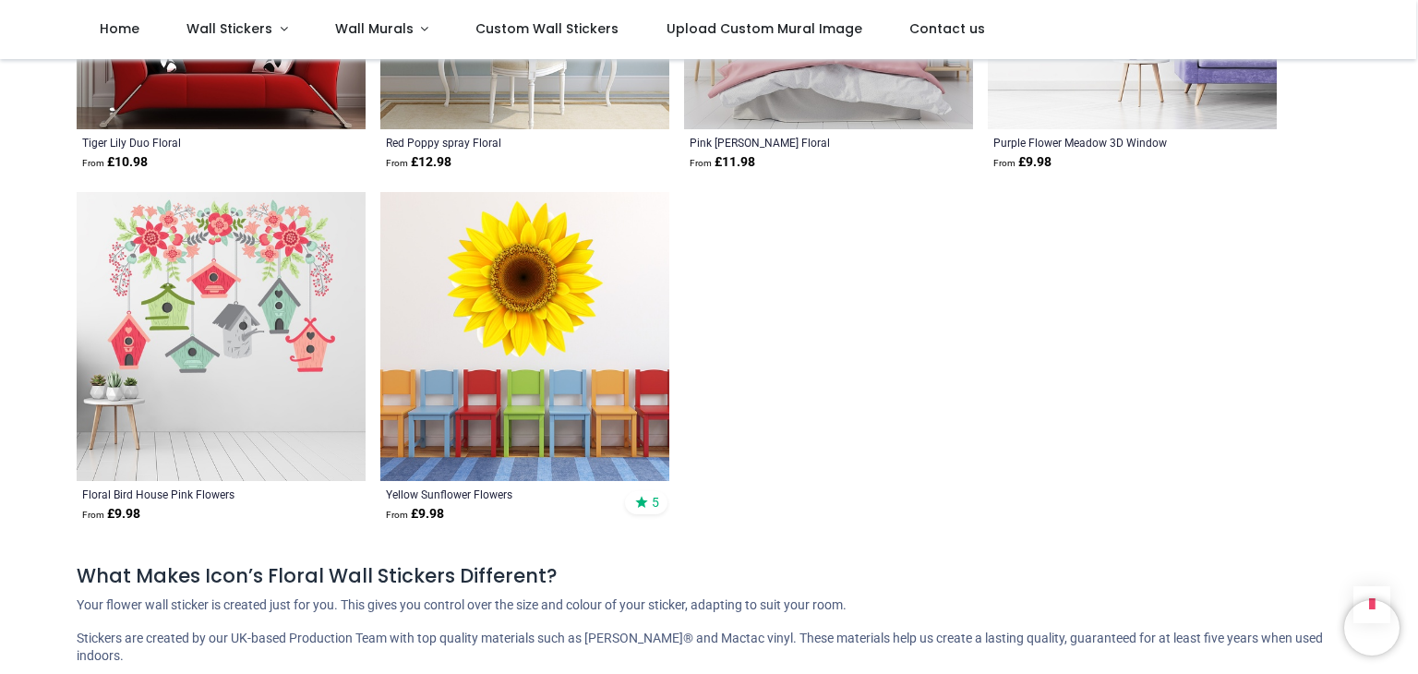
scroll to position [31395, 0]
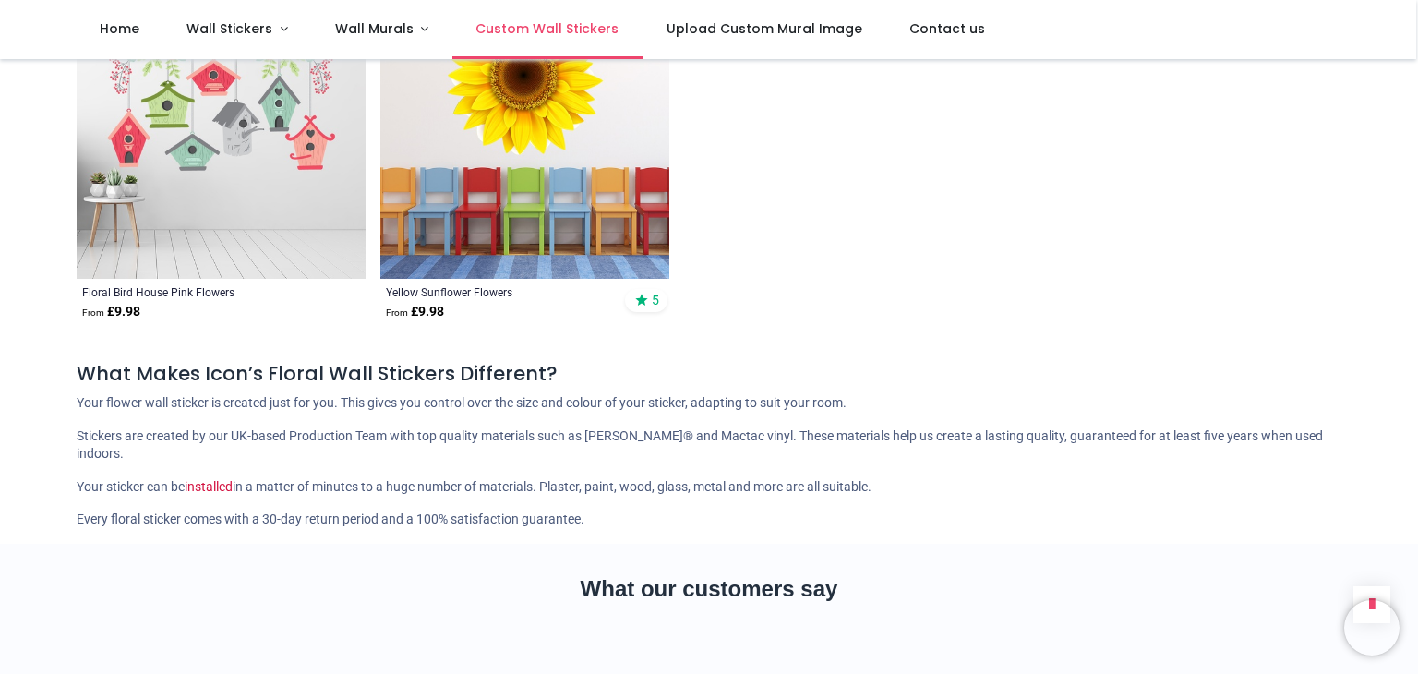
click at [548, 26] on span "Custom Wall Stickers" at bounding box center [547, 28] width 143 height 18
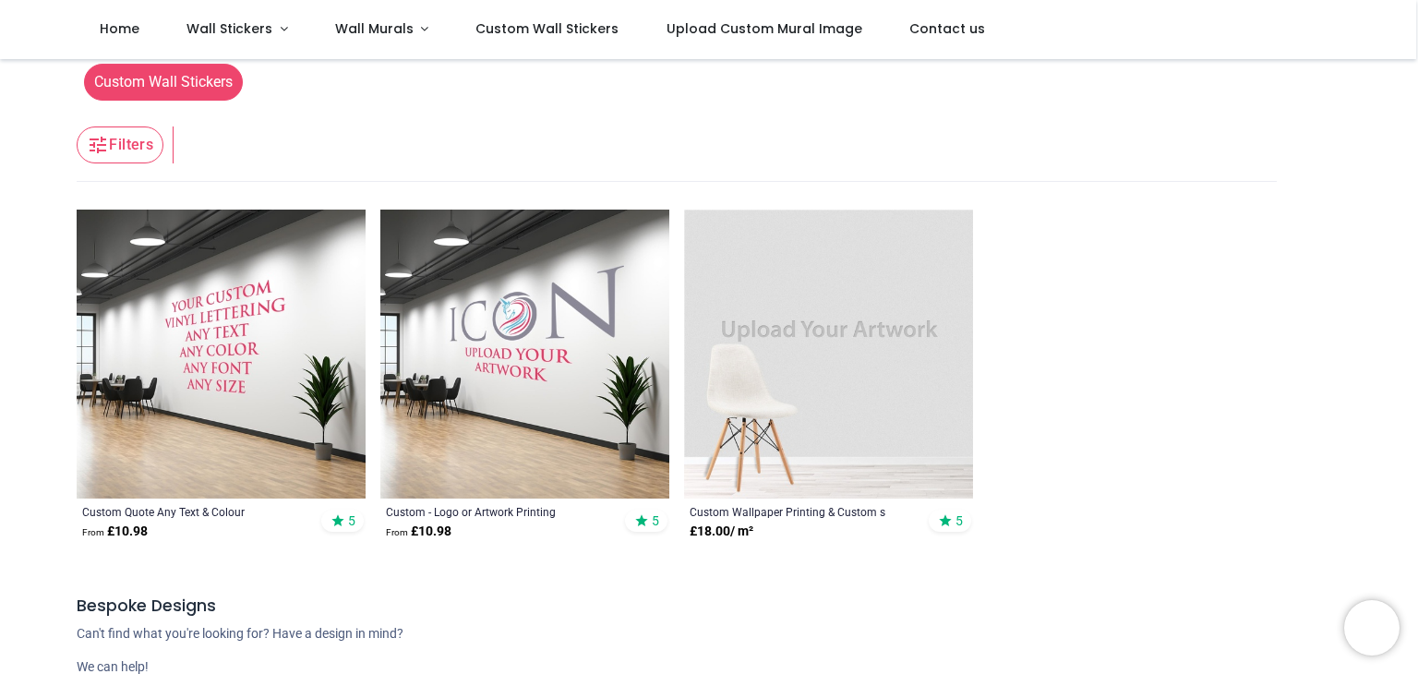
scroll to position [277, 0]
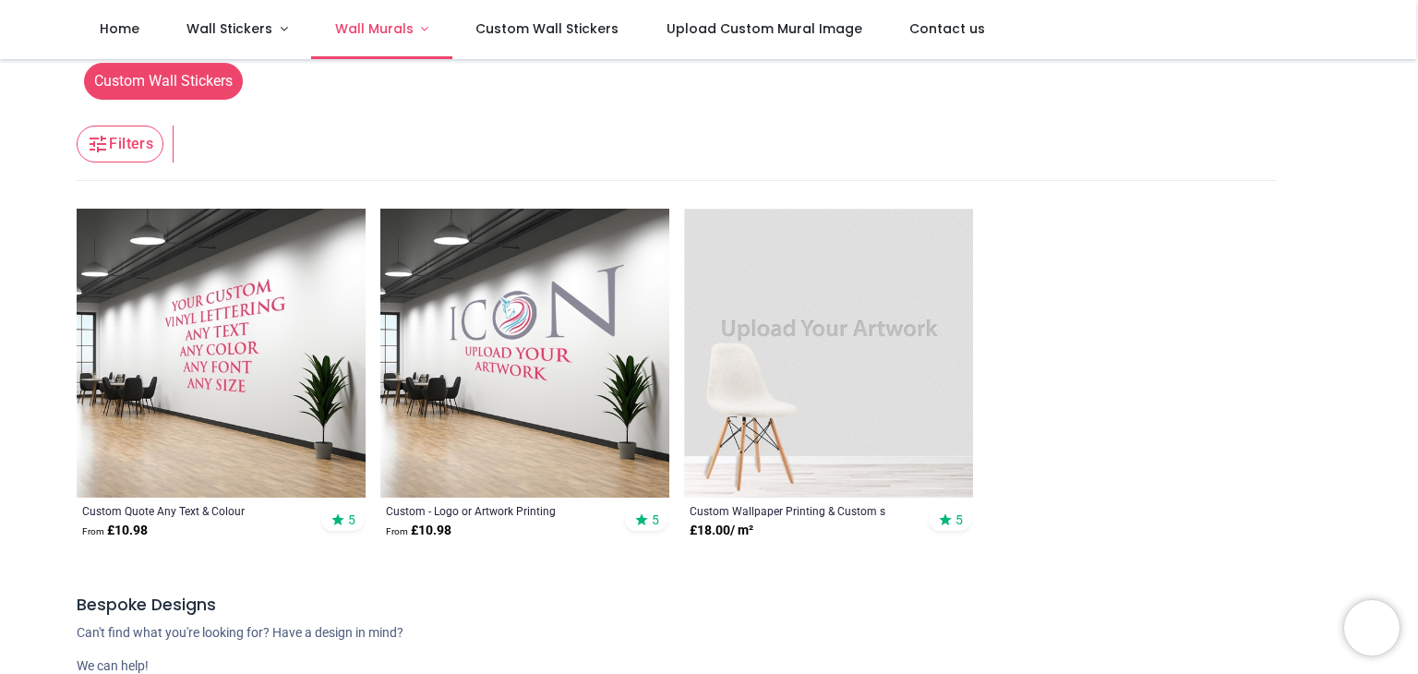
click at [349, 24] on span "Wall Murals" at bounding box center [374, 28] width 78 height 18
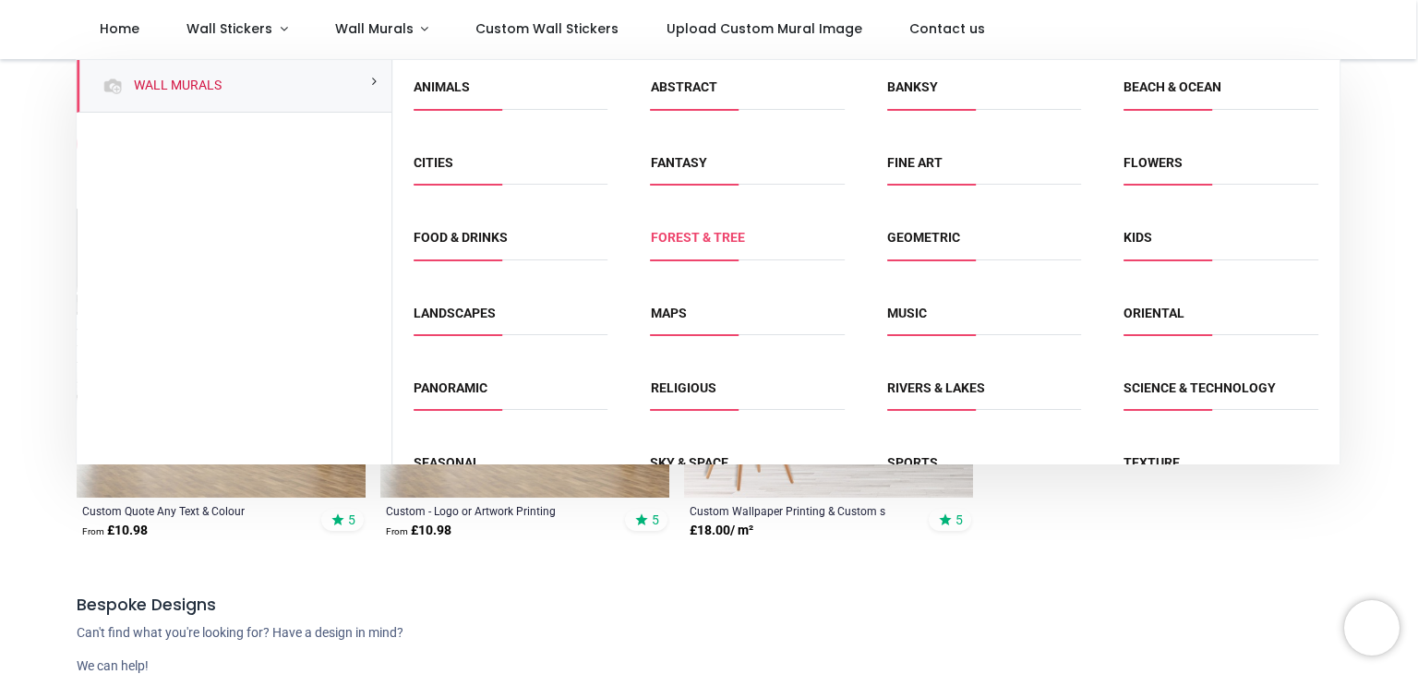
click at [698, 237] on link "Forest & Tree" at bounding box center [698, 237] width 94 height 15
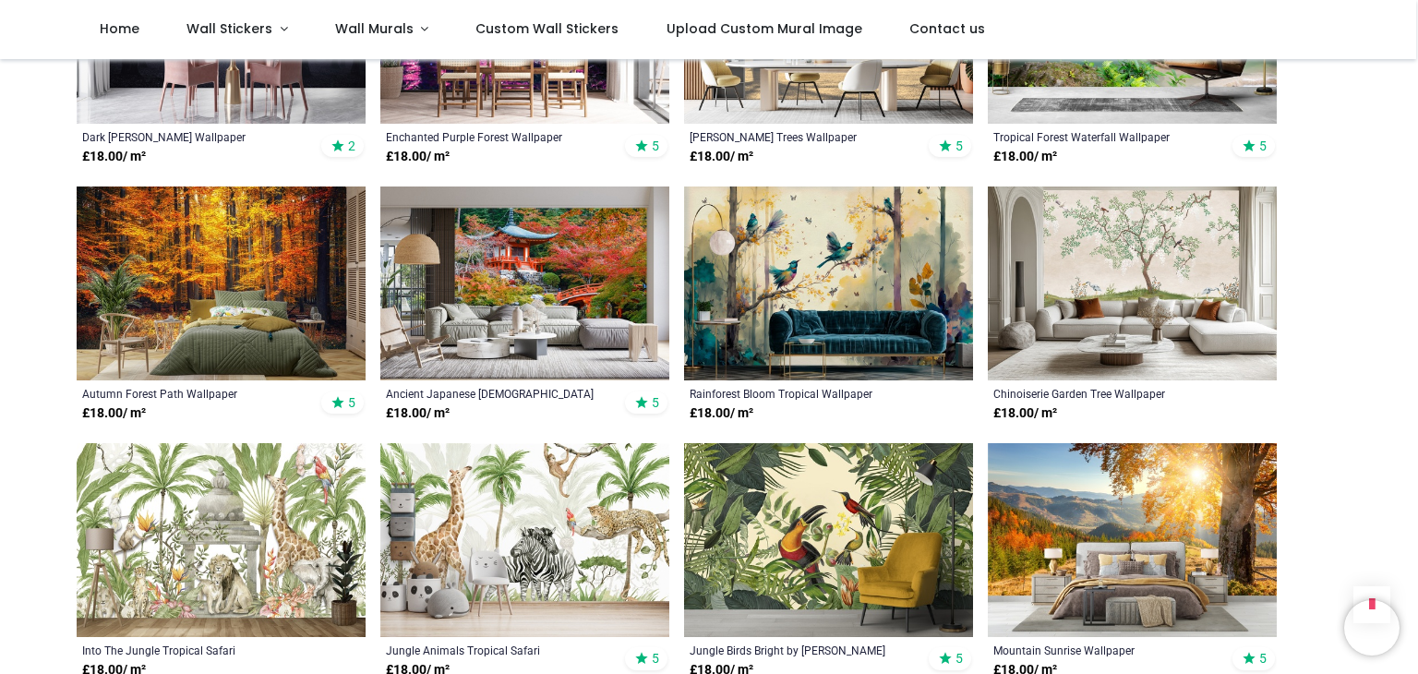
scroll to position [1293, 0]
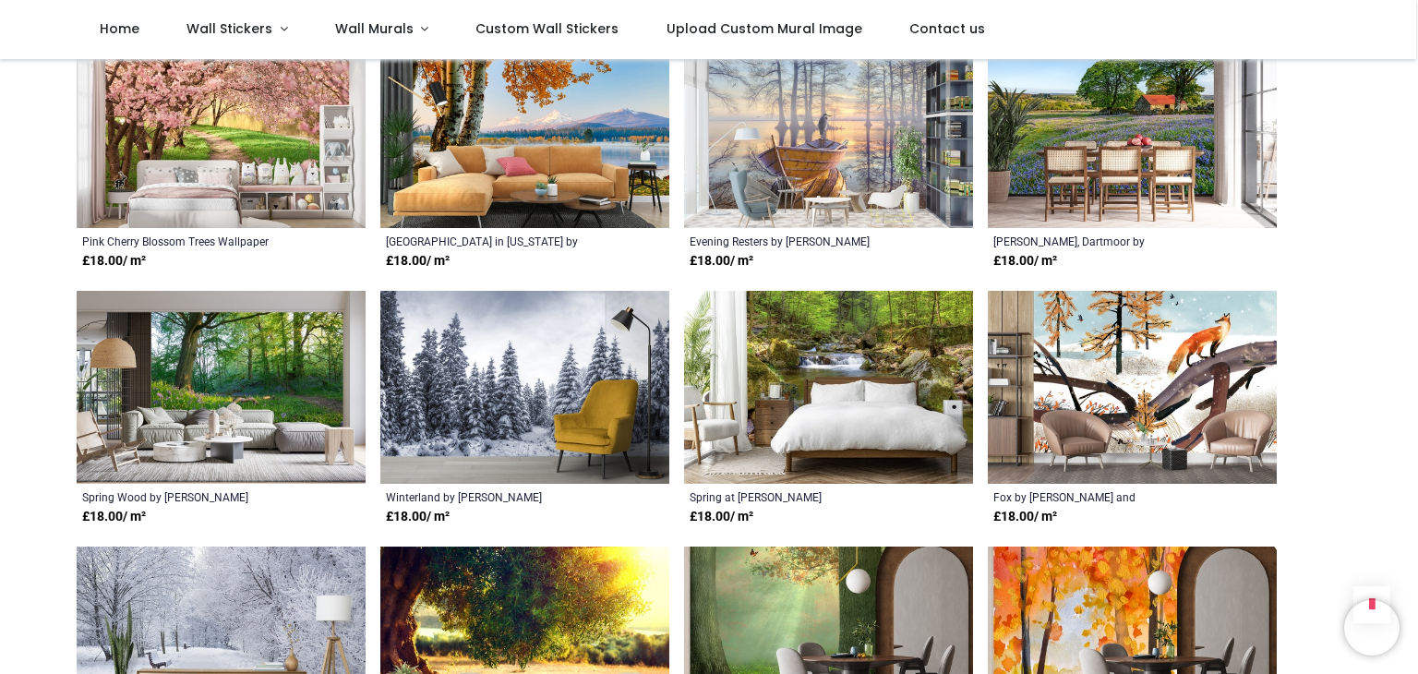
scroll to position [2585, 0]
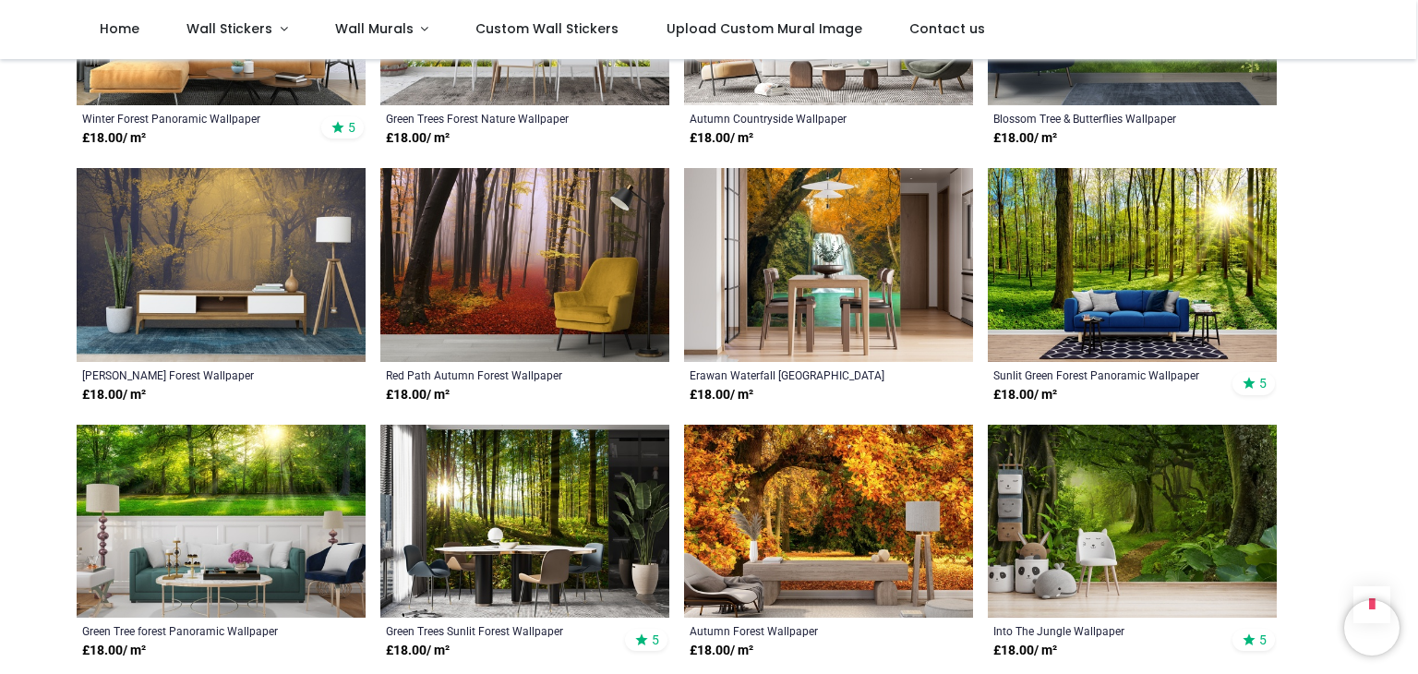
scroll to position [4617, 0]
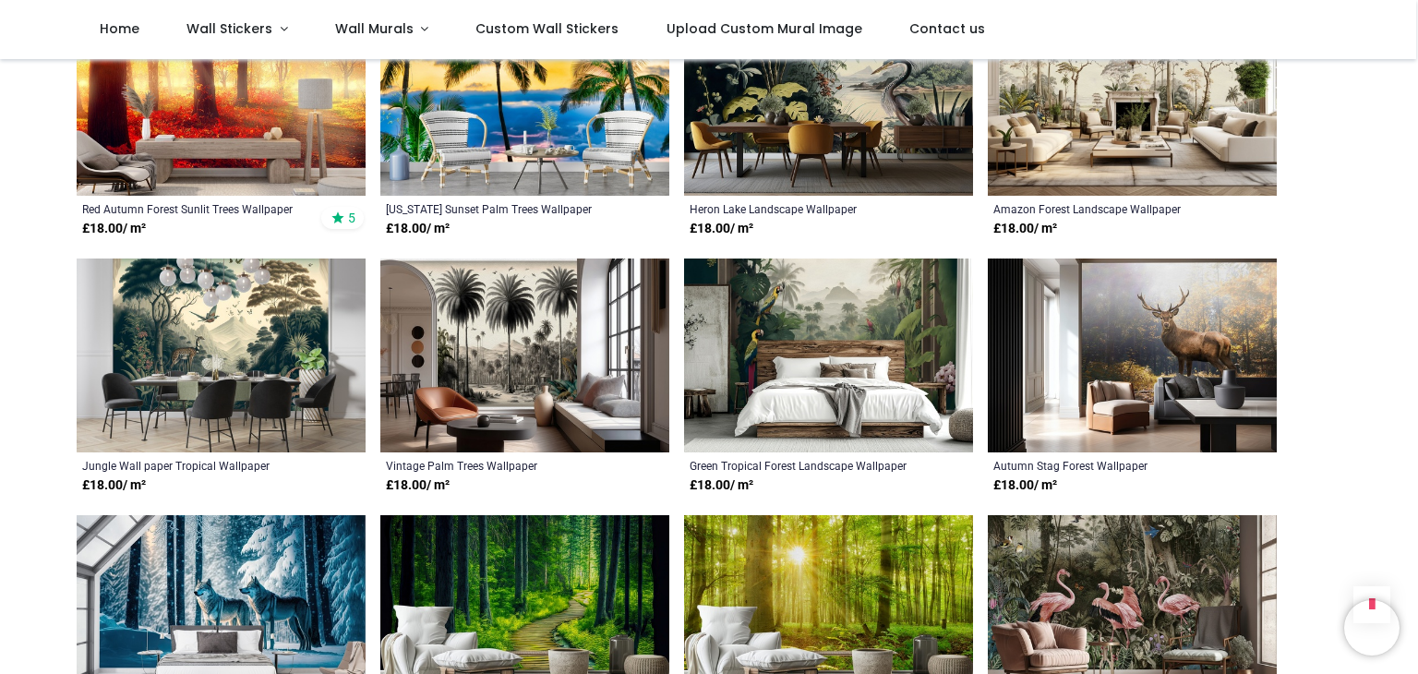
scroll to position [7018, 0]
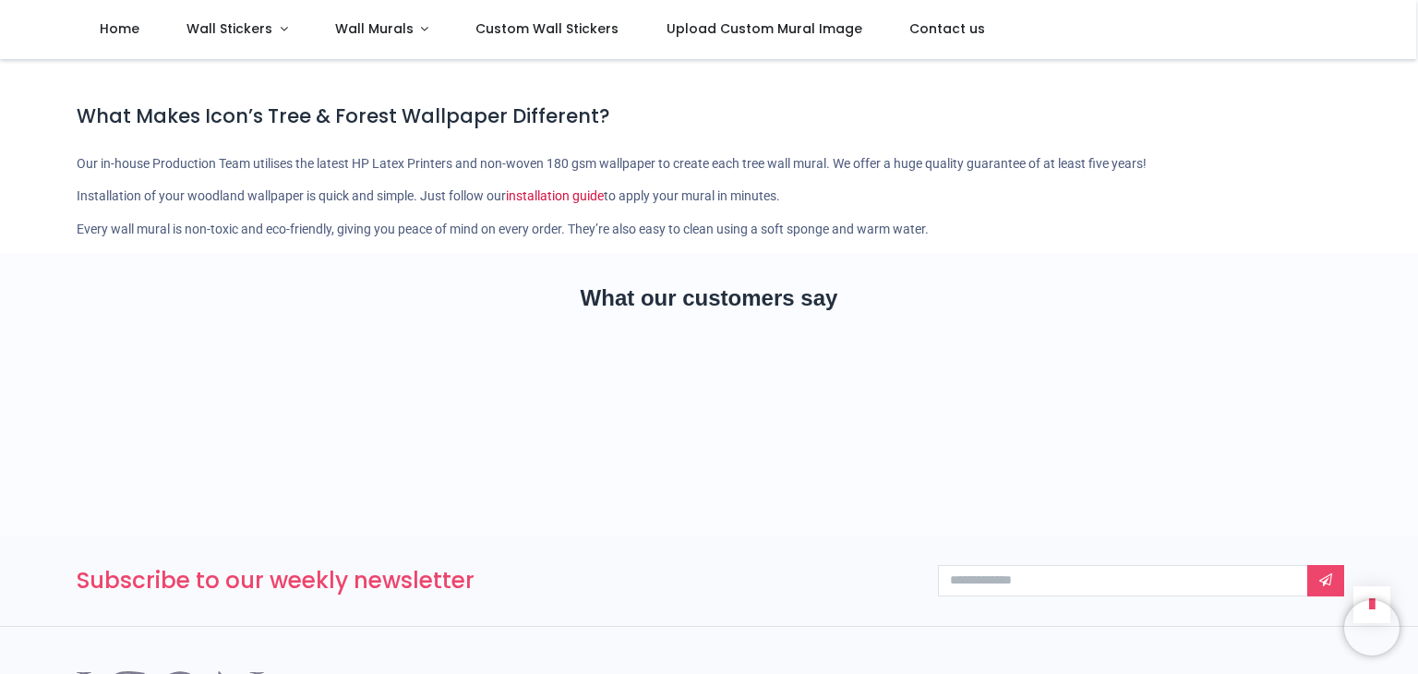
scroll to position [7664, 0]
